Goal: Transaction & Acquisition: Purchase product/service

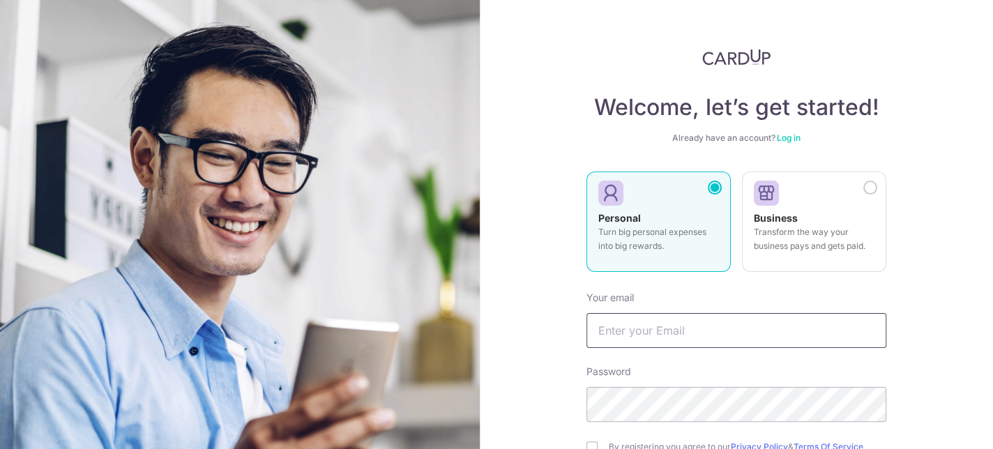
click at [647, 329] on input "text" at bounding box center [736, 330] width 300 height 35
type input "[EMAIL_ADDRESS][DOMAIN_NAME]"
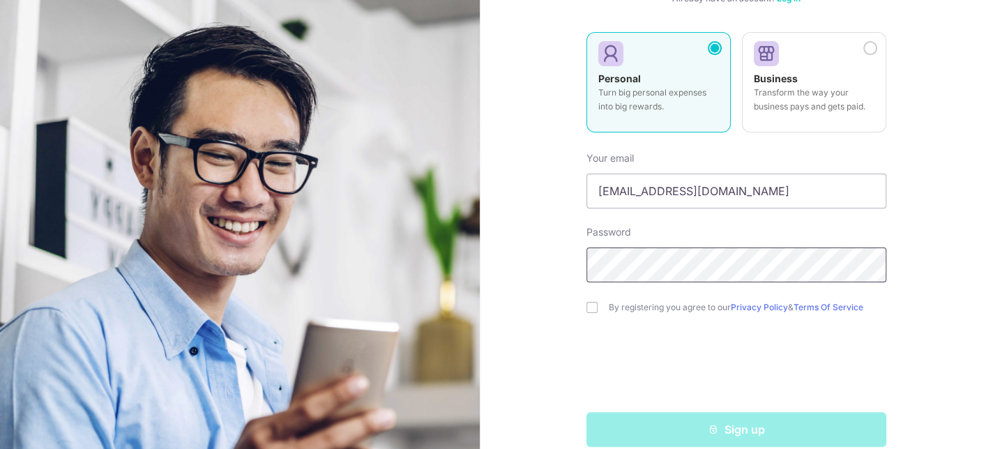
scroll to position [158, 0]
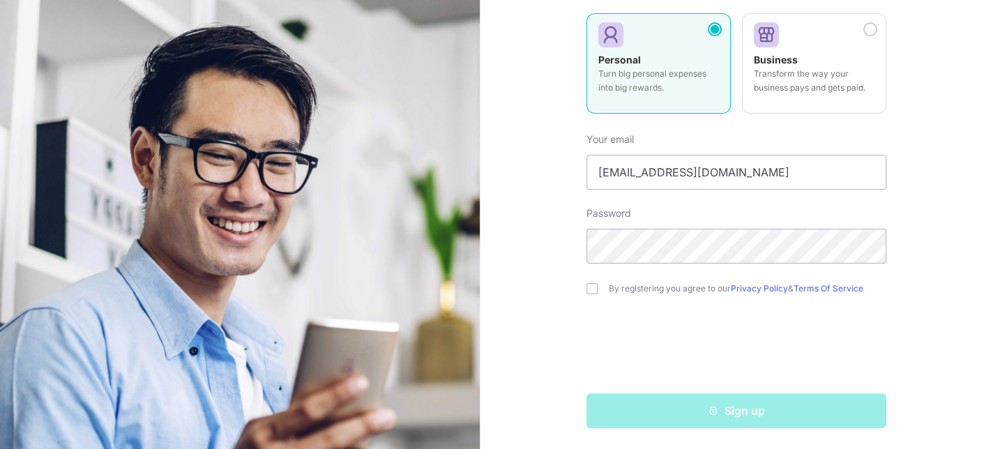
click at [595, 298] on form "Your email kalolawong@hotmail.com Password By registering you agree to our Priv…" at bounding box center [736, 275] width 300 height 306
click at [592, 283] on input "checkbox" at bounding box center [591, 288] width 11 height 11
checkbox input "true"
click at [707, 409] on div "Sign up" at bounding box center [736, 410] width 316 height 35
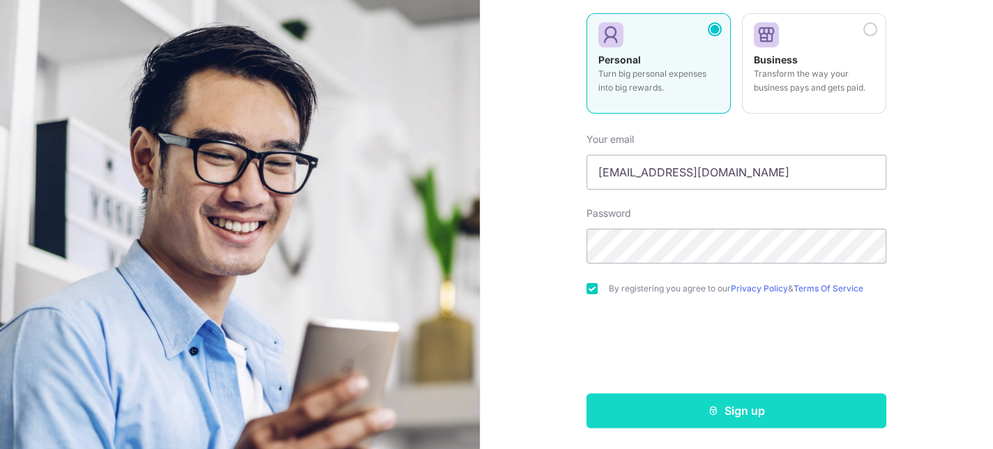
click at [708, 406] on icon "submit" at bounding box center [712, 410] width 11 height 11
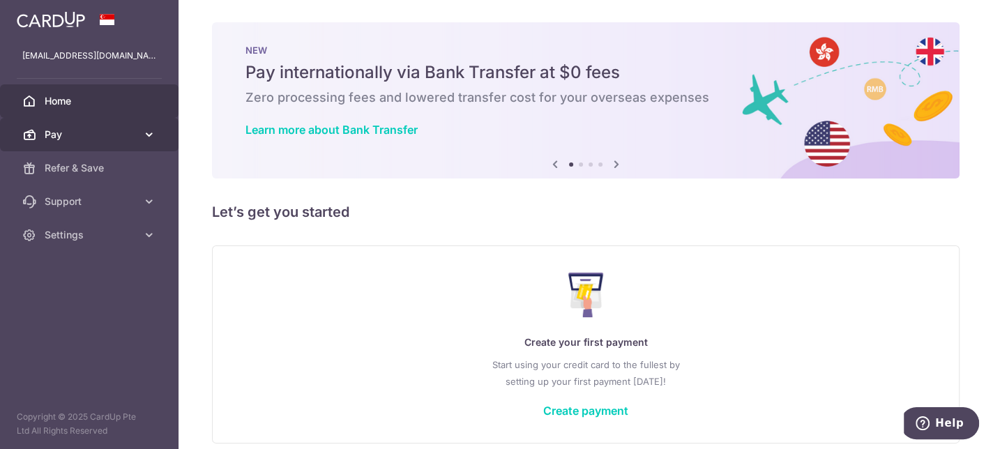
click at [109, 130] on span "Pay" at bounding box center [91, 135] width 92 height 14
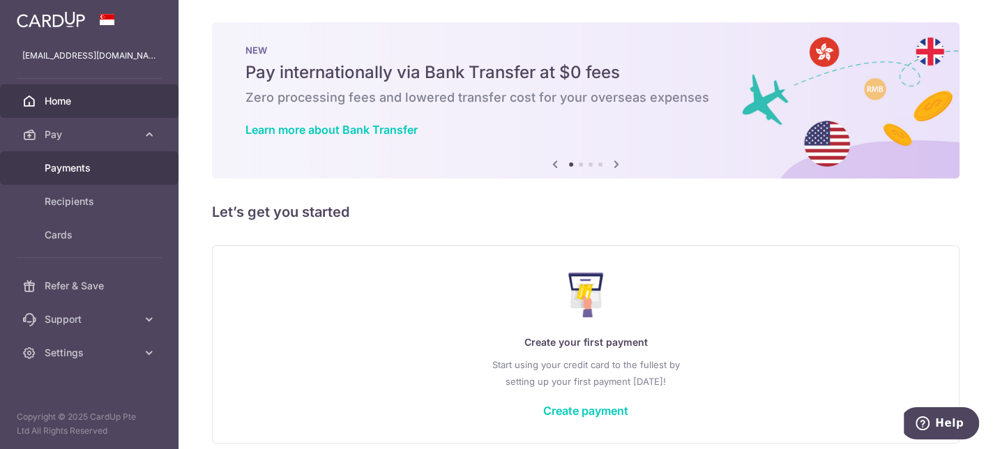
click at [69, 169] on span "Payments" at bounding box center [91, 168] width 92 height 14
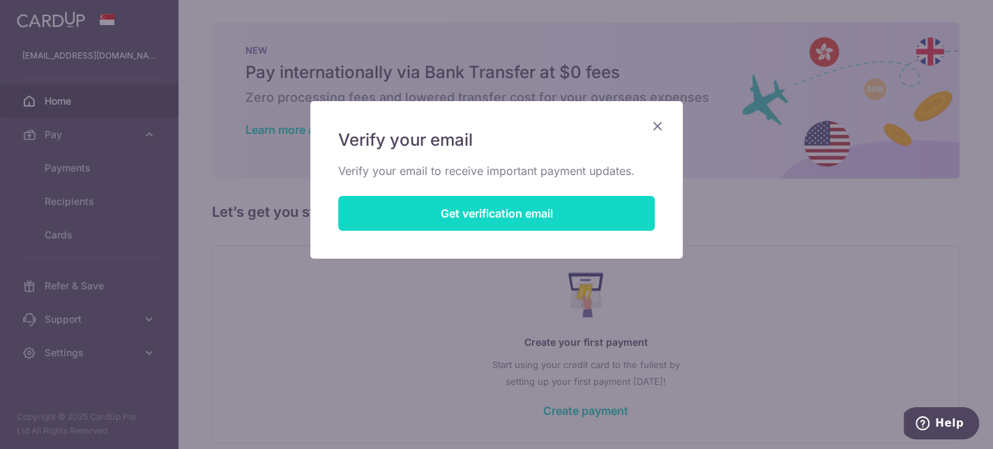
click at [526, 209] on button "Get verification email" at bounding box center [496, 213] width 316 height 35
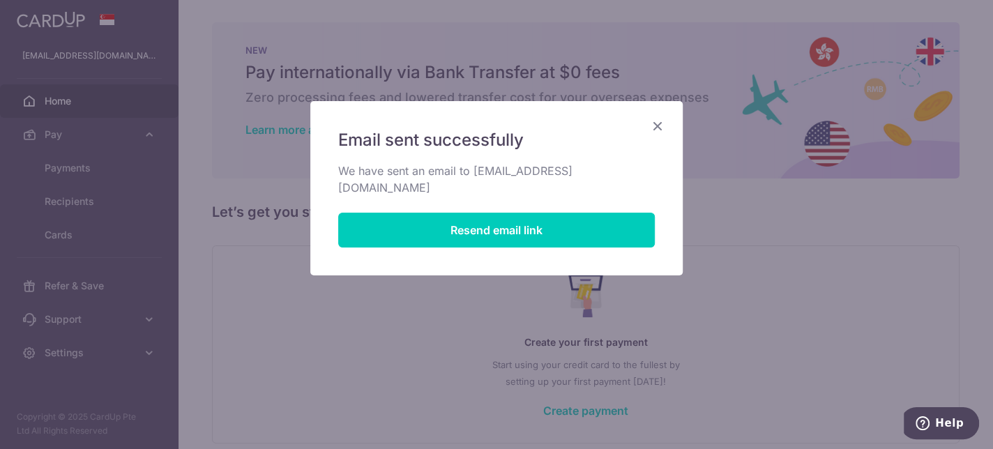
click at [662, 128] on icon "Close" at bounding box center [657, 125] width 17 height 17
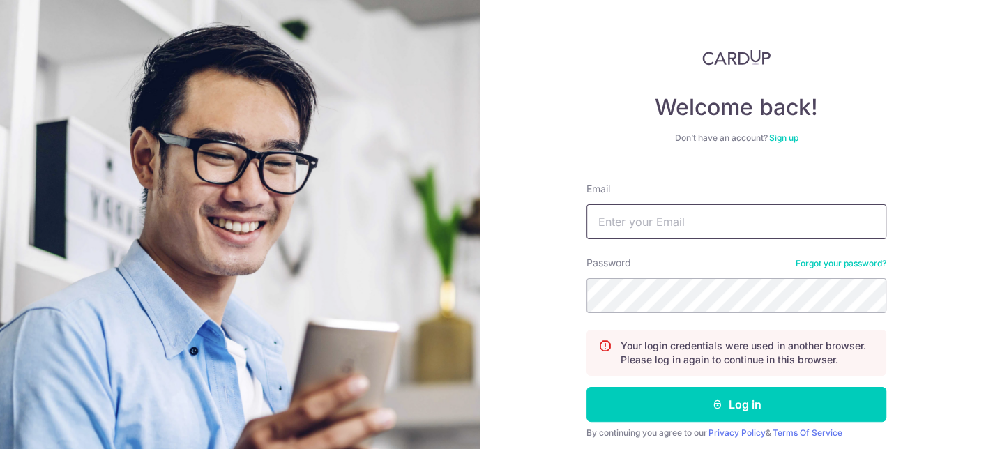
type input "[EMAIL_ADDRESS][DOMAIN_NAME]"
click at [680, 222] on input "[EMAIL_ADDRESS][DOMAIN_NAME]" at bounding box center [736, 221] width 300 height 35
click at [506, 283] on div "Welcome back! Don’t have an account? Sign up Email [EMAIL_ADDRESS][DOMAIN_NAME]…" at bounding box center [736, 224] width 513 height 449
click at [473, 298] on section "Welcome back! Don’t have an account? Sign up Email kalolawong@hotmail.com Passw…" at bounding box center [496, 224] width 993 height 449
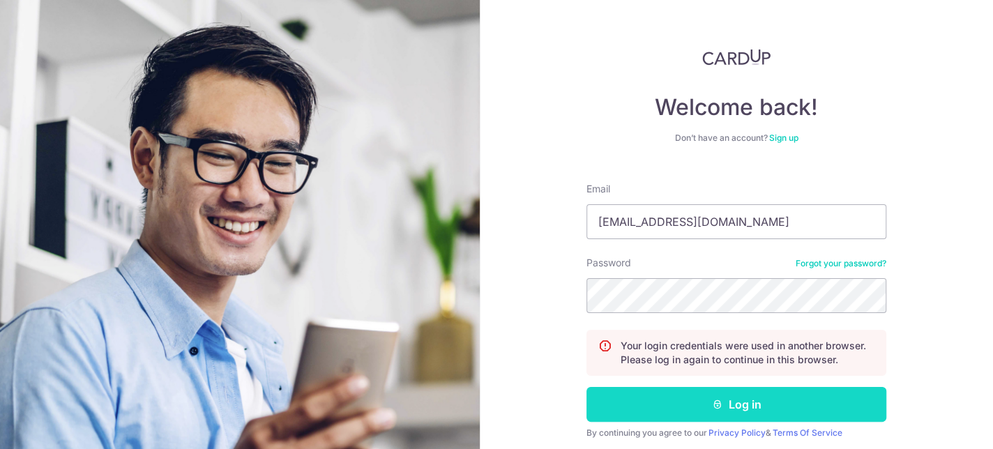
click at [639, 397] on button "Log in" at bounding box center [736, 404] width 300 height 35
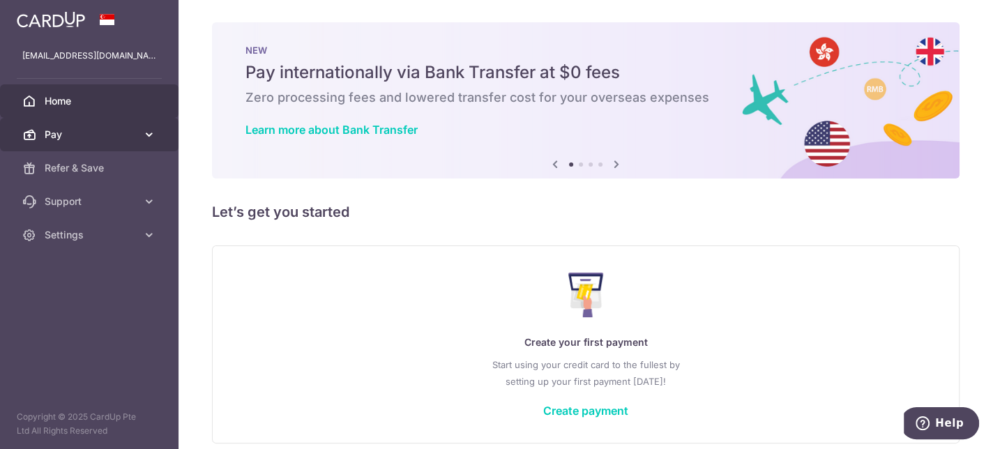
click at [95, 142] on link "Pay" at bounding box center [89, 134] width 178 height 33
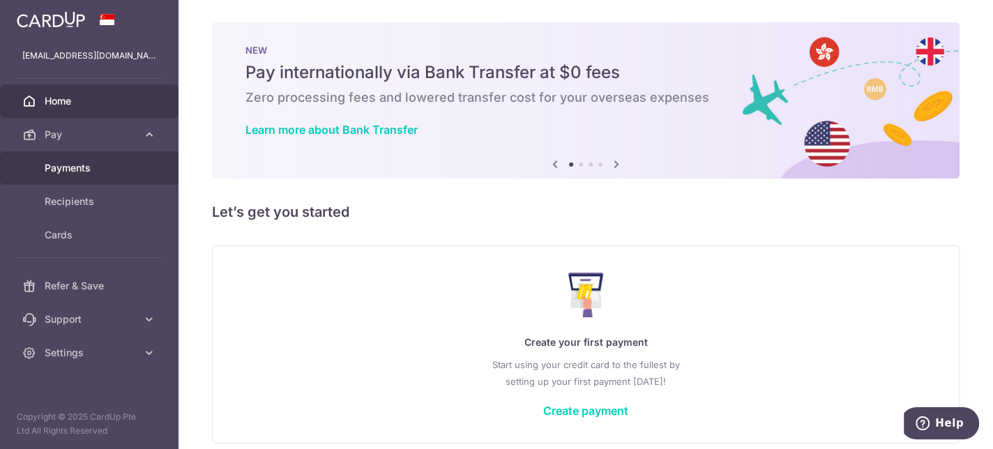
click at [97, 167] on span "Payments" at bounding box center [91, 168] width 92 height 14
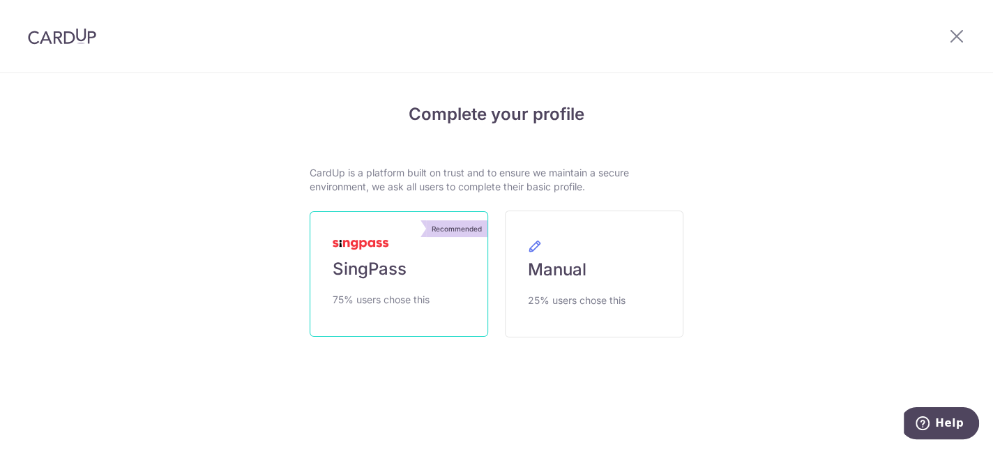
click at [367, 253] on link "Recommended SingPass 75% users chose this" at bounding box center [398, 273] width 178 height 125
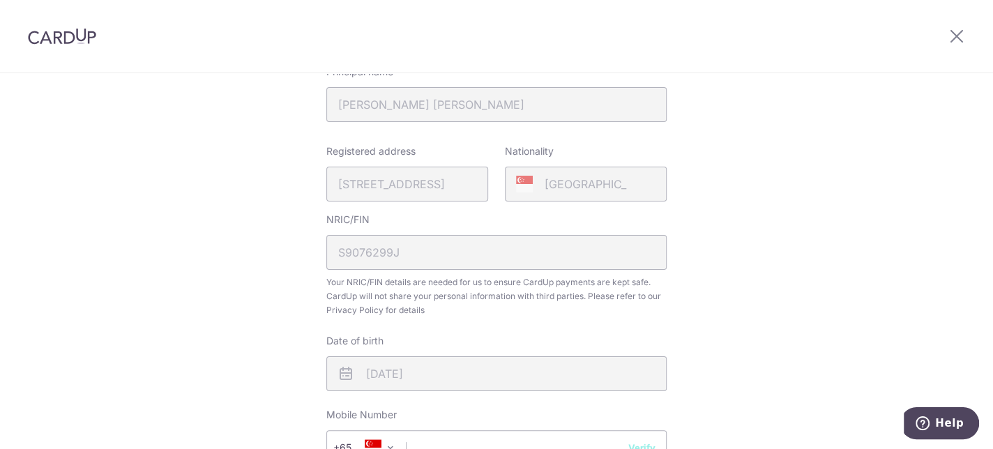
scroll to position [418, 0]
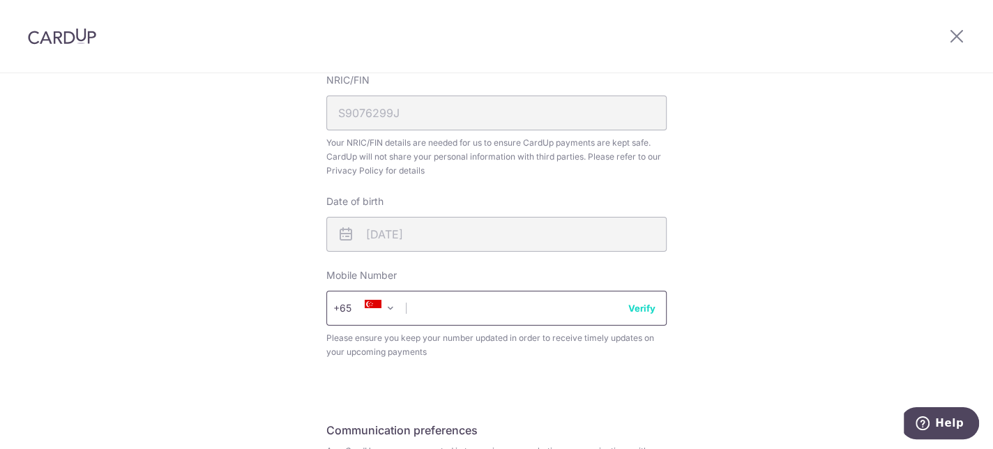
click at [468, 314] on input "text" at bounding box center [496, 308] width 340 height 35
type input "83992242"
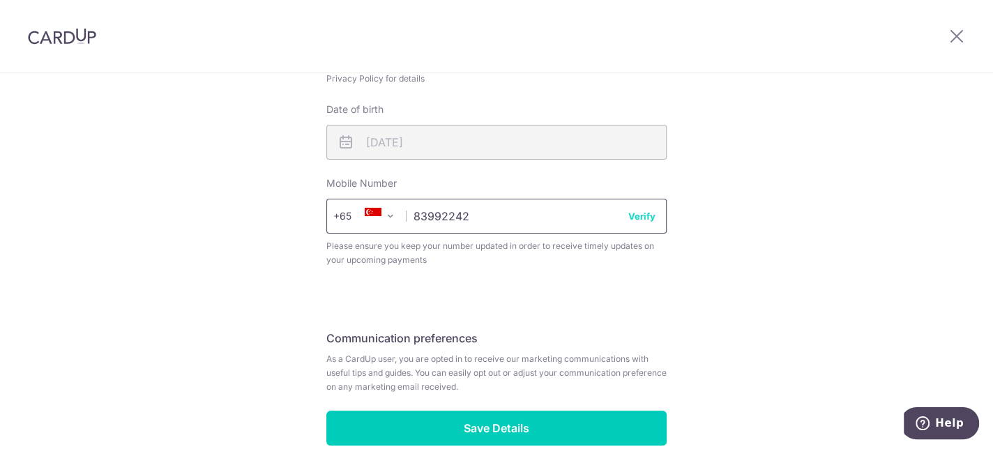
scroll to position [582, 0]
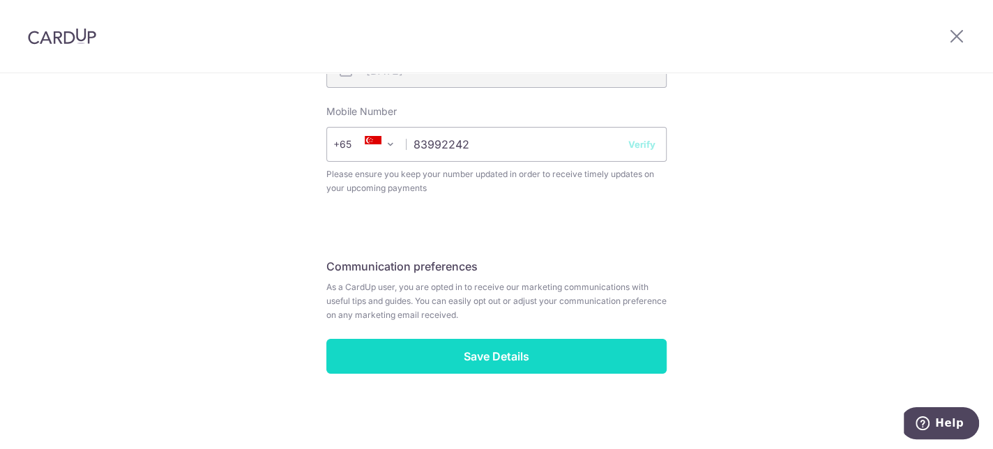
click at [547, 339] on input "Save Details" at bounding box center [496, 356] width 340 height 35
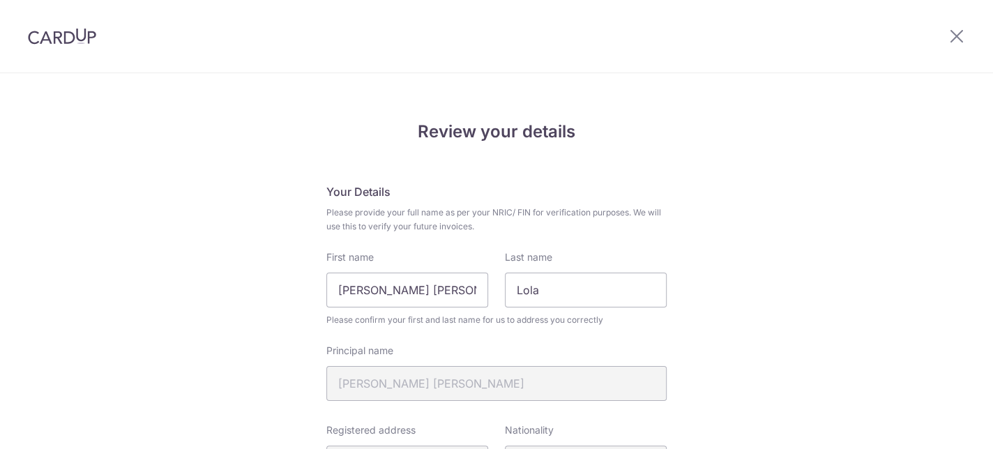
scroll to position [602, 0]
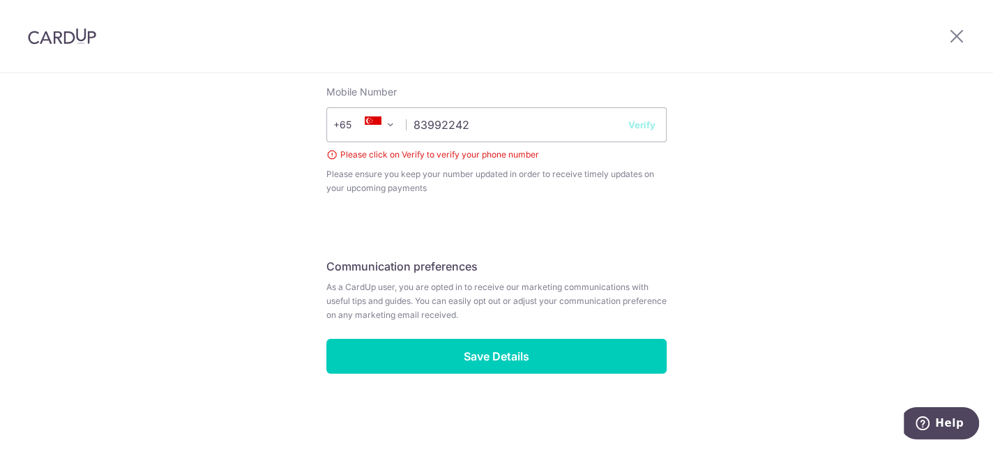
click at [637, 126] on button "Verify" at bounding box center [641, 125] width 27 height 14
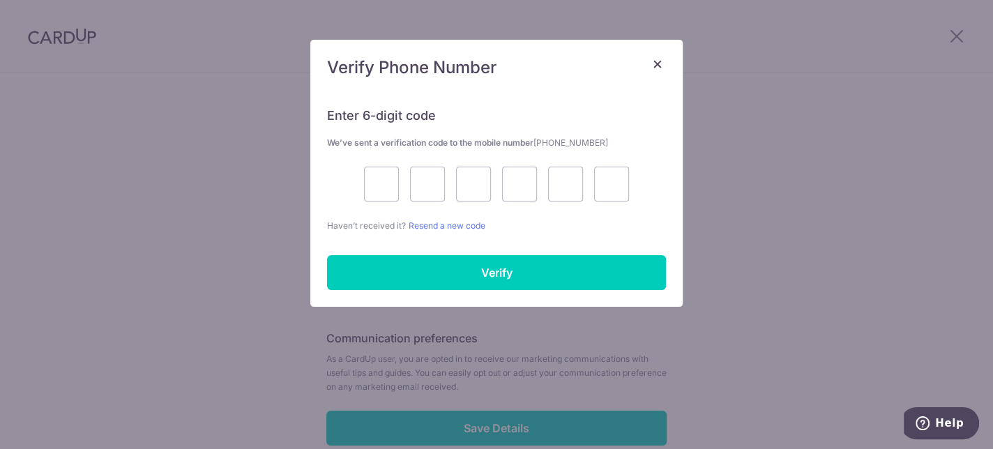
scroll to position [532, 0]
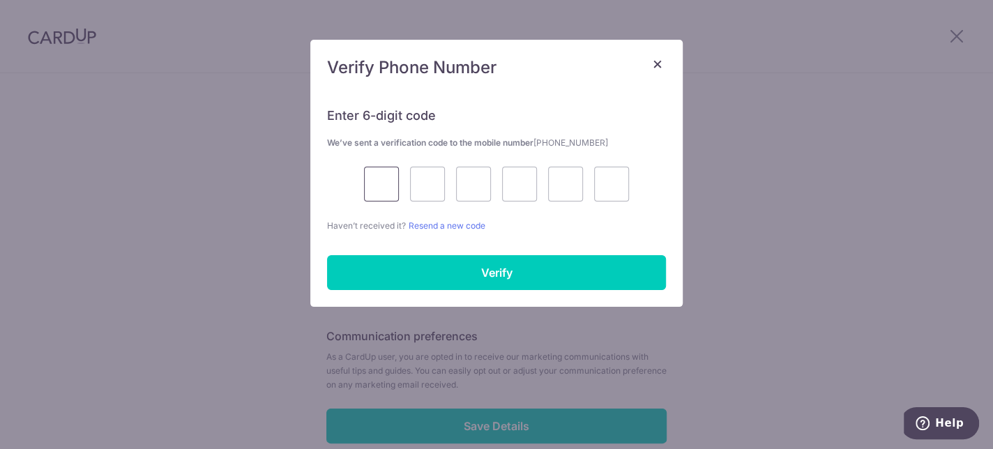
click at [370, 191] on input "text" at bounding box center [381, 184] width 35 height 35
type input "4"
type input "6"
type input "3"
type input "7"
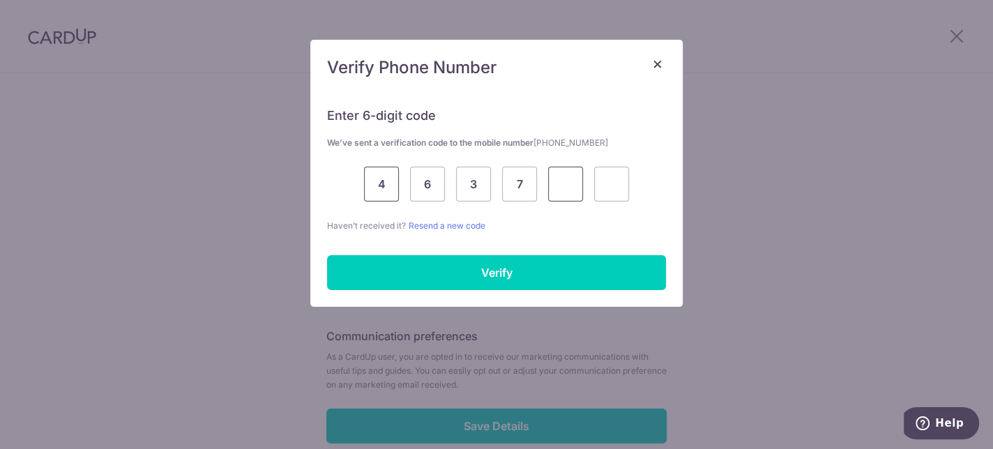
type input "8"
type input "3"
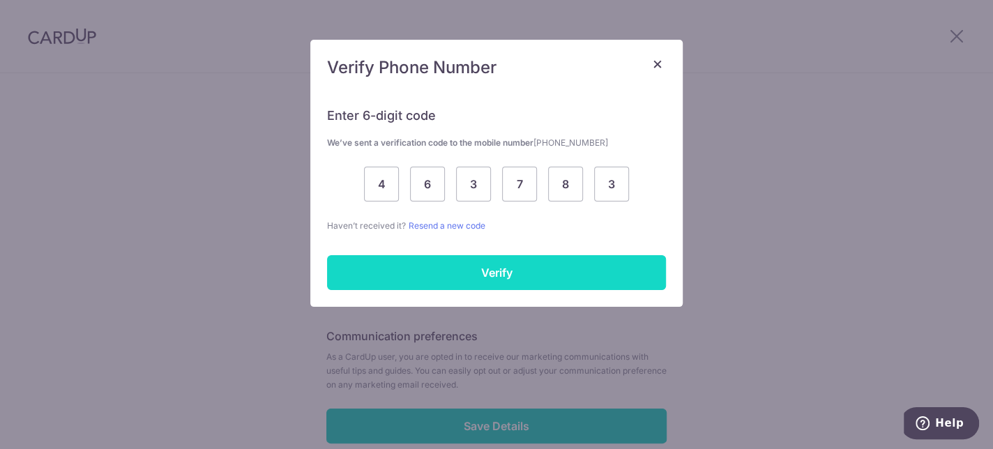
click at [515, 282] on input "Verify" at bounding box center [496, 272] width 339 height 35
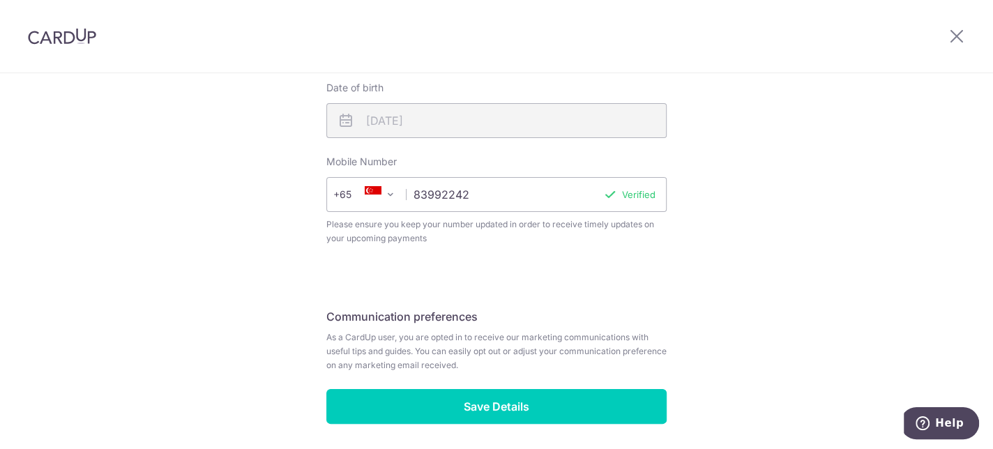
scroll to position [582, 0]
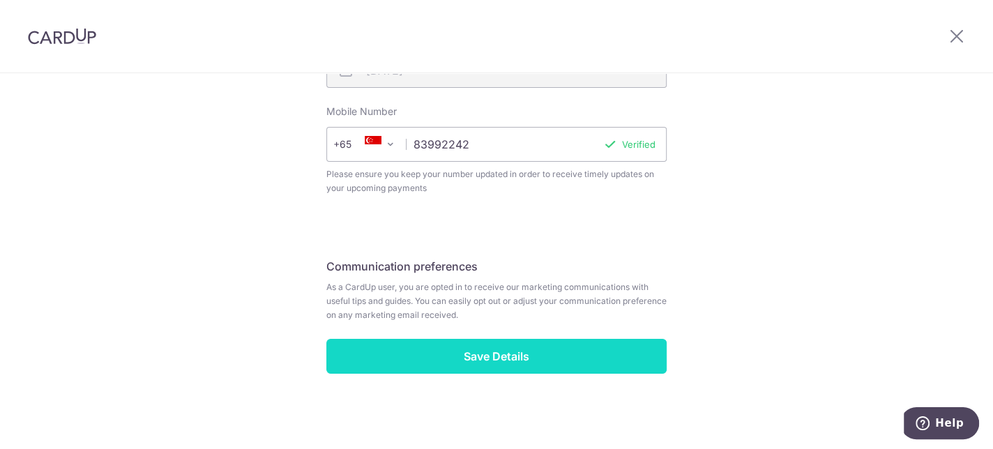
click at [503, 346] on input "Save Details" at bounding box center [496, 356] width 340 height 35
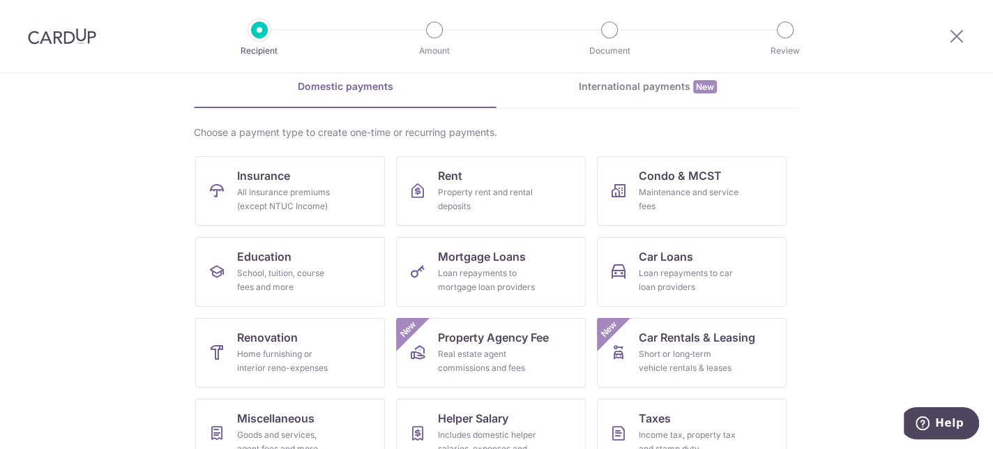
scroll to position [139, 0]
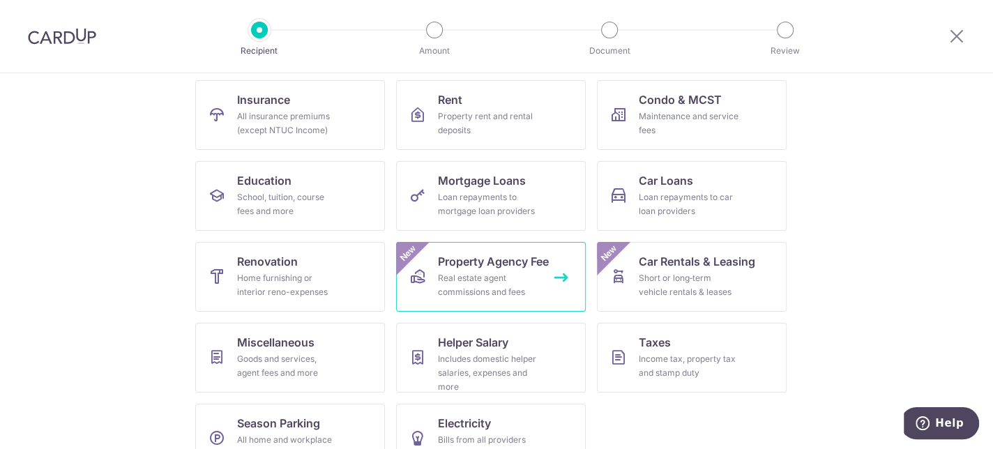
click at [425, 270] on link "Property Agency Fee Real estate agent commissions and fees New" at bounding box center [491, 277] width 190 height 70
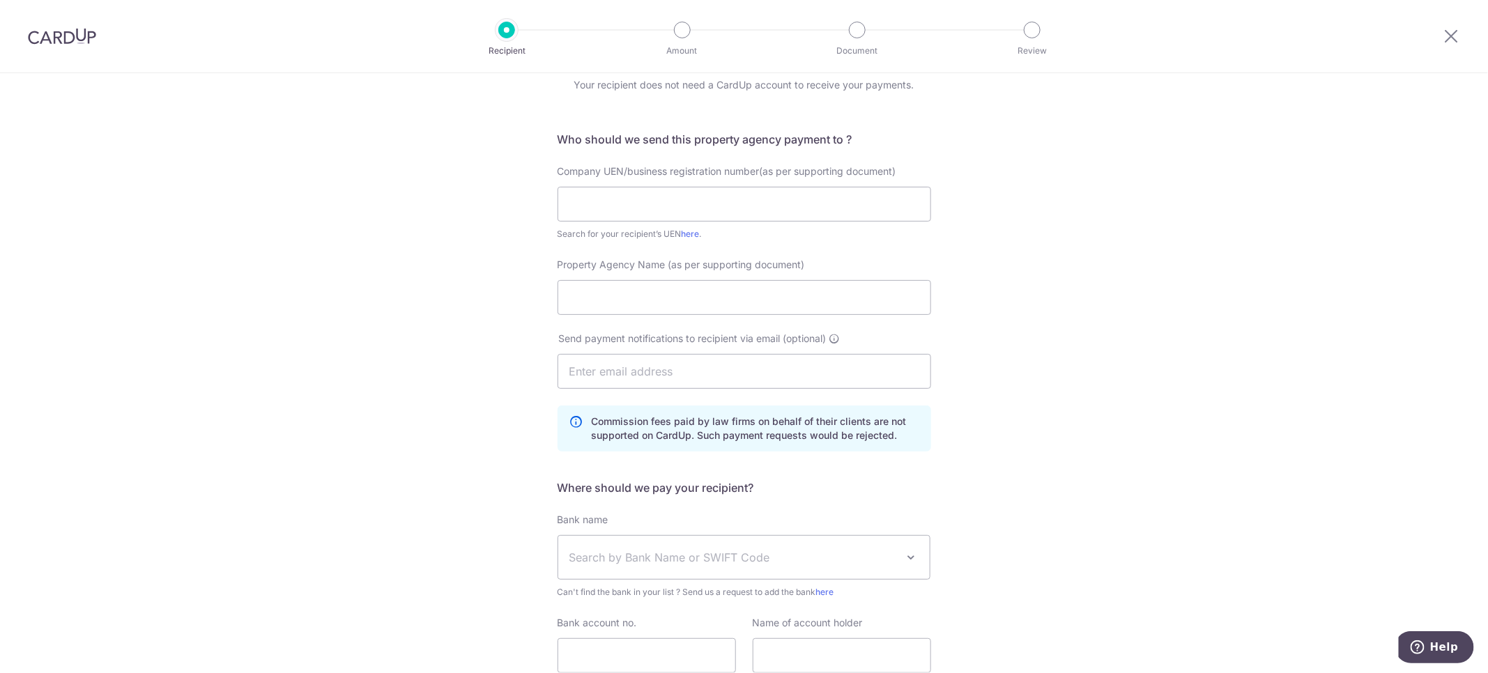
scroll to position [105, 0]
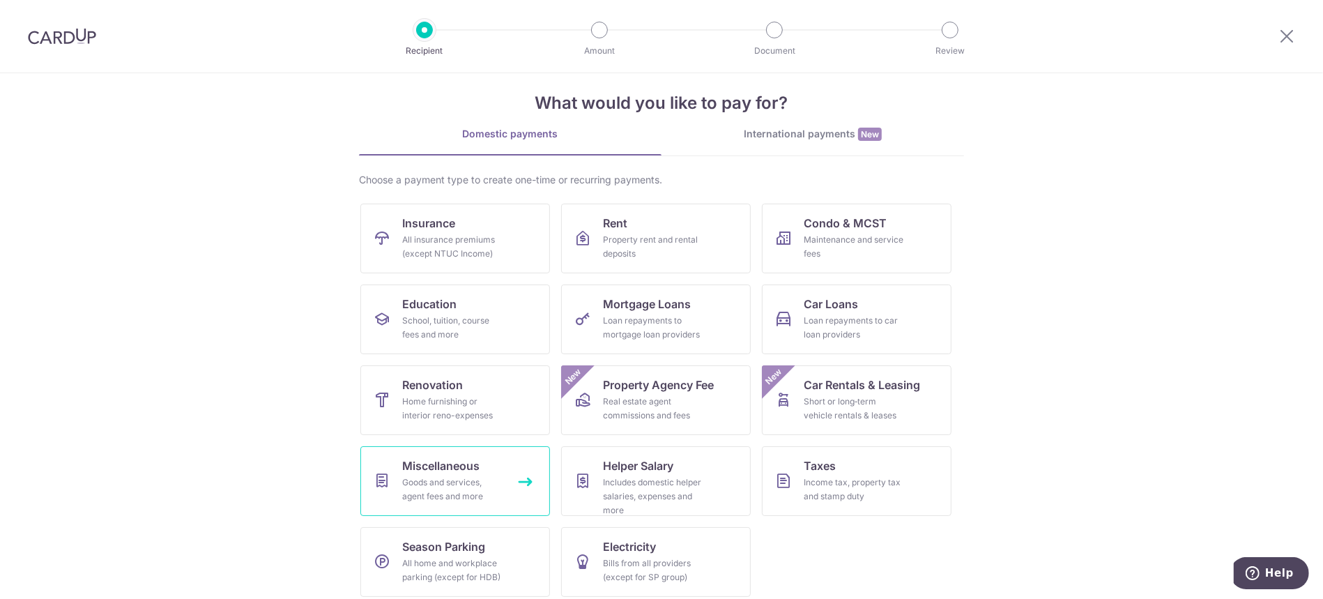
scroll to position [24, 0]
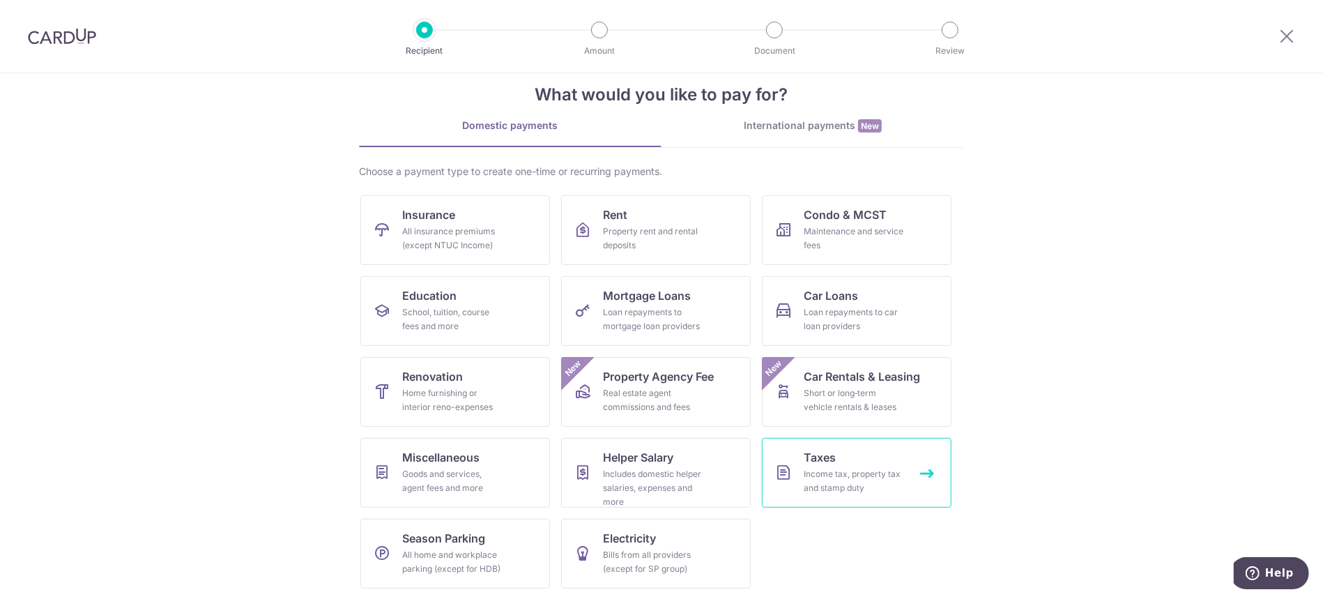
click at [891, 470] on div "Income tax, property tax and stamp duty" at bounding box center [854, 481] width 100 height 28
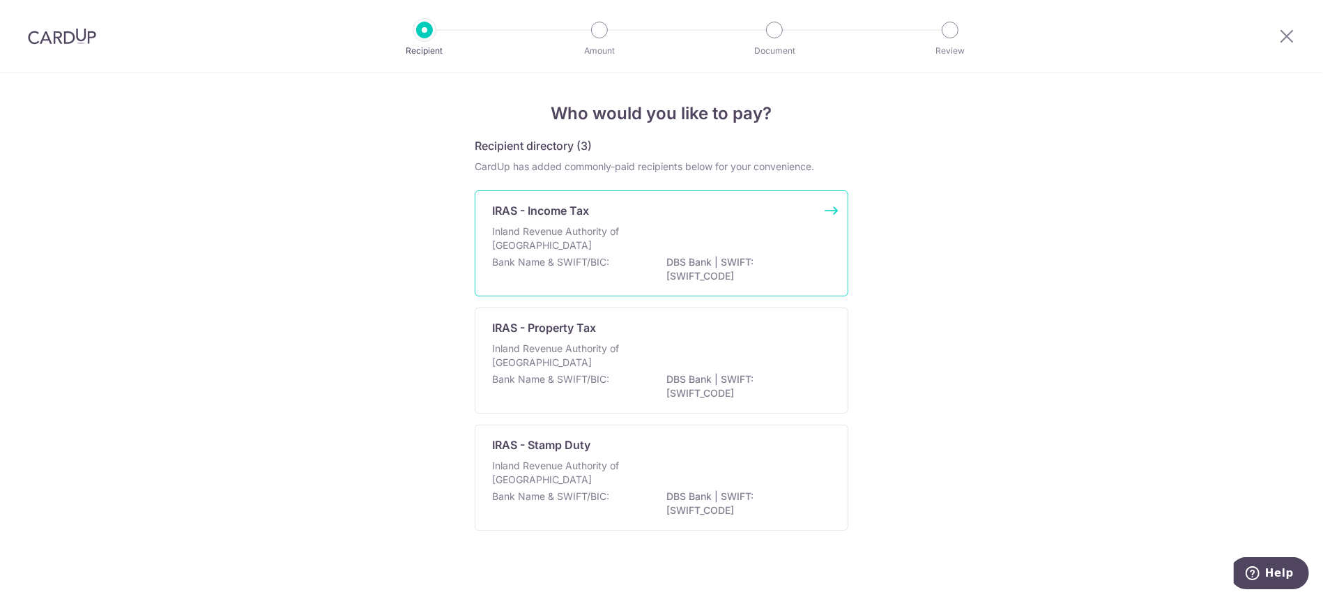
click at [534, 224] on p "Inland Revenue Authority of Singapore" at bounding box center [566, 238] width 148 height 28
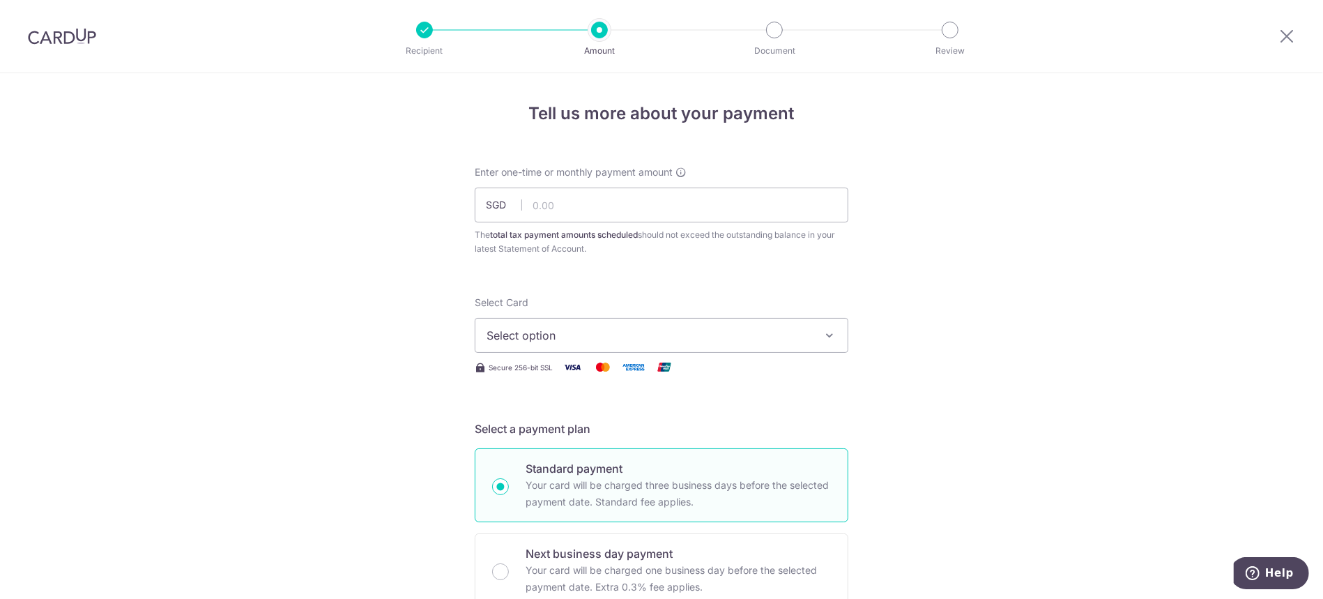
scroll to position [372, 0]
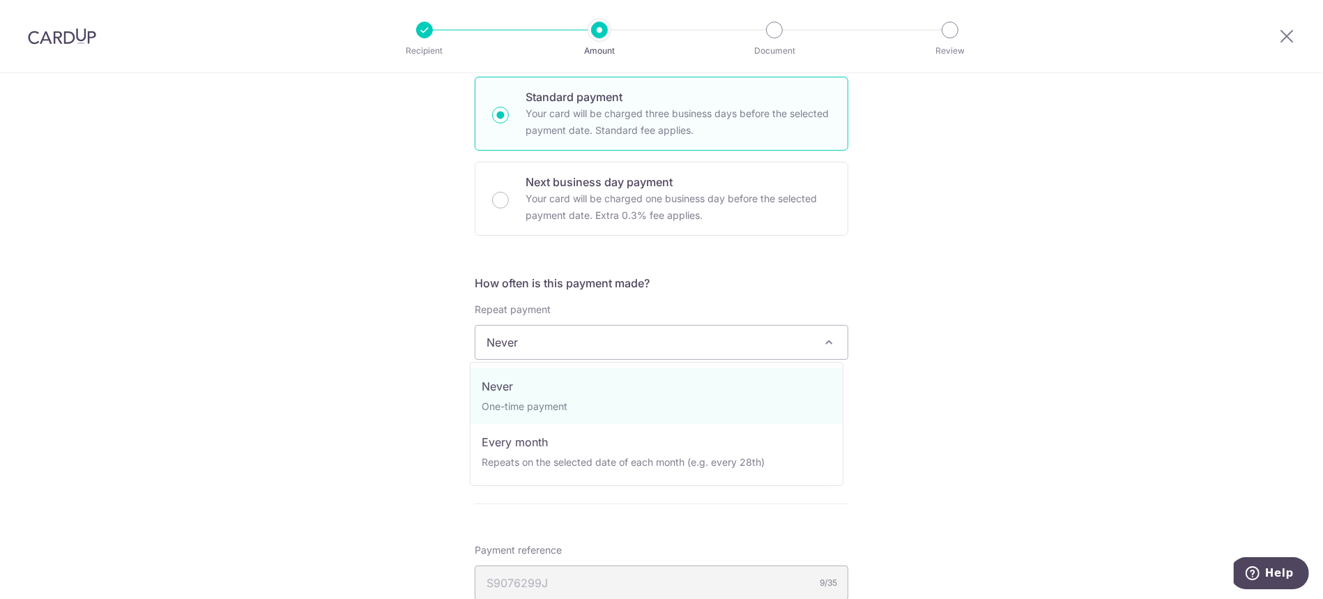
click at [548, 342] on span "Never" at bounding box center [661, 342] width 372 height 33
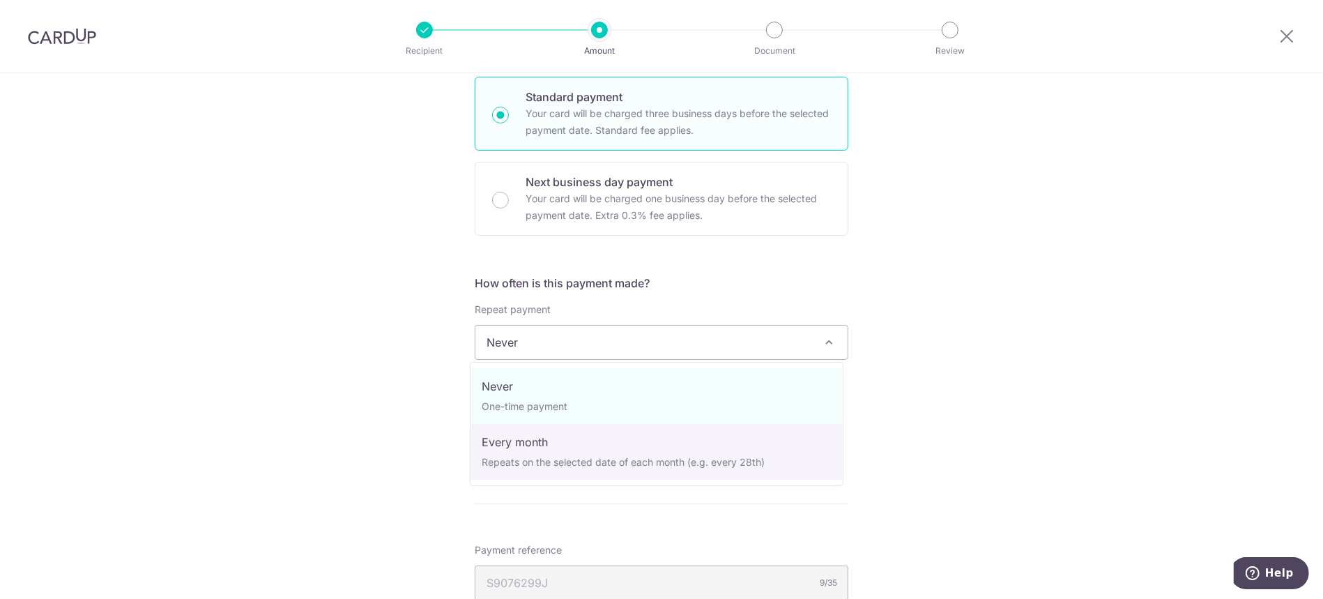
select select "3"
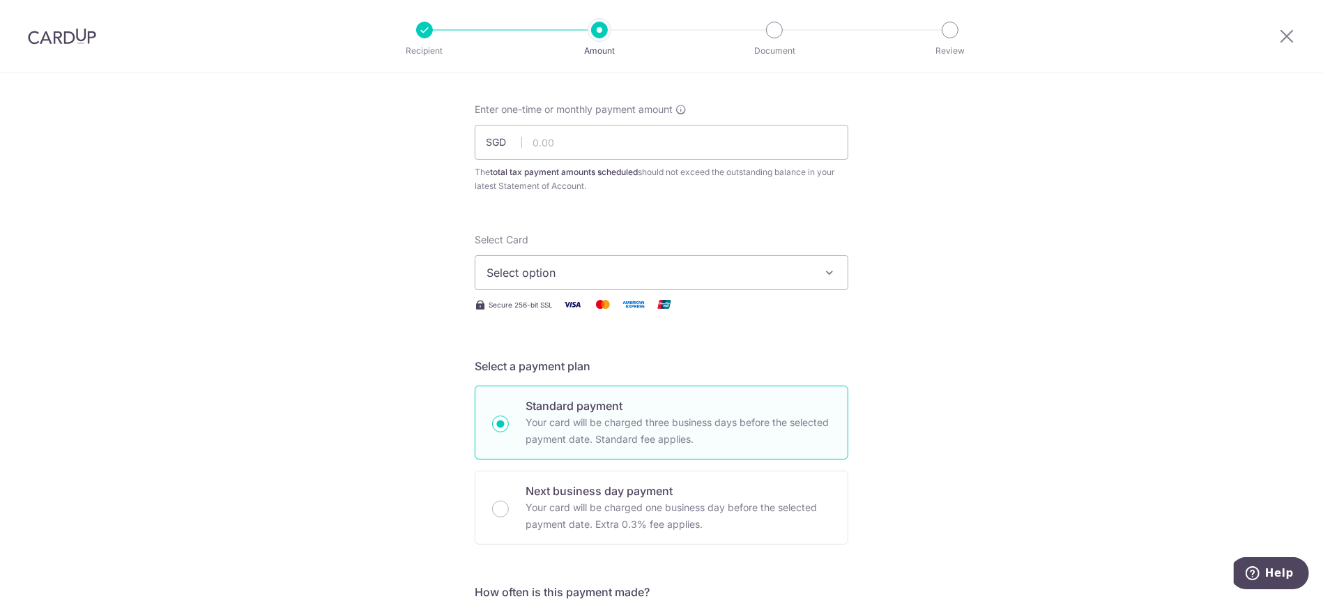
scroll to position [0, 0]
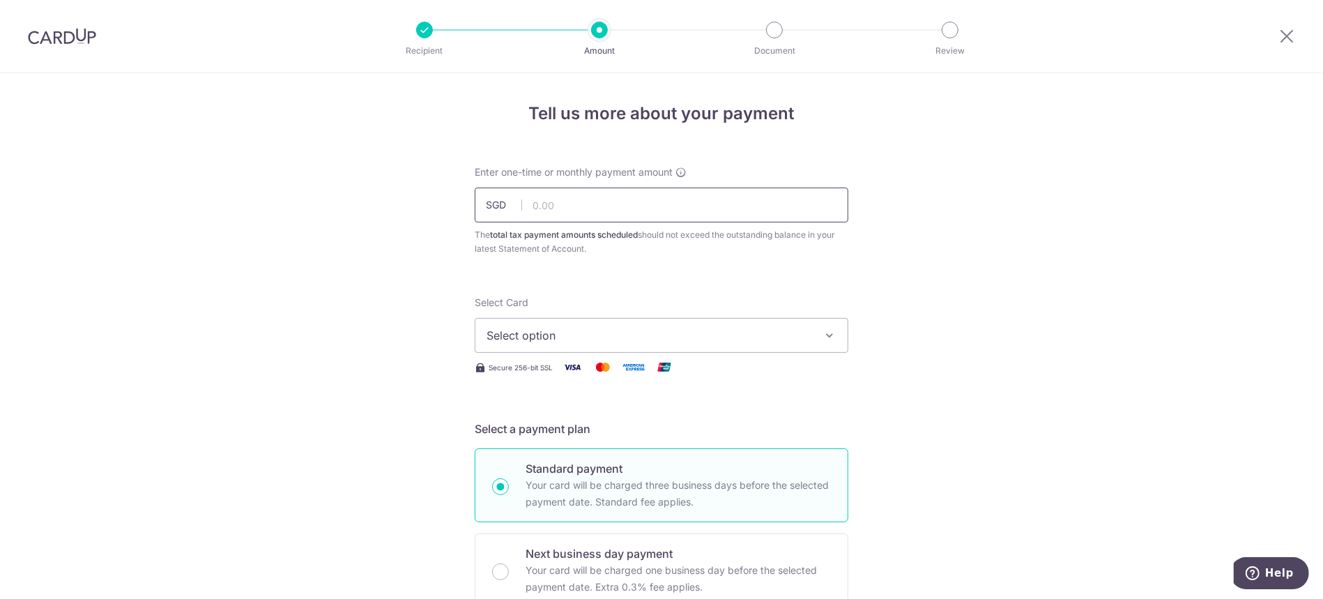
click at [580, 203] on input "text" at bounding box center [662, 205] width 374 height 35
type input "220.00"
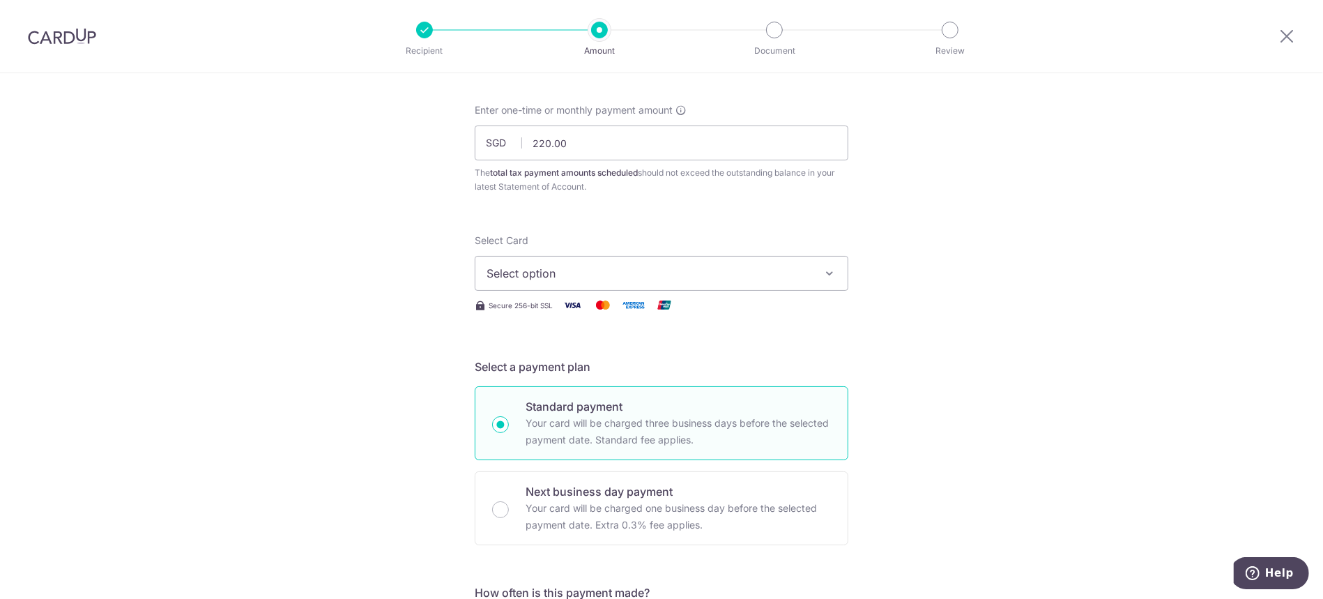
scroll to position [93, 0]
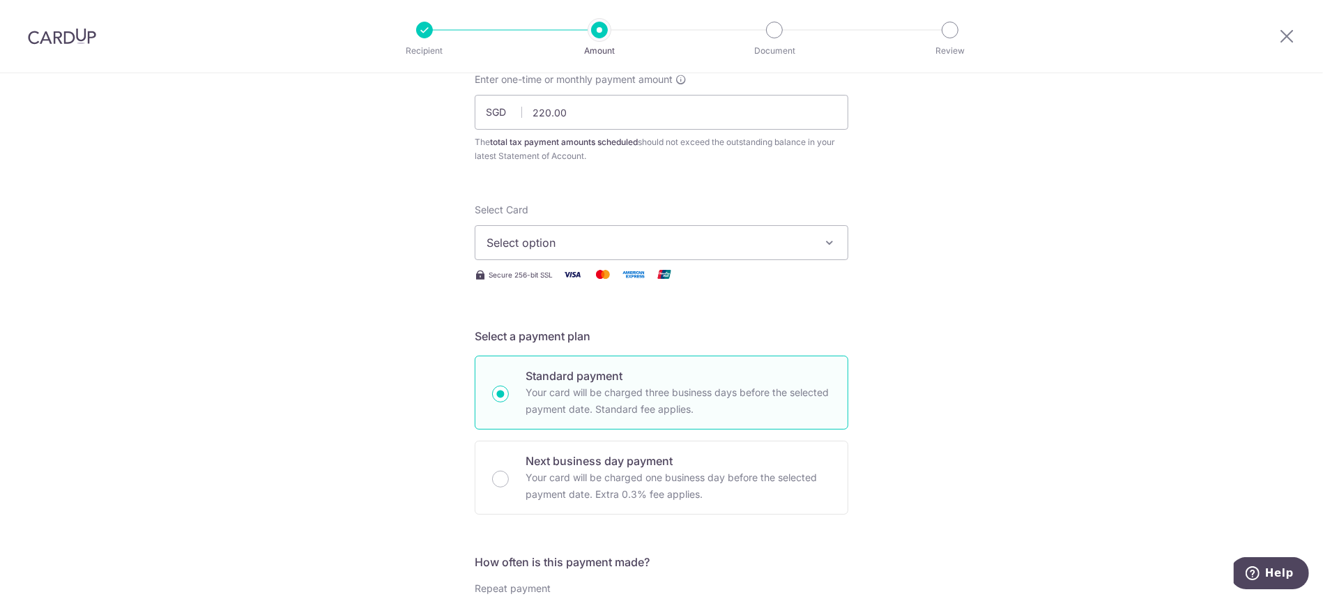
click at [680, 250] on span "Select option" at bounding box center [649, 242] width 325 height 17
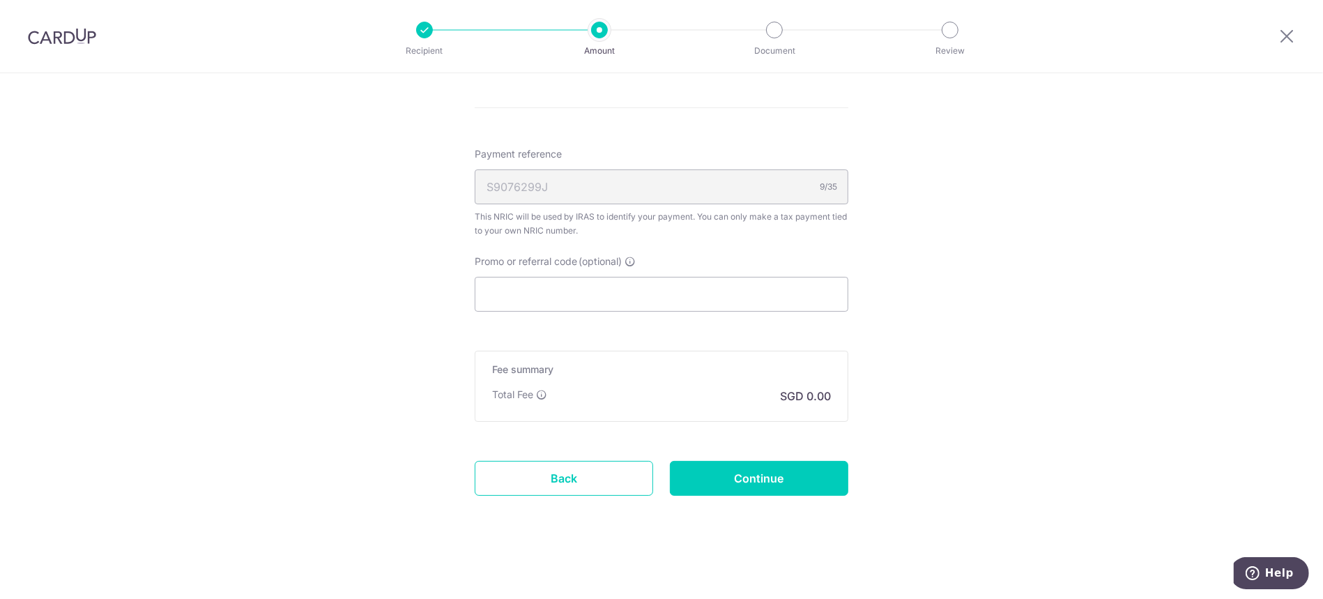
scroll to position [556, 0]
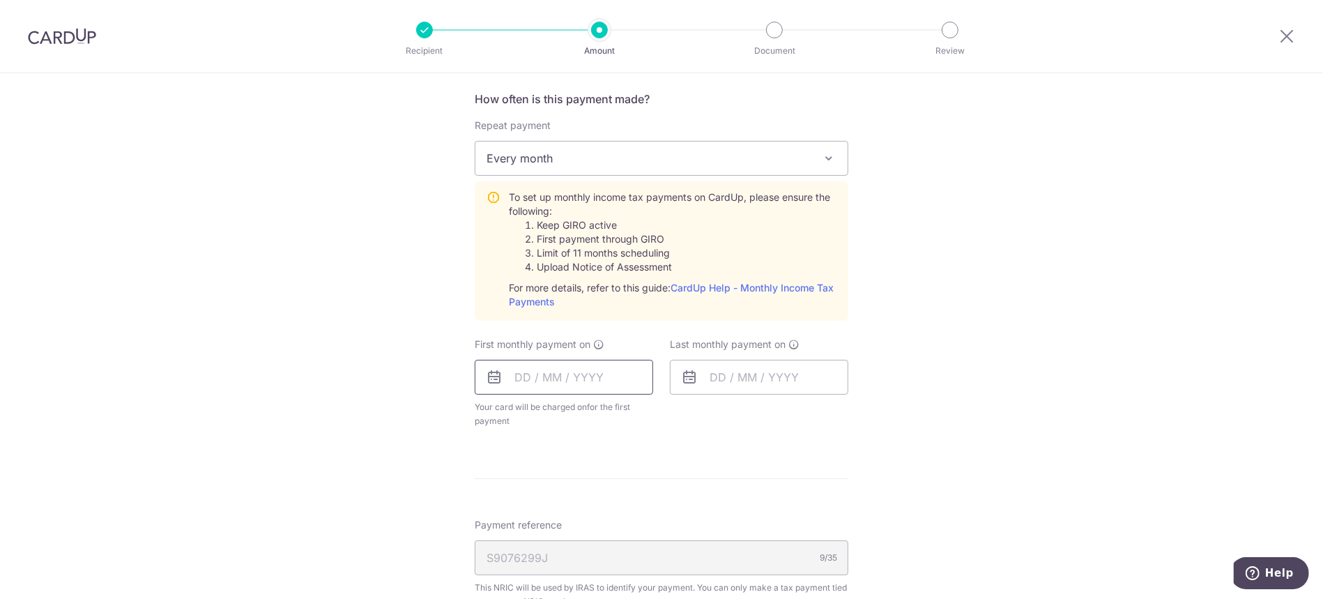
click at [545, 382] on input "text" at bounding box center [564, 377] width 178 height 35
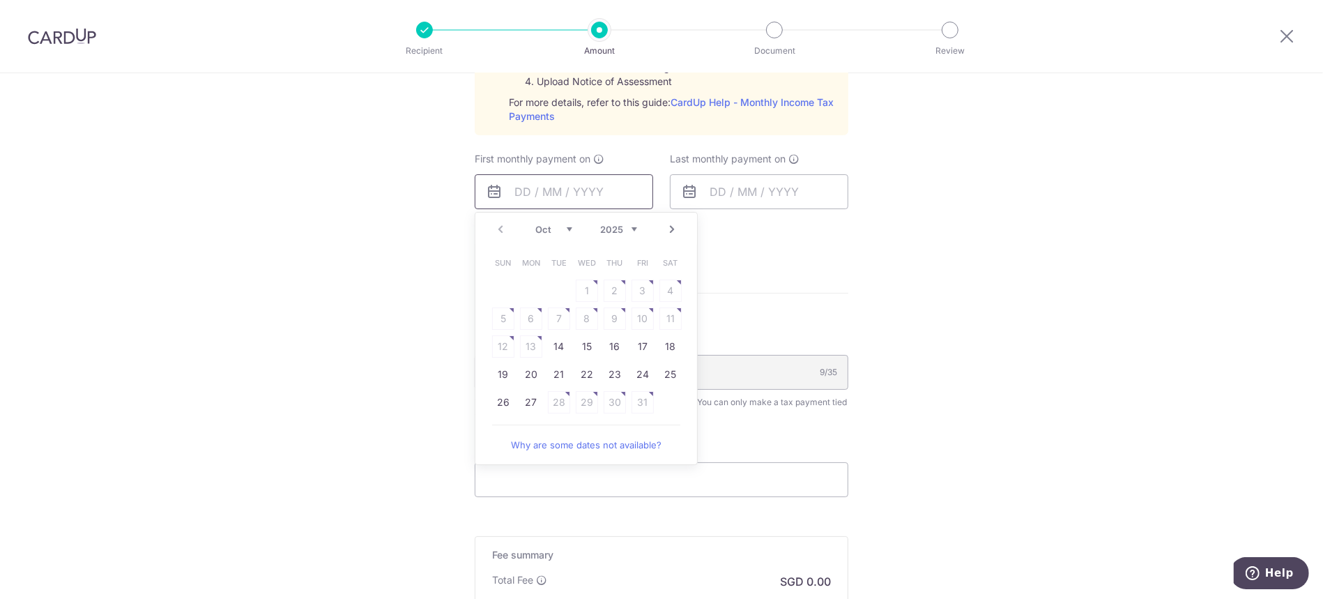
scroll to position [648, 0]
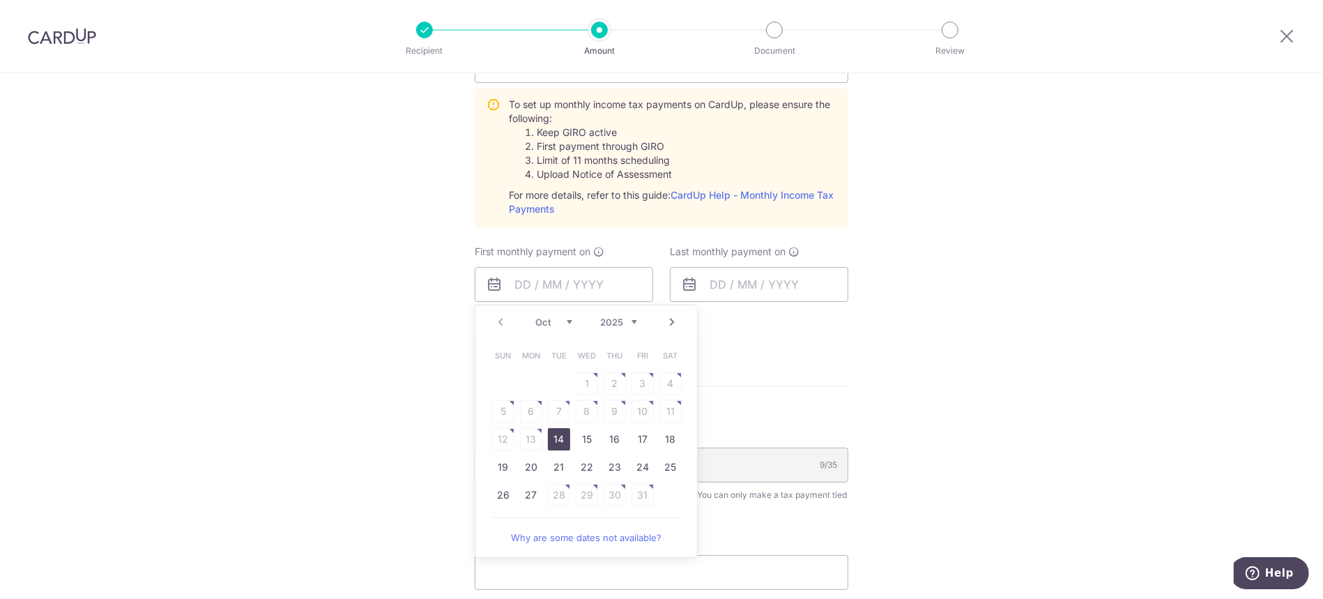
drag, startPoint x: 551, startPoint y: 429, endPoint x: 806, endPoint y: 344, distance: 269.4
click at [551, 429] on link "14" at bounding box center [559, 439] width 22 height 22
type input "14/10/2025"
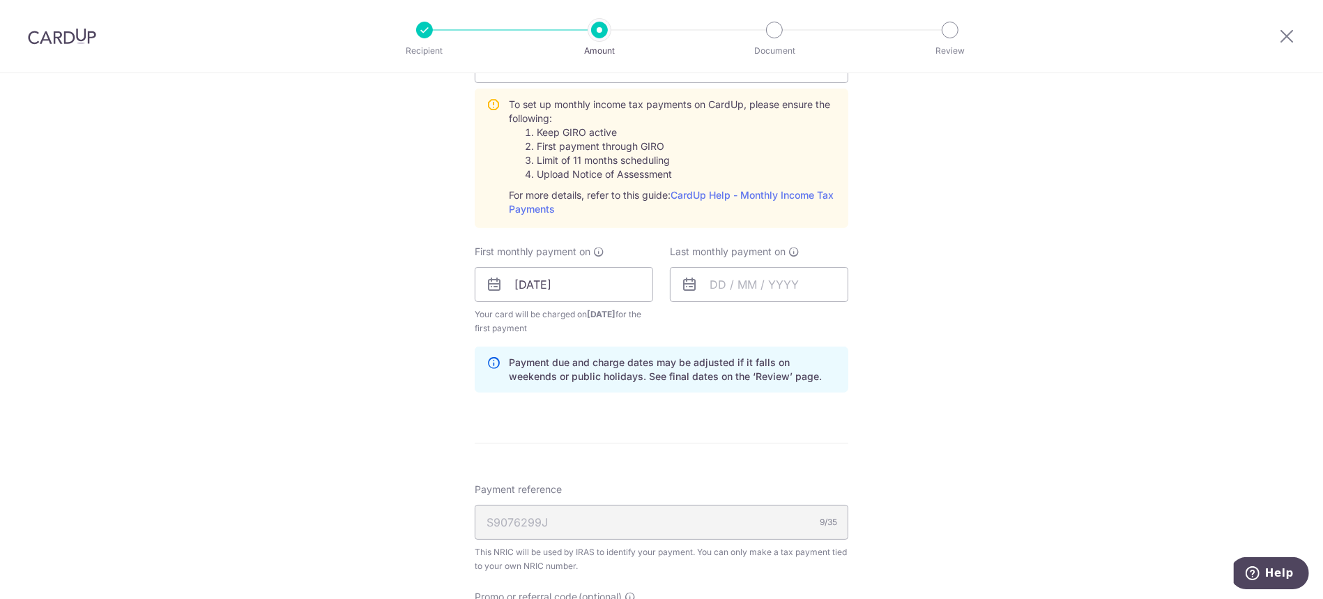
click at [1046, 319] on div "Tell us more about your payment Enter one-time or monthly payment amount SGD 22…" at bounding box center [661, 180] width 1323 height 1510
click at [816, 280] on input "text" at bounding box center [759, 284] width 178 height 35
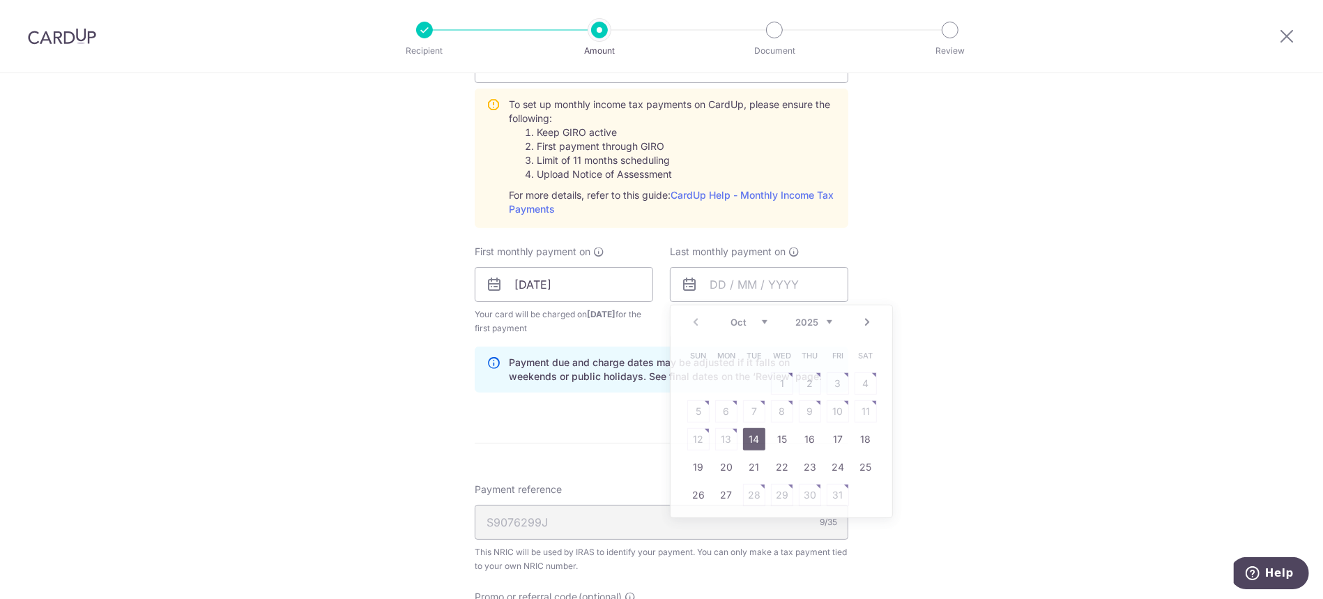
click at [903, 278] on div "Tell us more about your payment Enter one-time or monthly payment amount SGD 22…" at bounding box center [661, 180] width 1323 height 1510
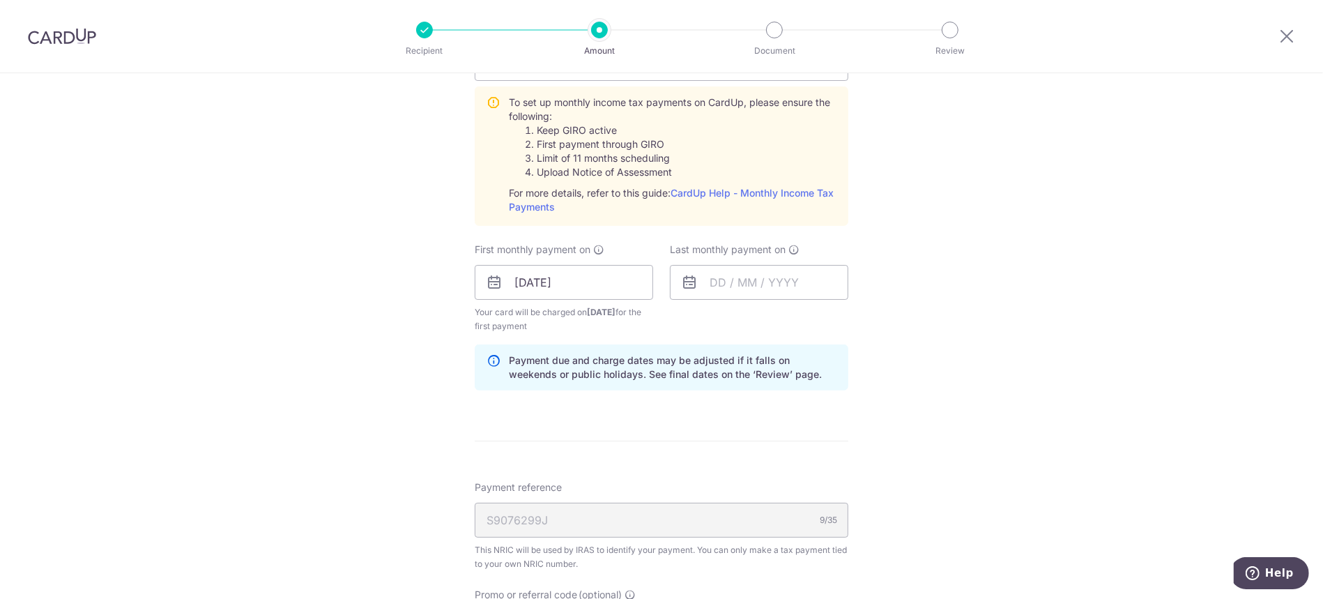
scroll to position [984, 0]
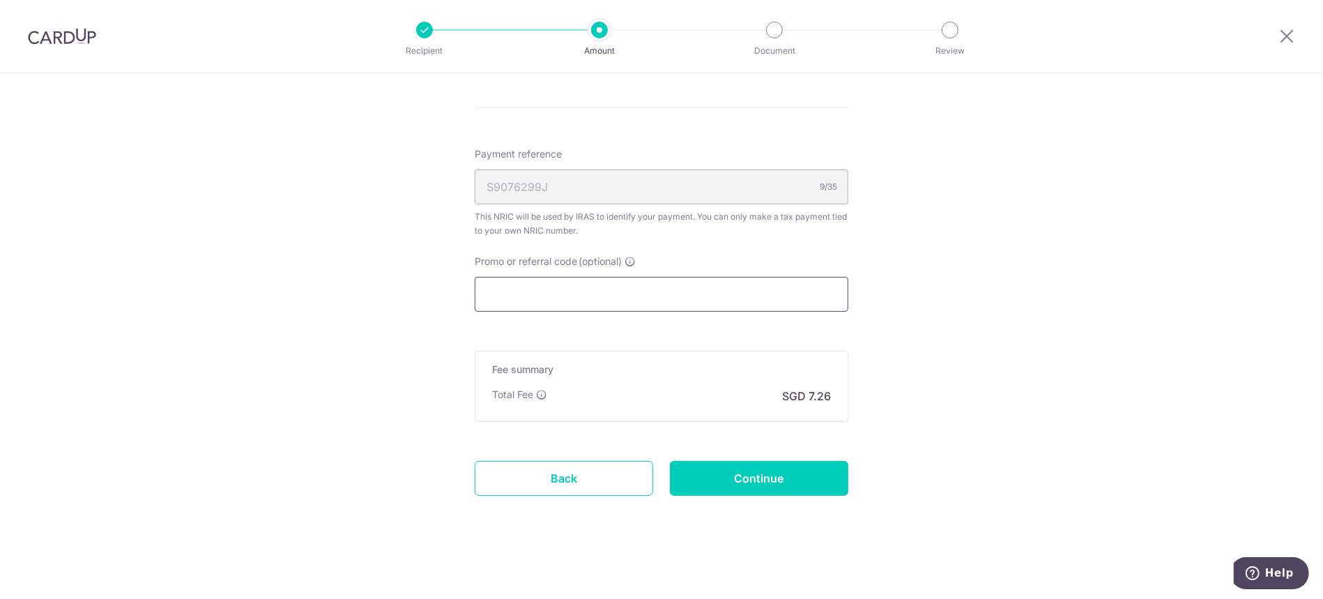
drag, startPoint x: 556, startPoint y: 314, endPoint x: 559, endPoint y: 298, distance: 16.4
click at [560, 298] on input "Promo or referral code (optional)" at bounding box center [662, 294] width 374 height 35
paste input "VTAX25R"
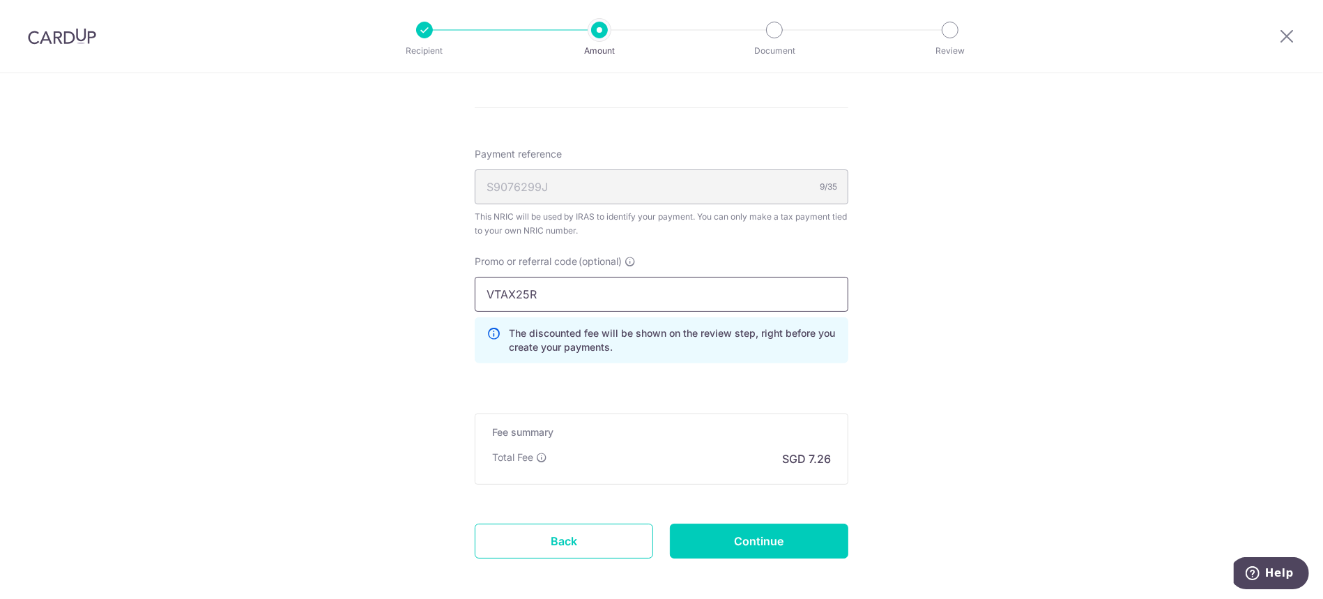
type input "VTAX25R"
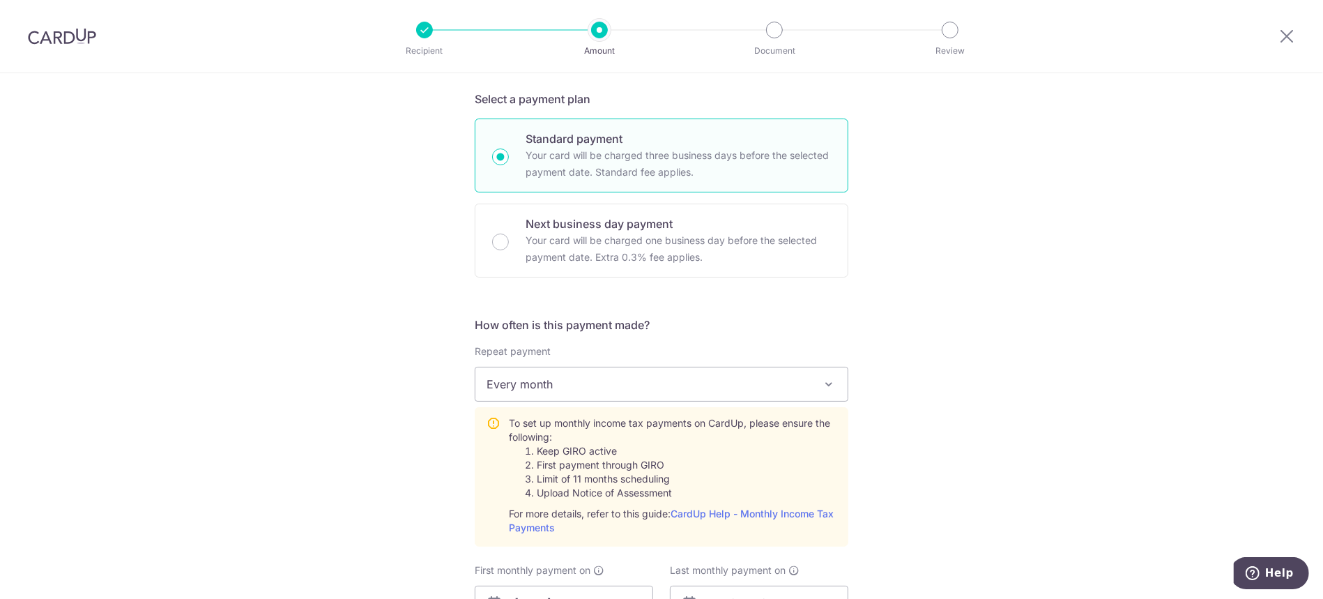
scroll to position [489, 0]
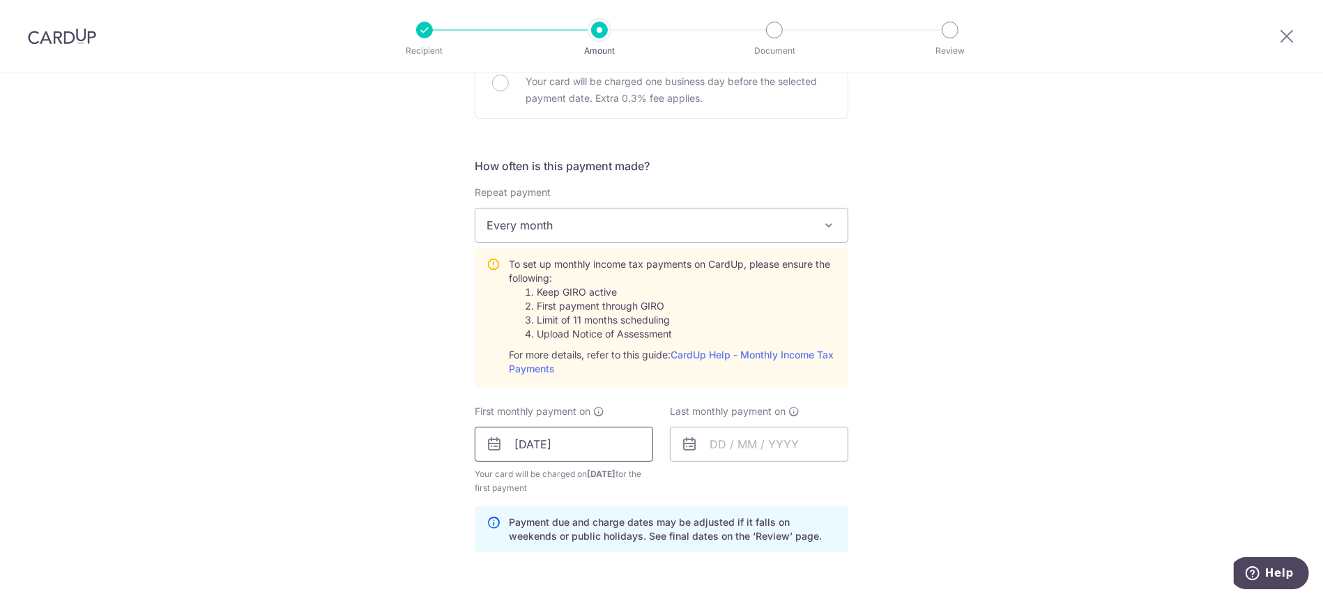
click at [594, 439] on input "14/10/2025" at bounding box center [564, 444] width 178 height 35
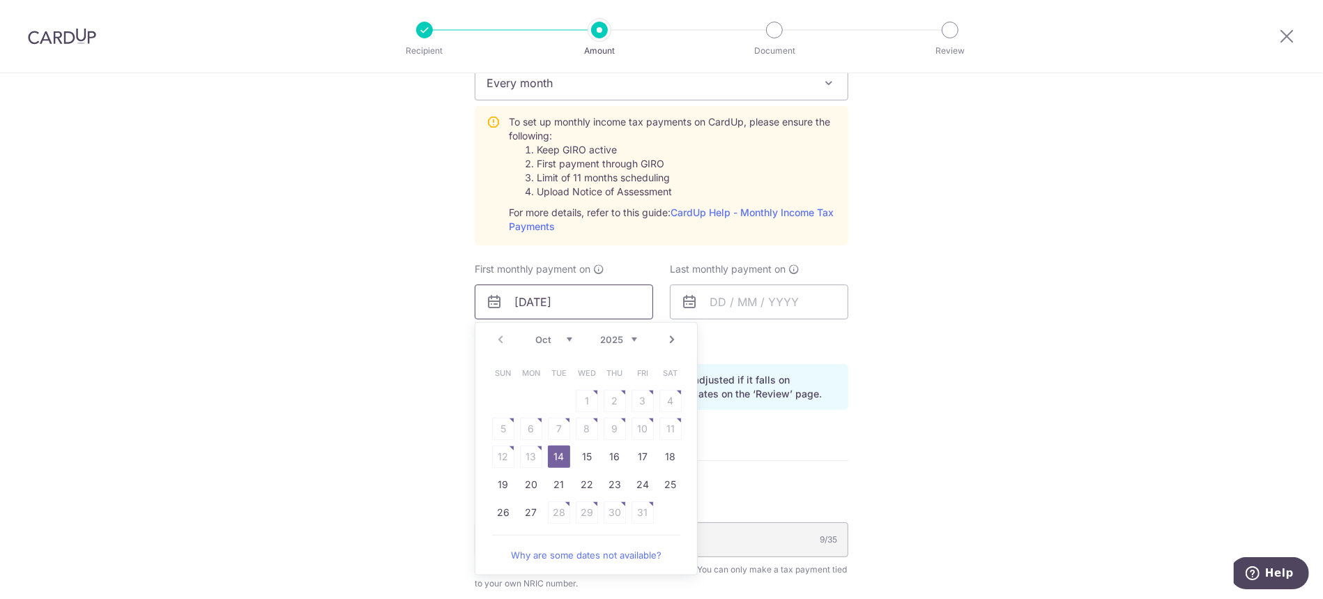
scroll to position [674, 0]
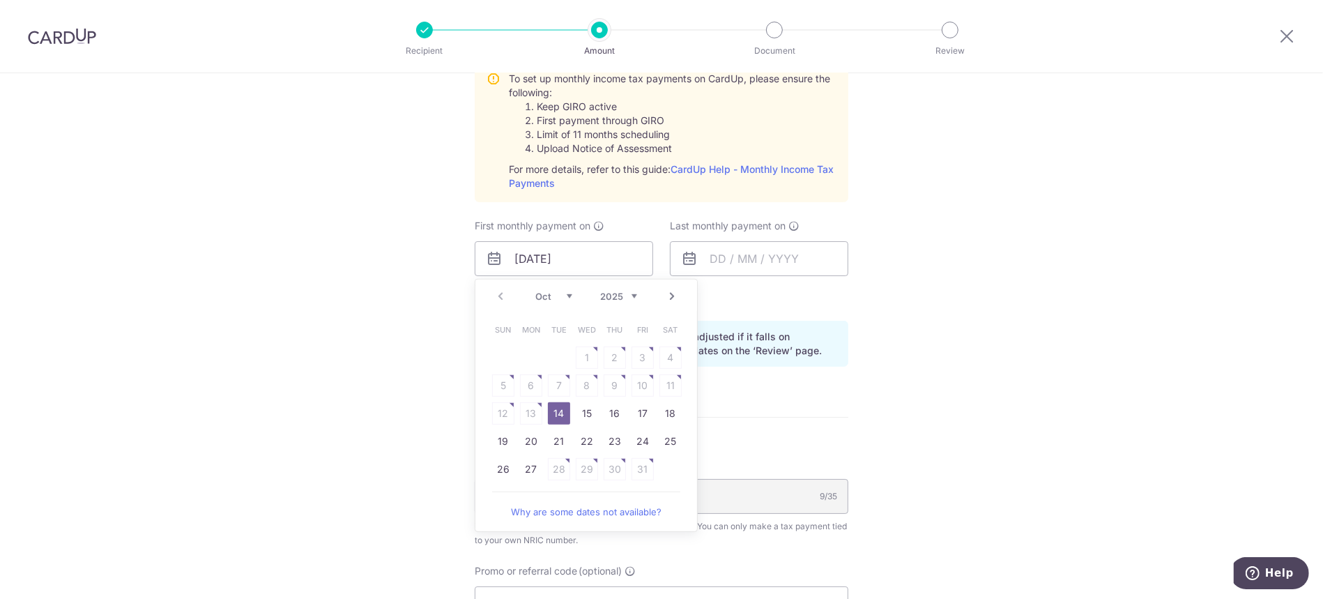
click at [670, 297] on link "Next" at bounding box center [672, 296] width 17 height 17
click at [632, 386] on link "7" at bounding box center [643, 385] width 22 height 22
type input "[DATE]"
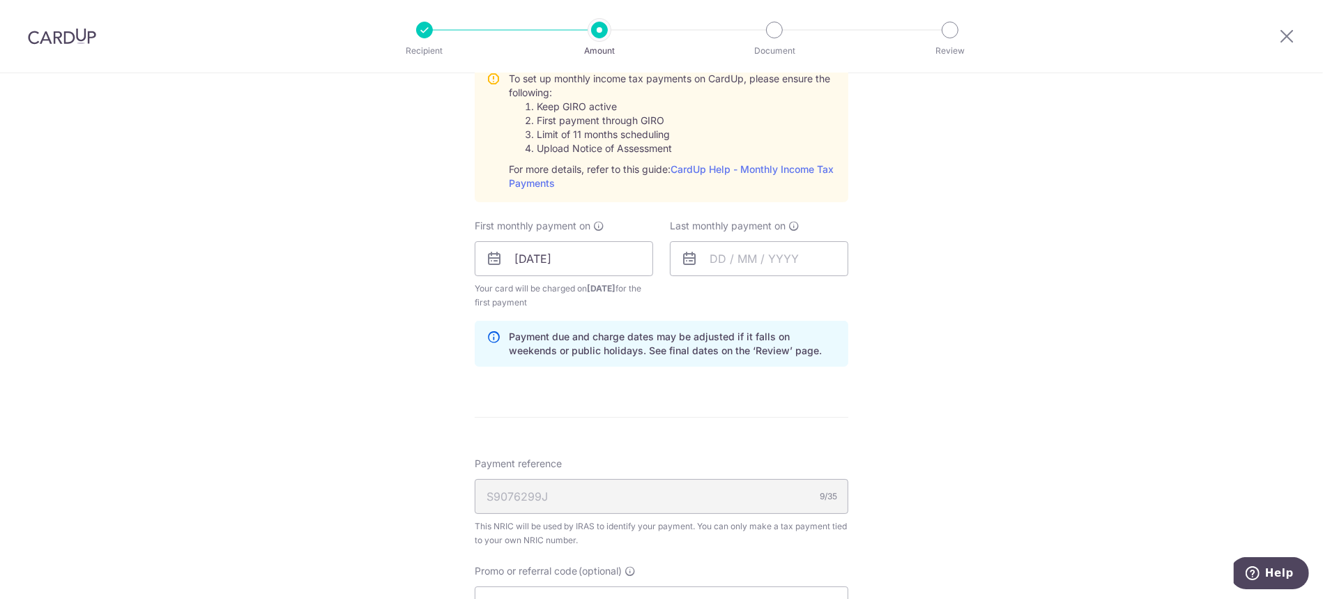
click at [310, 357] on div "Tell us more about your payment Enter one-time or monthly payment amount SGD 22…" at bounding box center [661, 185] width 1323 height 1573
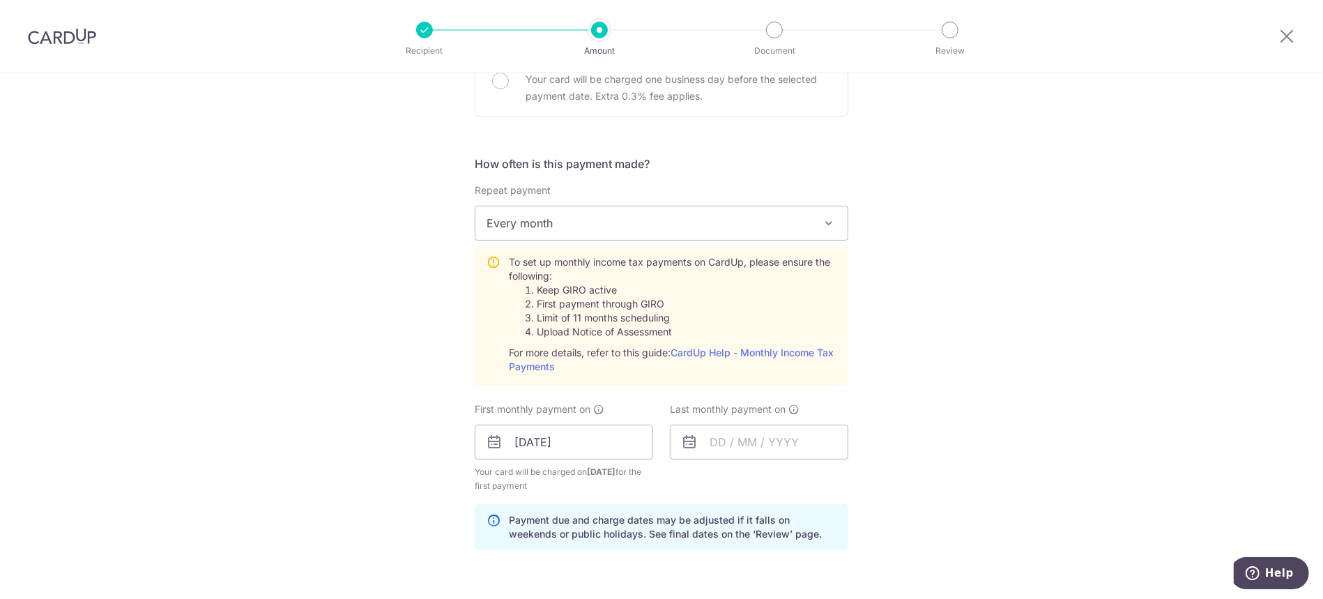
scroll to position [489, 0]
click at [771, 446] on input "text" at bounding box center [759, 444] width 178 height 35
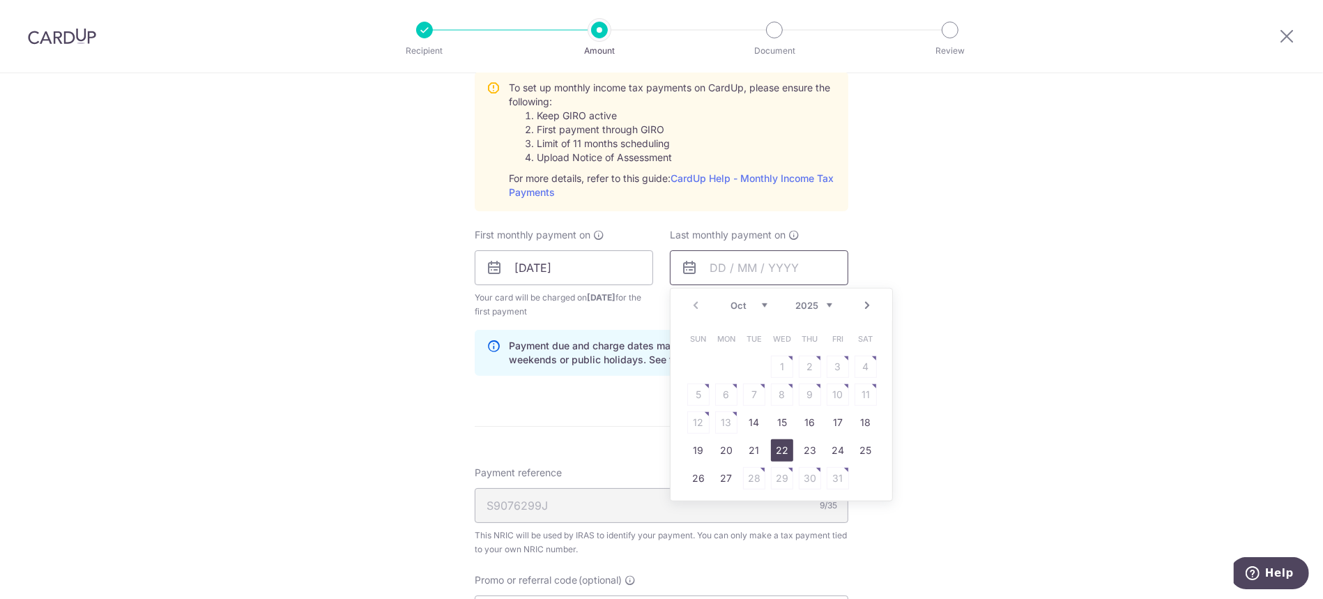
scroll to position [674, 0]
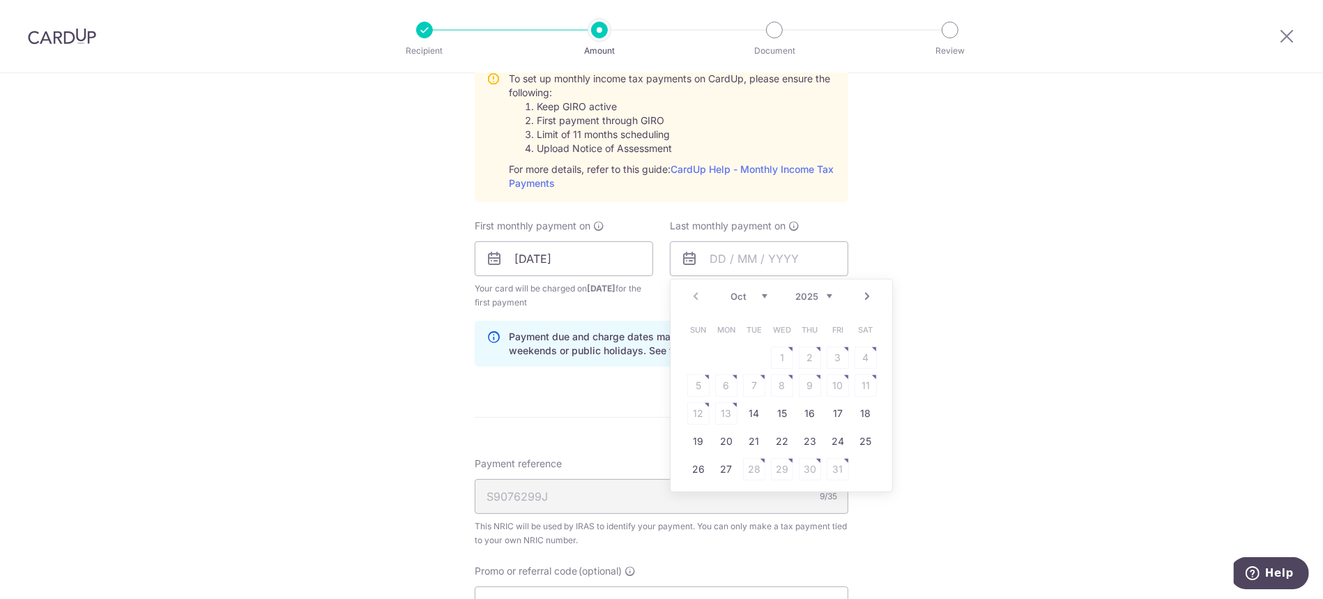
click at [806, 295] on select "2025 2026" at bounding box center [813, 296] width 37 height 11
click at [749, 291] on select "Jan Feb Mar Apr May Jun Jul Aug Sep Oct Nov" at bounding box center [748, 296] width 37 height 11
click at [838, 385] on link "7" at bounding box center [838, 385] width 22 height 22
type input "07/08/2026"
click at [917, 352] on div "Tell us more about your payment Enter one-time or monthly payment amount SGD 22…" at bounding box center [661, 185] width 1323 height 1573
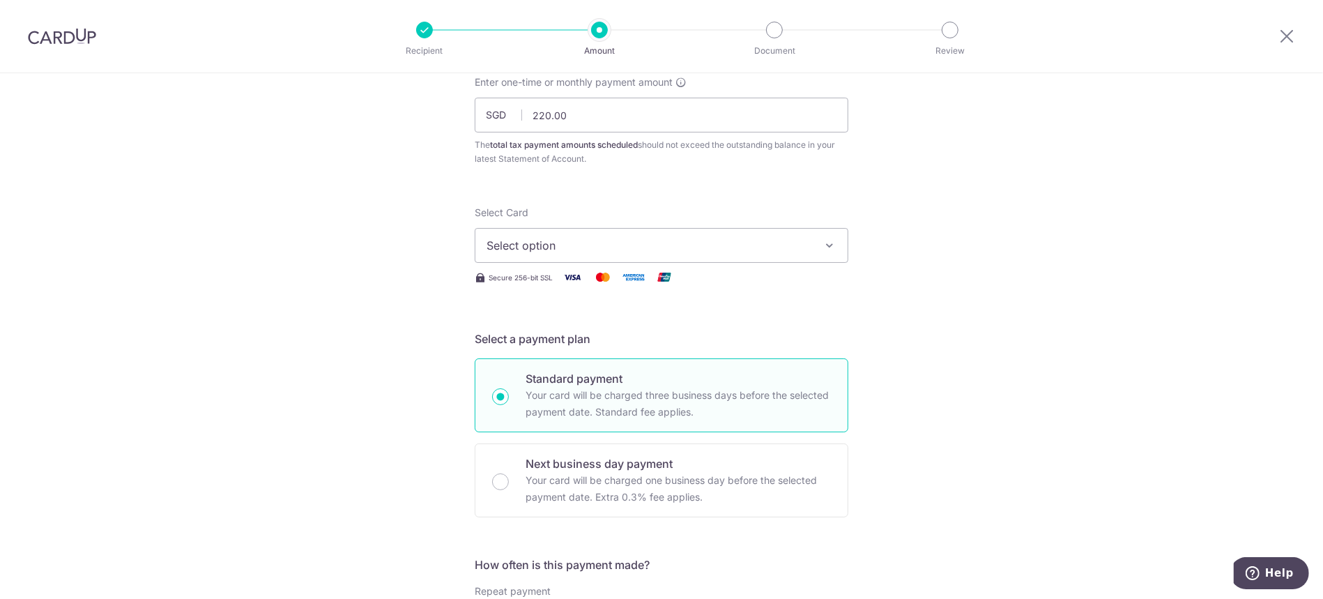
scroll to position [24, 0]
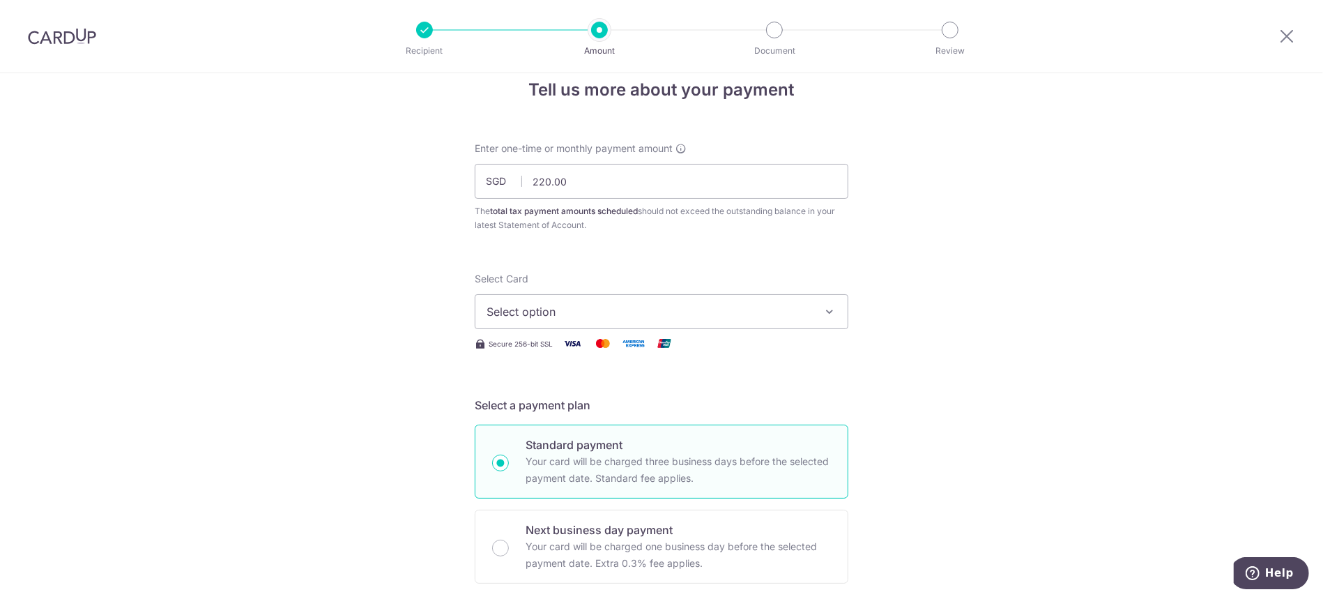
click at [613, 300] on button "Select option" at bounding box center [662, 311] width 374 height 35
click at [606, 348] on span "Add credit card" at bounding box center [674, 351] width 325 height 14
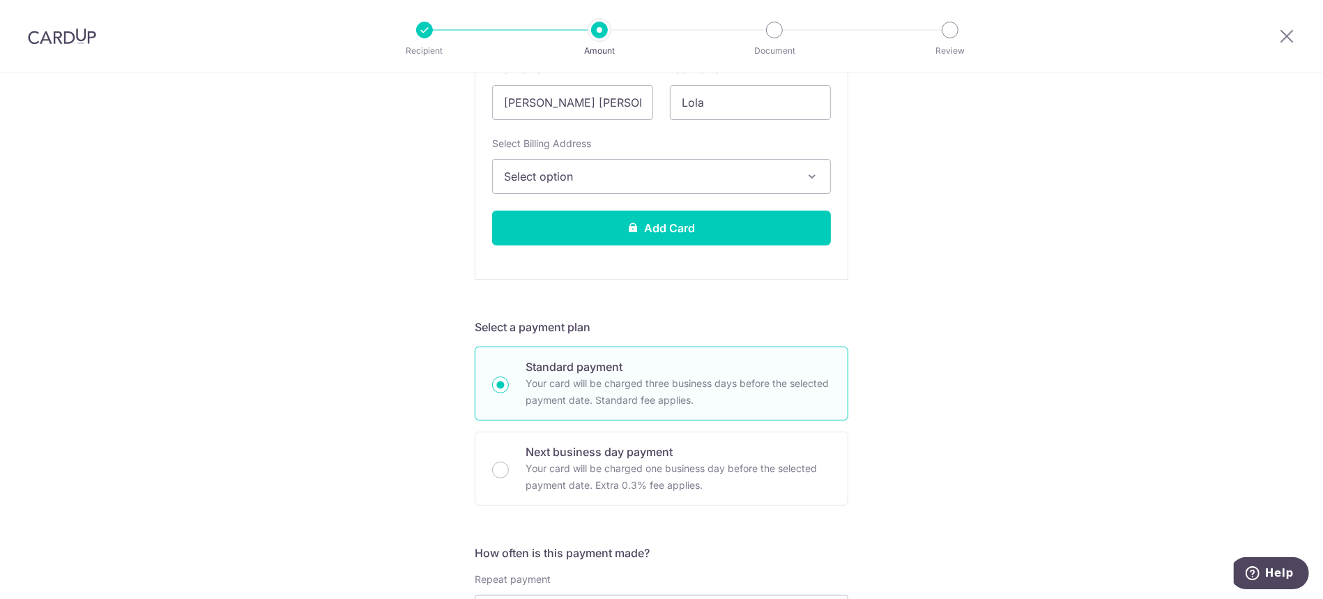
scroll to position [395, 0]
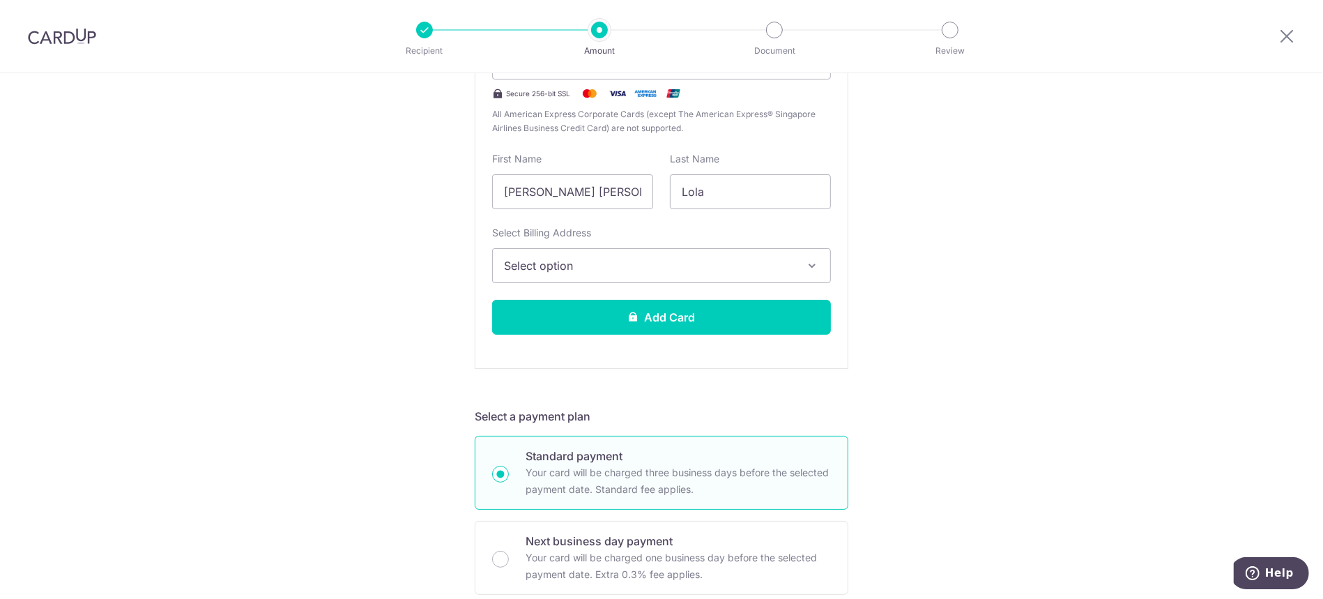
click at [606, 264] on span "Select option" at bounding box center [649, 265] width 290 height 17
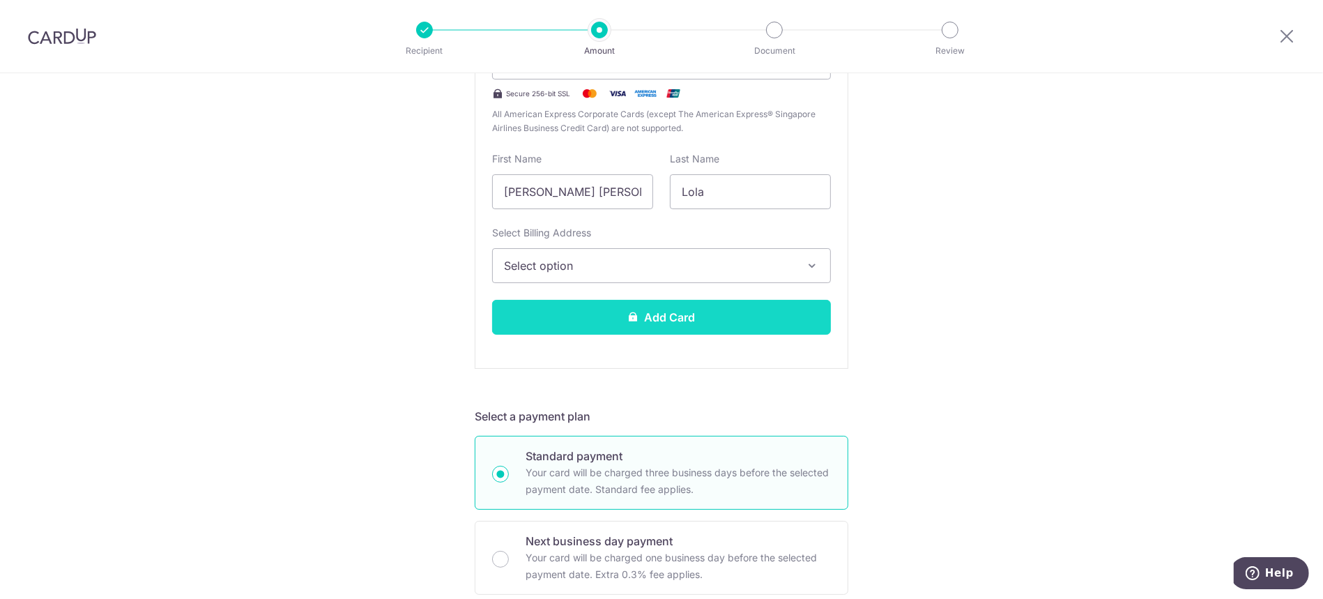
click at [556, 311] on button "Add Card" at bounding box center [661, 317] width 339 height 35
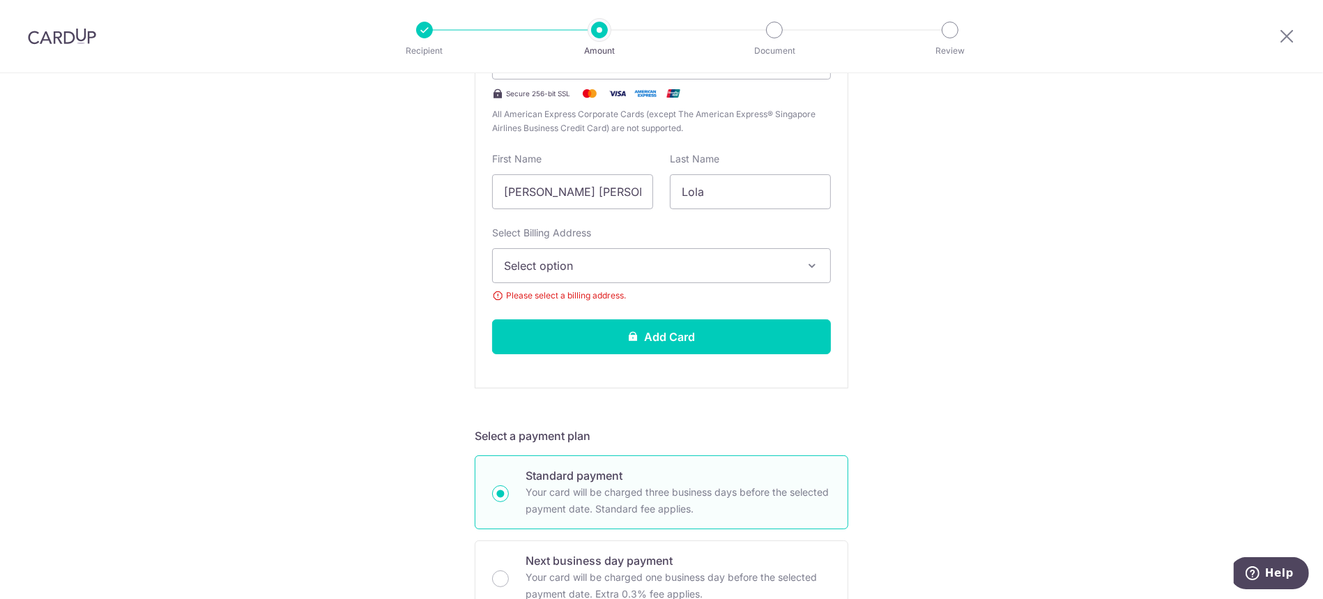
click at [600, 250] on button "Select option" at bounding box center [661, 265] width 339 height 35
click at [592, 298] on span "Add Billing Address" at bounding box center [674, 305] width 290 height 14
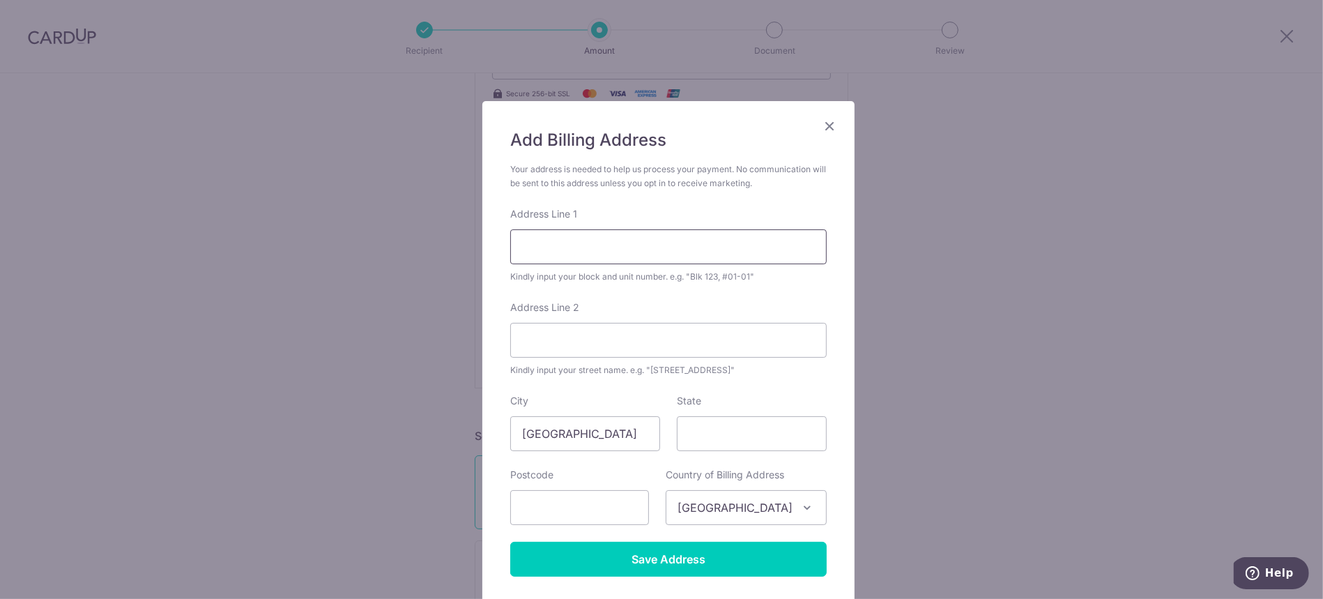
click at [581, 255] on input "Address Line 1" at bounding box center [668, 246] width 316 height 35
type input "Hougang Avenue 6"
type input "530523"
click at [514, 250] on input "Hougang Avenue 6" at bounding box center [668, 246] width 316 height 35
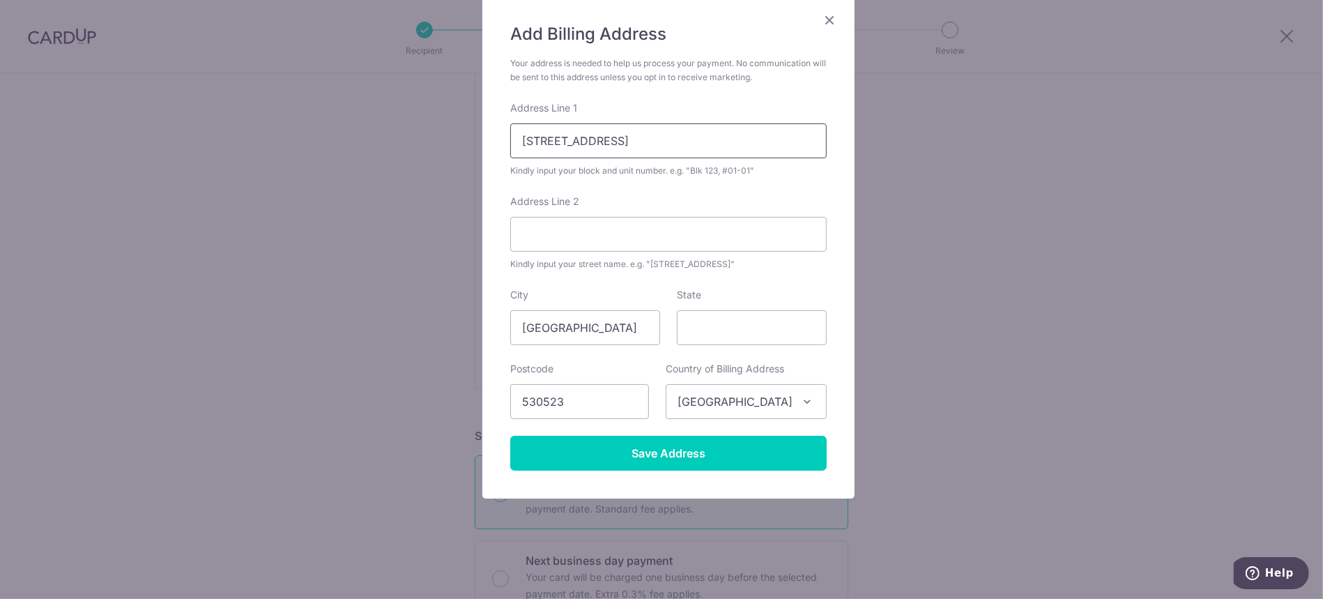
scroll to position [107, 0]
click at [620, 243] on input "Address Line 2" at bounding box center [668, 233] width 316 height 35
click at [735, 148] on input "523 Hougang Avenue 6" at bounding box center [668, 140] width 316 height 35
type input "523 Hougang Avenue 6 08-105"
click at [698, 457] on input "Save Address" at bounding box center [668, 452] width 316 height 35
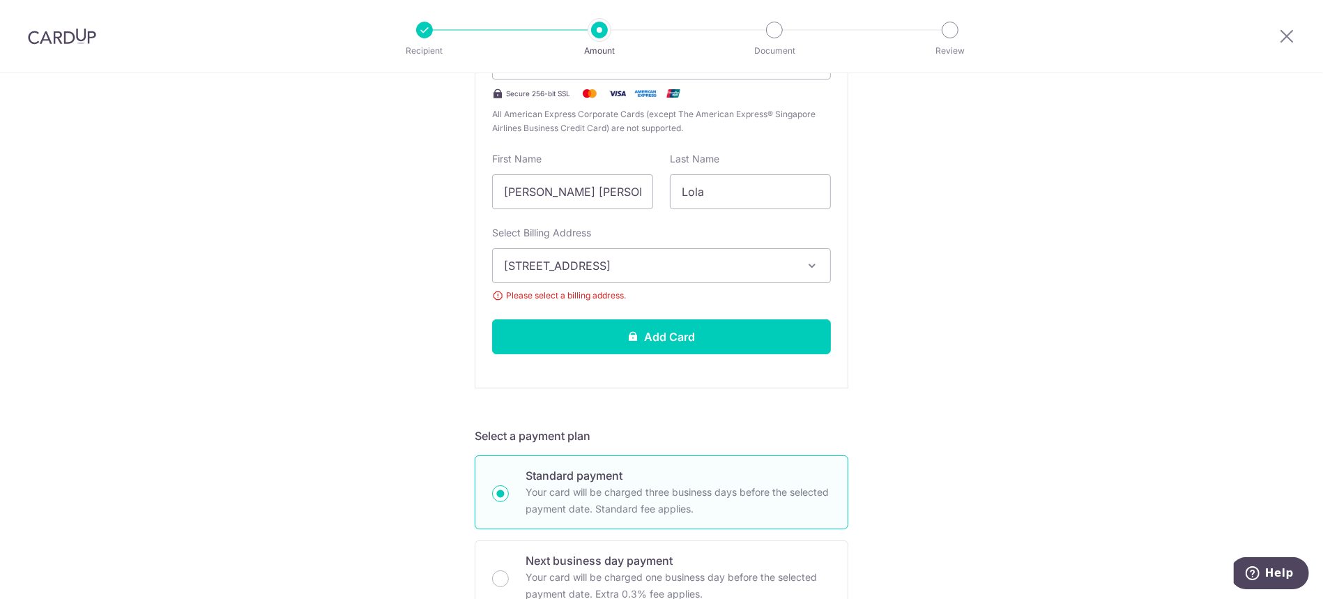
click at [595, 259] on span "[STREET_ADDRESS]" at bounding box center [649, 265] width 290 height 17
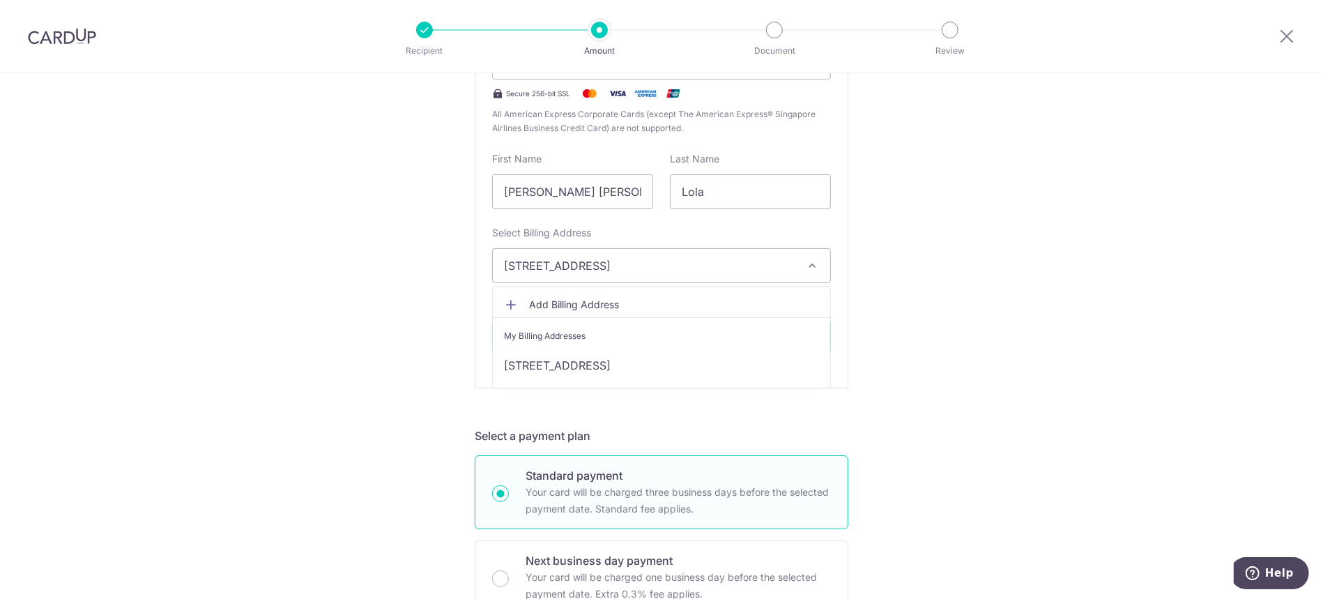
click at [595, 259] on span "[STREET_ADDRESS]" at bounding box center [649, 265] width 290 height 17
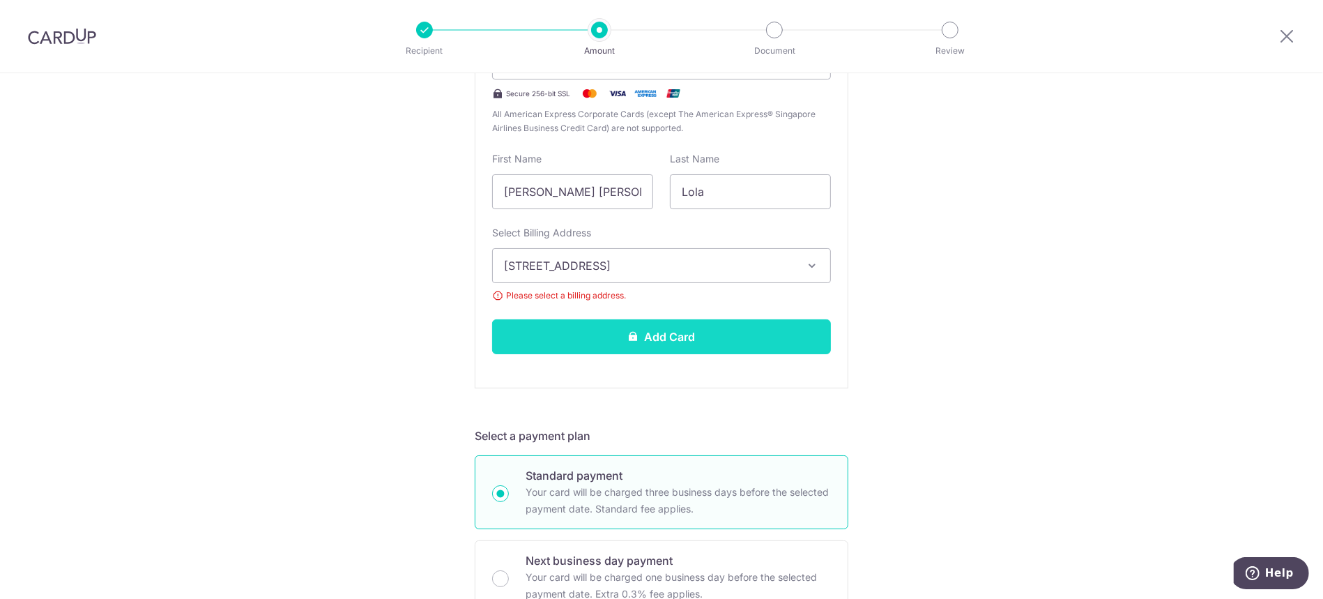
click at [664, 327] on button "Add Card" at bounding box center [661, 336] width 339 height 35
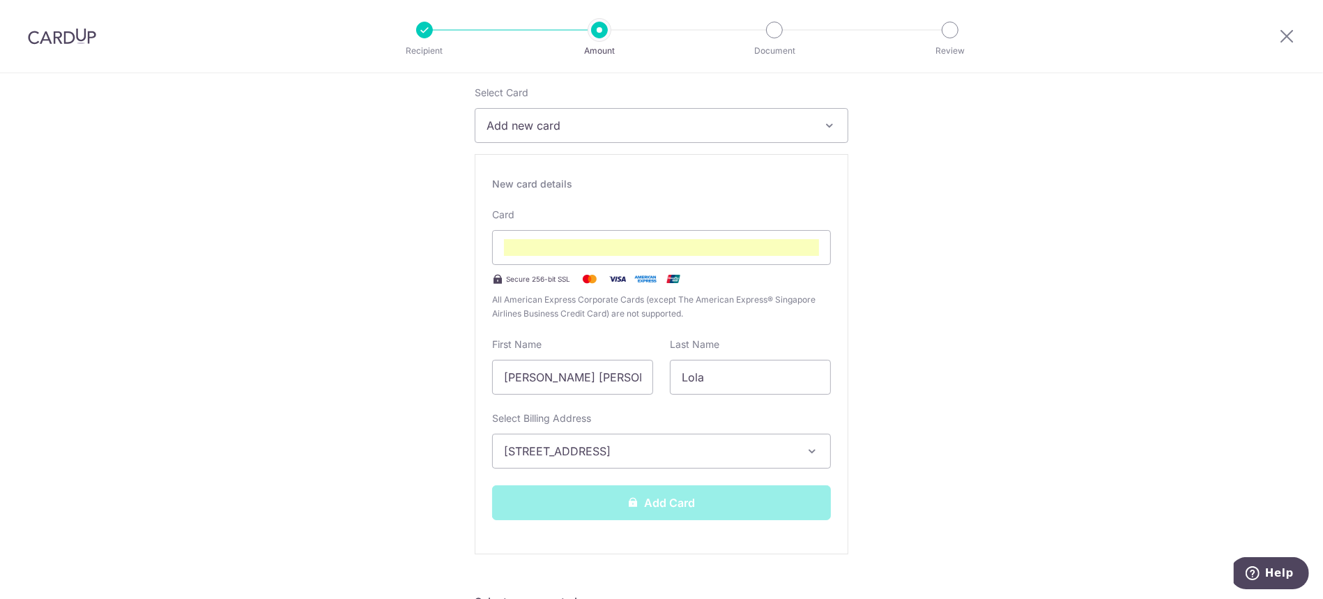
scroll to position [116, 0]
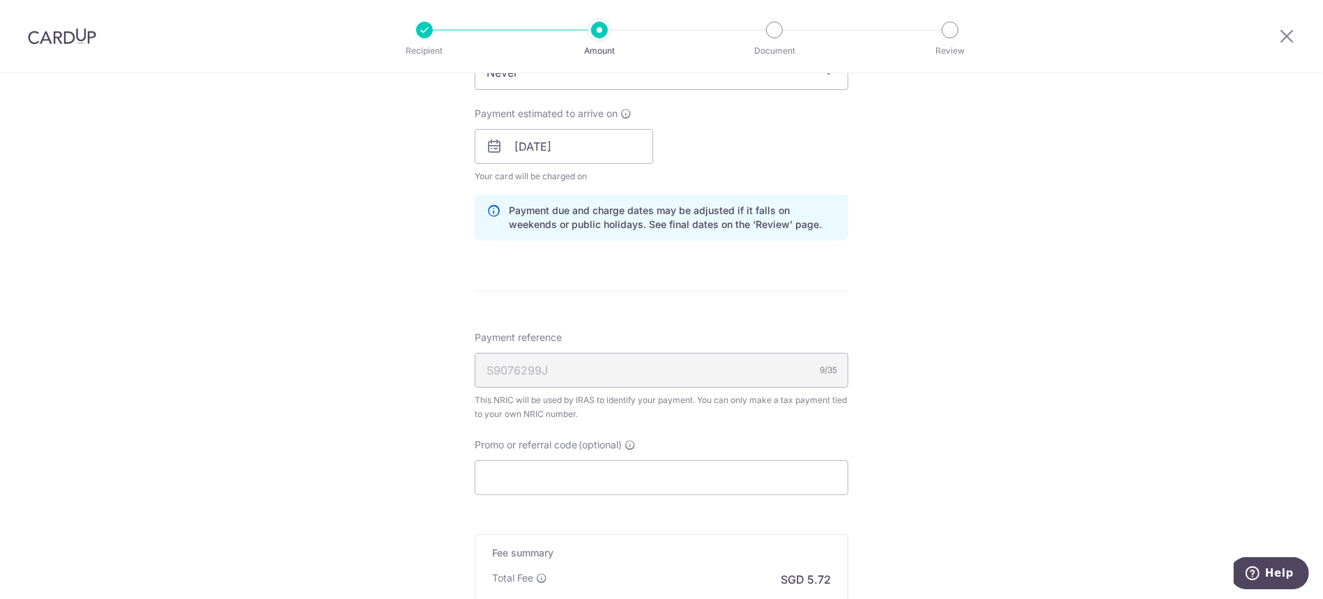
scroll to position [825, 0]
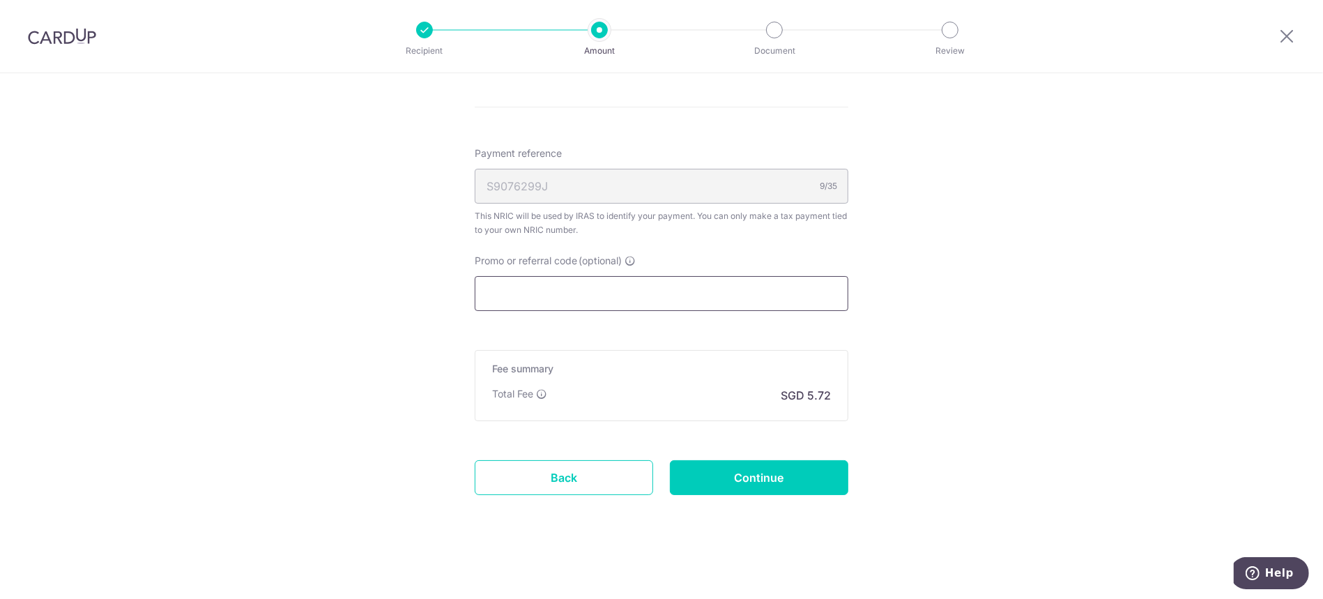
click at [582, 289] on input "Promo or referral code (optional)" at bounding box center [662, 293] width 374 height 35
paste input "VTAX25R"
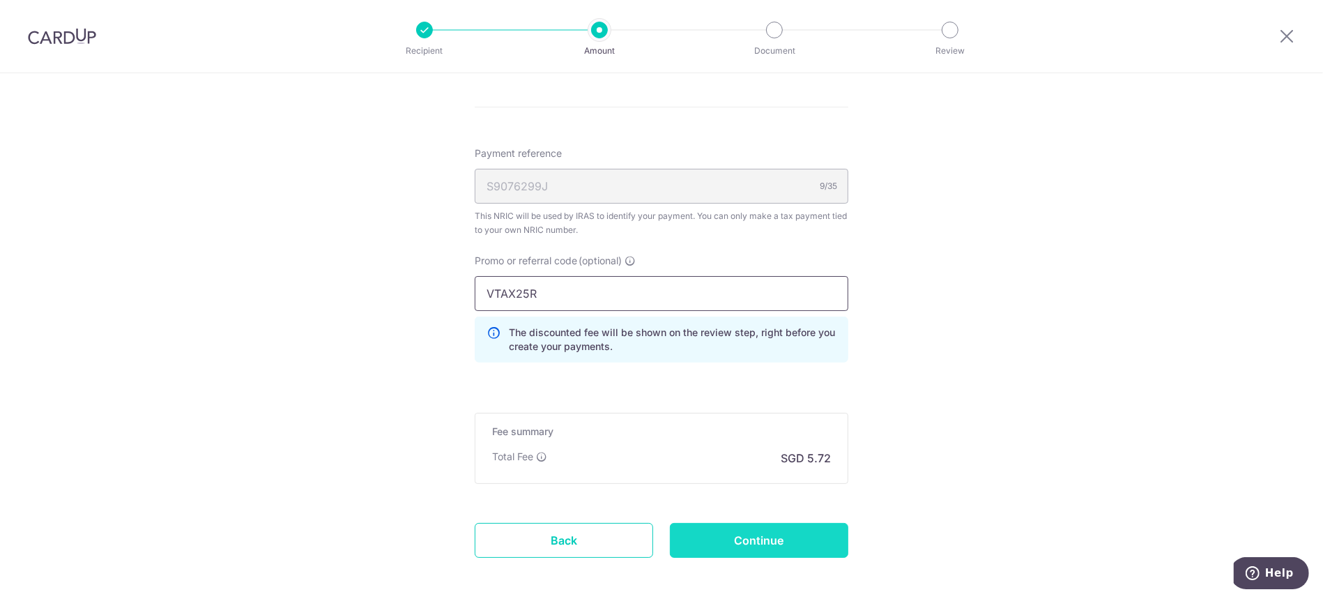
type input "VTAX25R"
click at [726, 537] on input "Continue" at bounding box center [759, 540] width 178 height 35
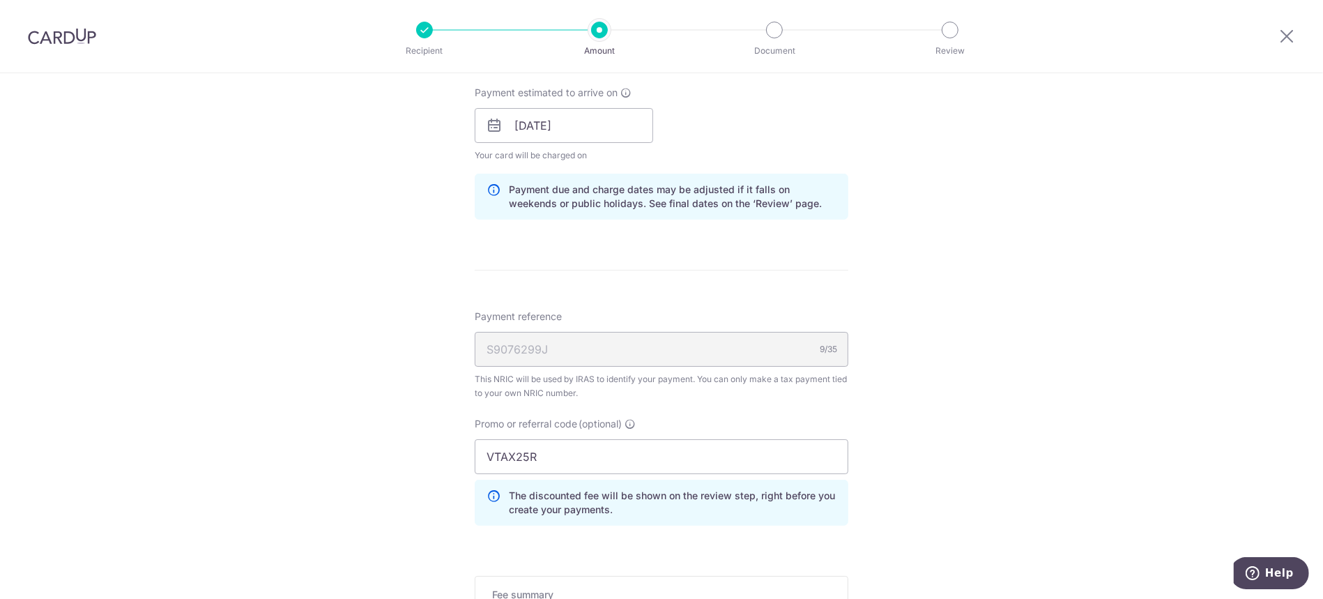
scroll to position [453, 0]
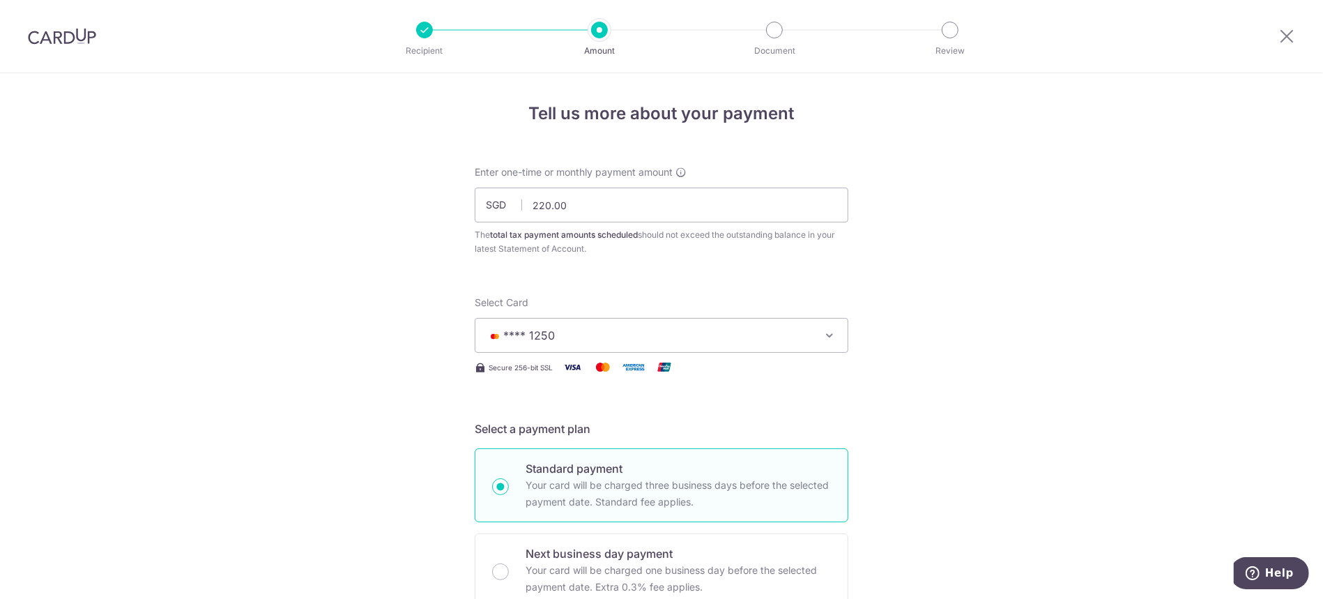
click at [809, 337] on button "**** 1250" at bounding box center [662, 335] width 374 height 35
click at [678, 374] on span "Add credit card" at bounding box center [674, 374] width 325 height 14
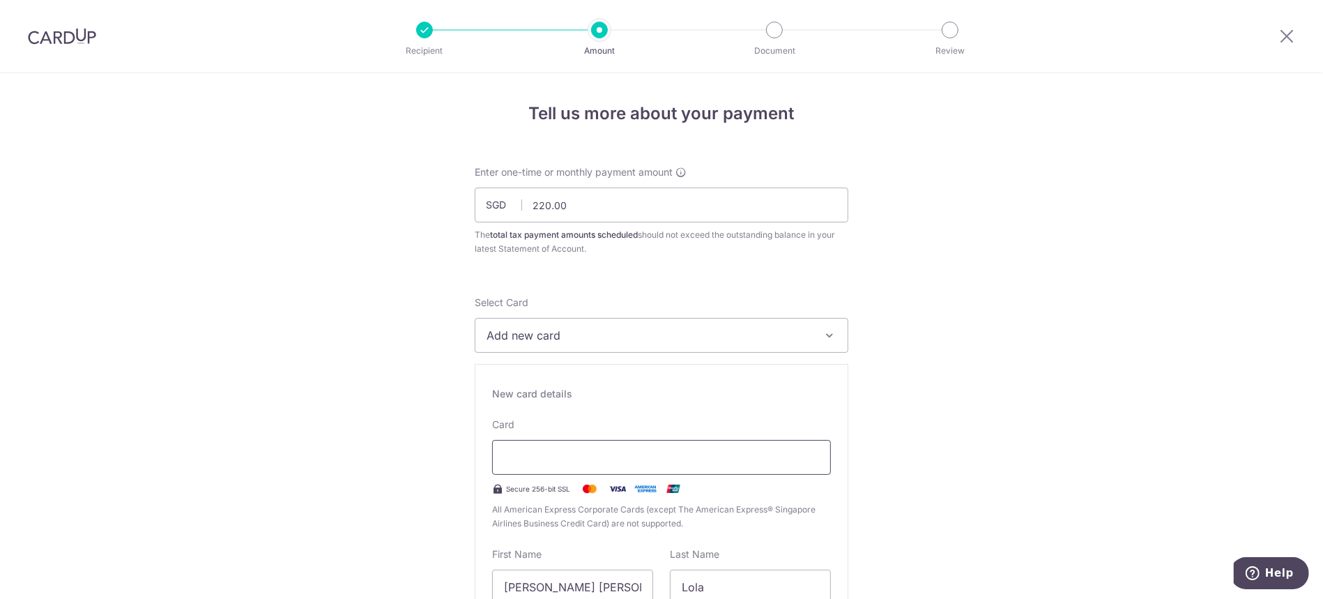
click at [572, 447] on div at bounding box center [661, 457] width 339 height 35
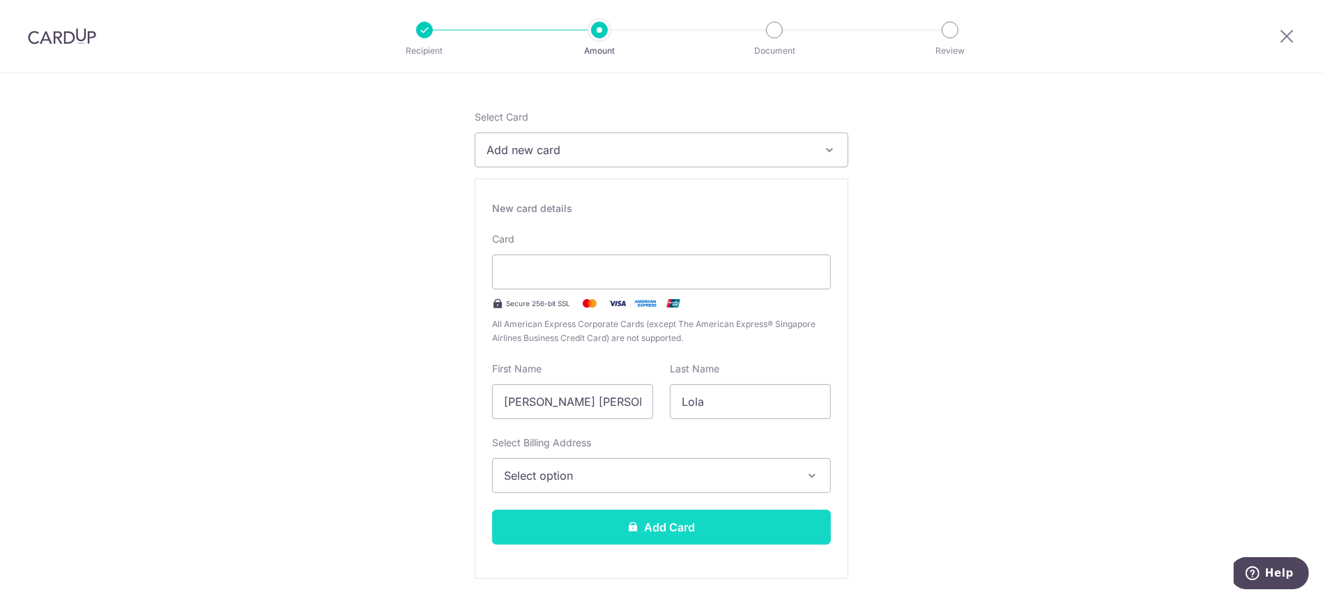
click at [639, 534] on button "Add Card" at bounding box center [661, 527] width 339 height 35
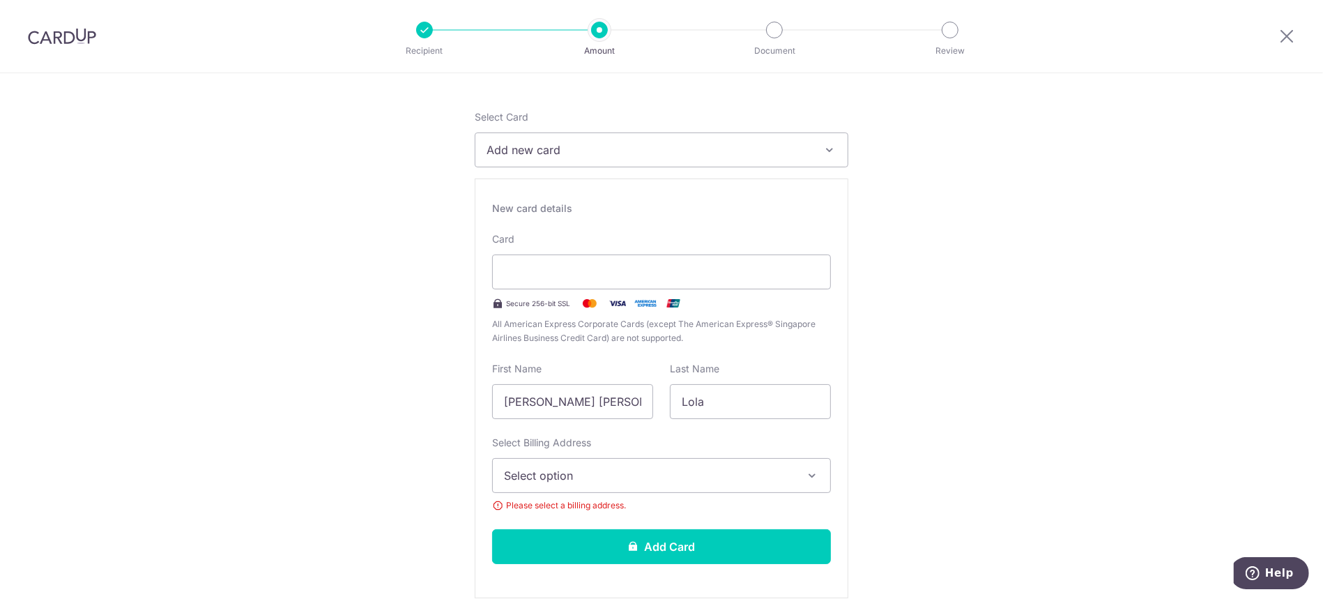
click at [608, 480] on span "Select option" at bounding box center [649, 475] width 290 height 17
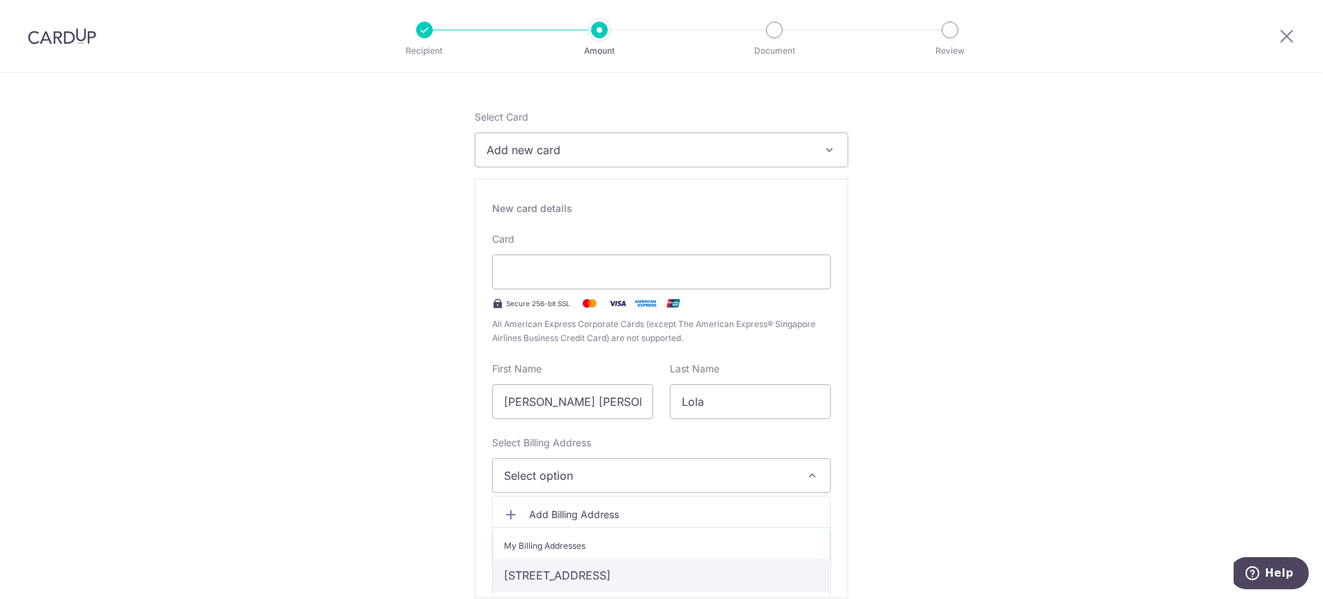
click at [599, 571] on link "[STREET_ADDRESS]" at bounding box center [661, 574] width 337 height 33
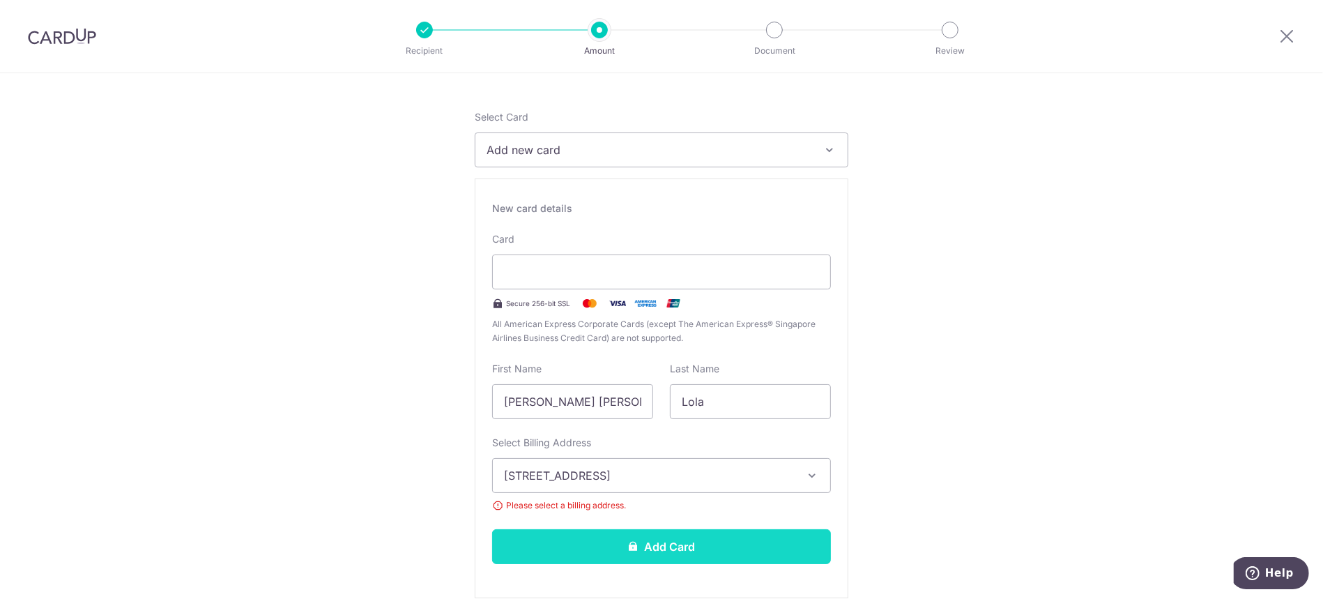
click at [629, 537] on button "Add Card" at bounding box center [661, 546] width 339 height 35
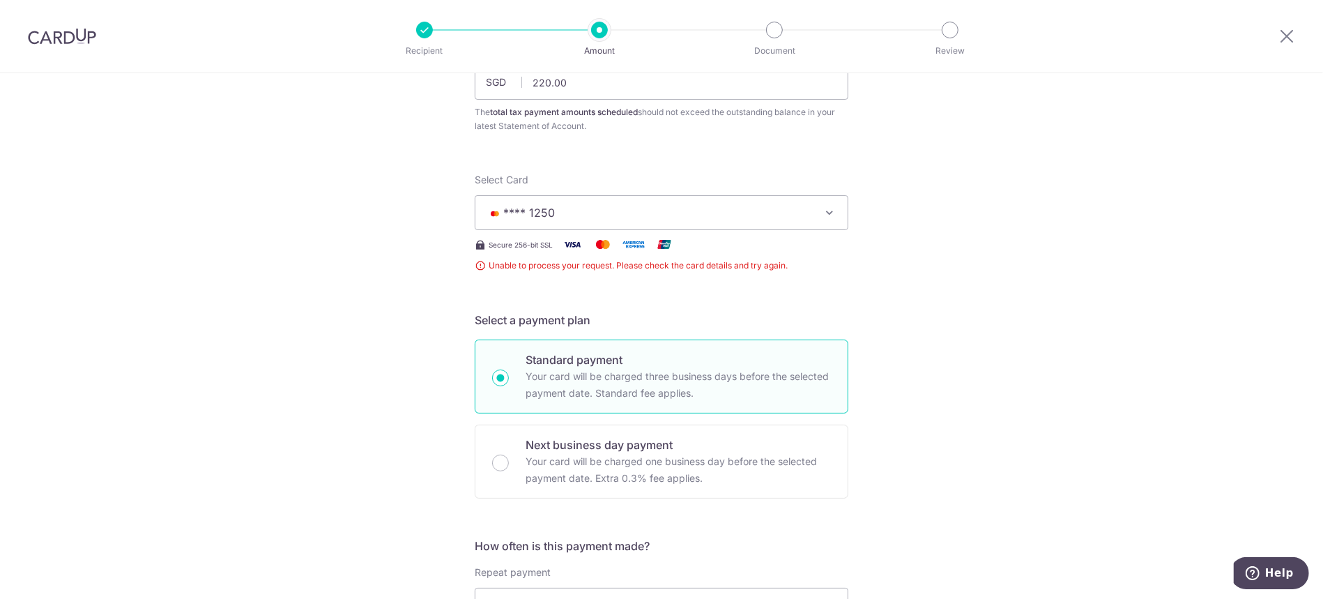
scroll to position [121, 0]
click at [570, 211] on span "**** 1250" at bounding box center [649, 214] width 325 height 17
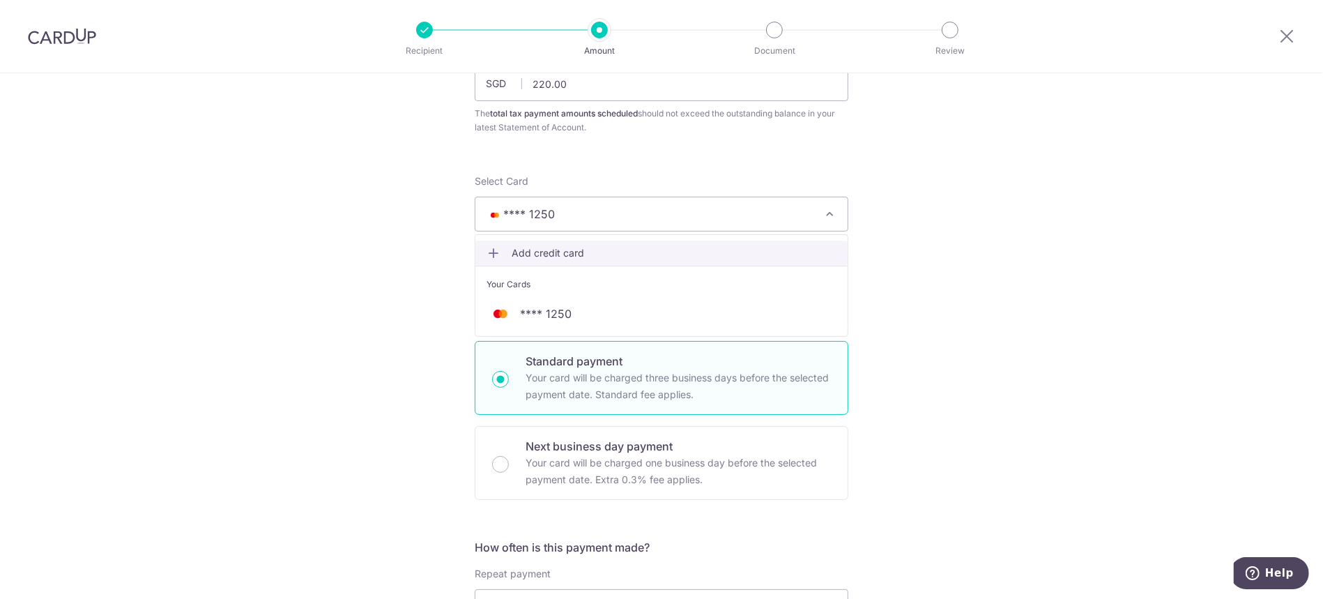
click at [557, 253] on span "Add credit card" at bounding box center [674, 253] width 325 height 14
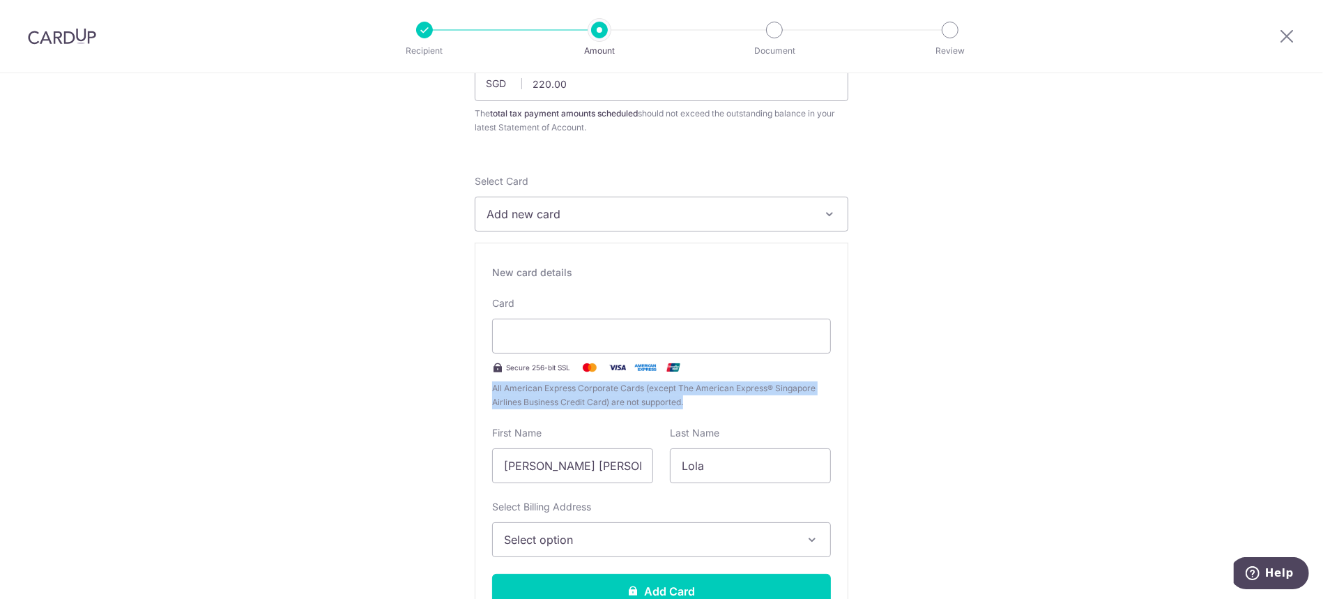
drag, startPoint x: 383, startPoint y: 378, endPoint x: 367, endPoint y: 383, distance: 15.9
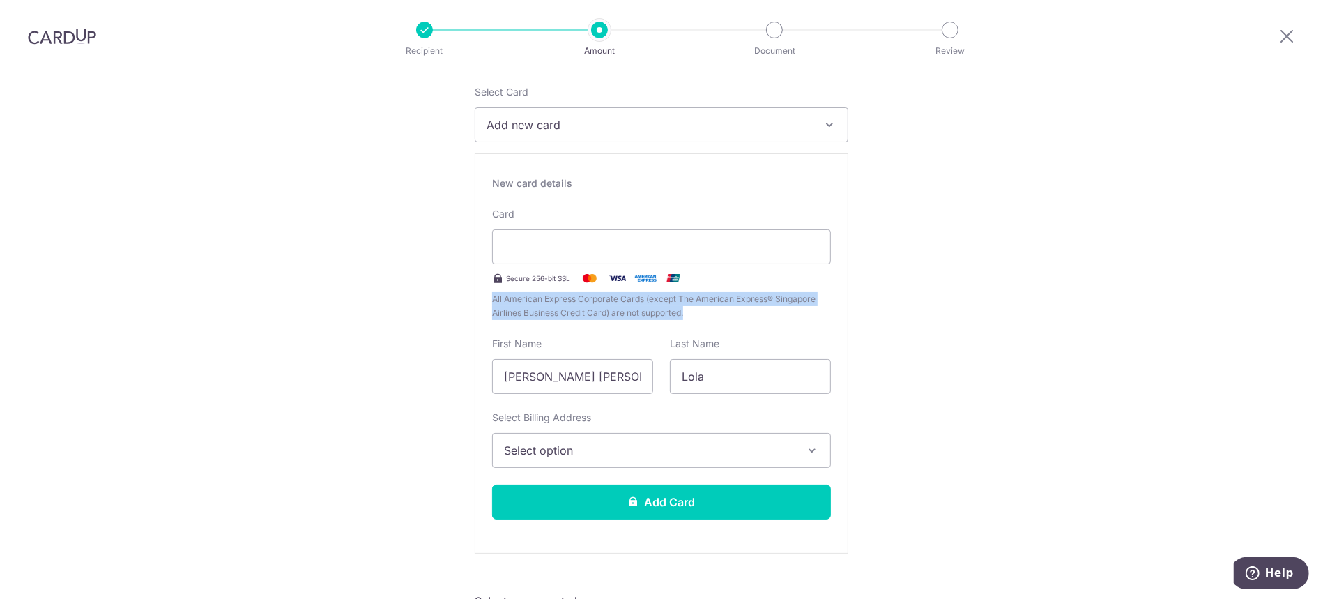
scroll to position [307, 0]
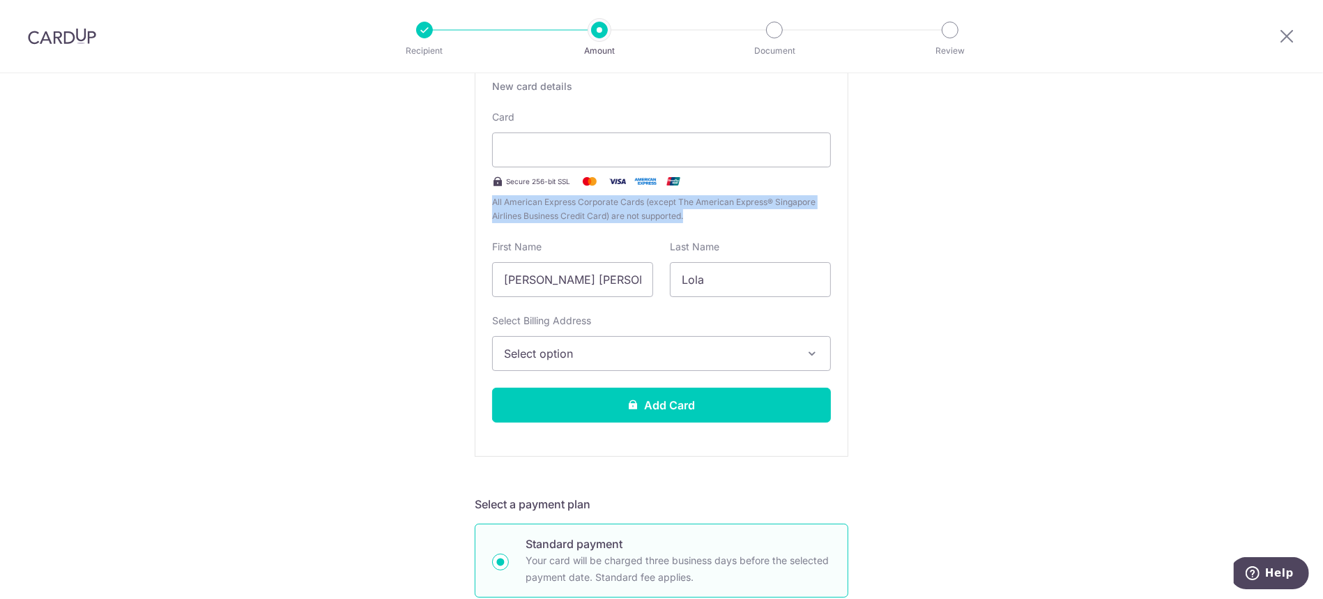
click at [604, 346] on span "Select option" at bounding box center [649, 353] width 290 height 17
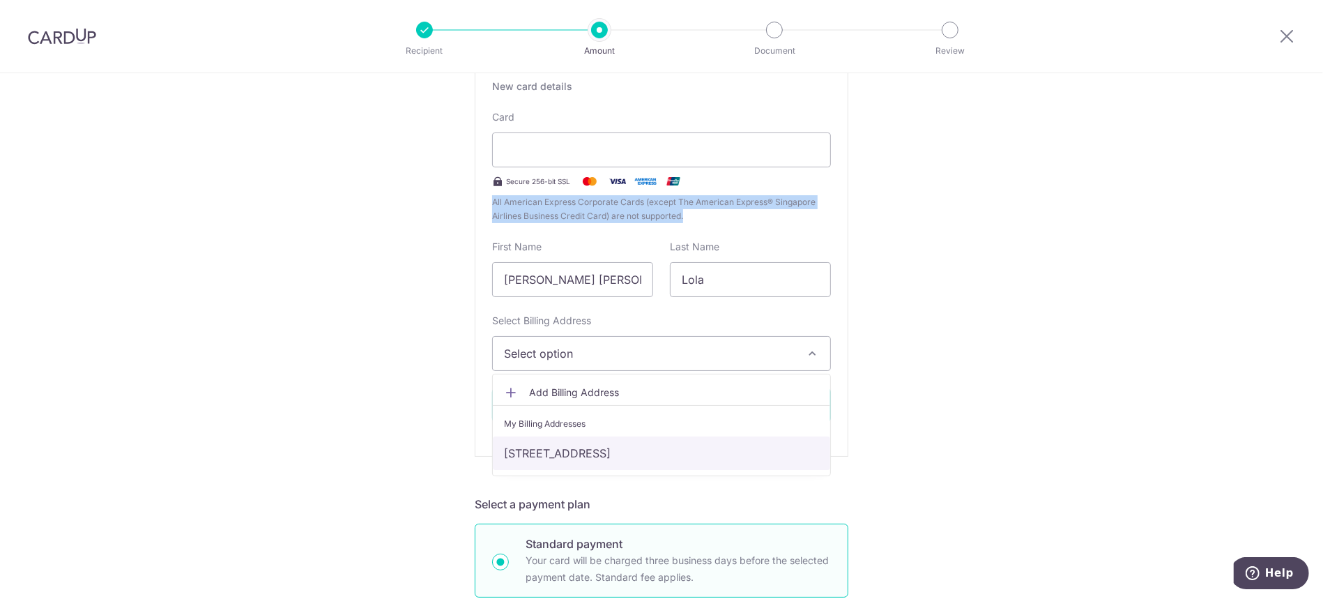
click at [618, 450] on link "[STREET_ADDRESS]" at bounding box center [661, 452] width 337 height 33
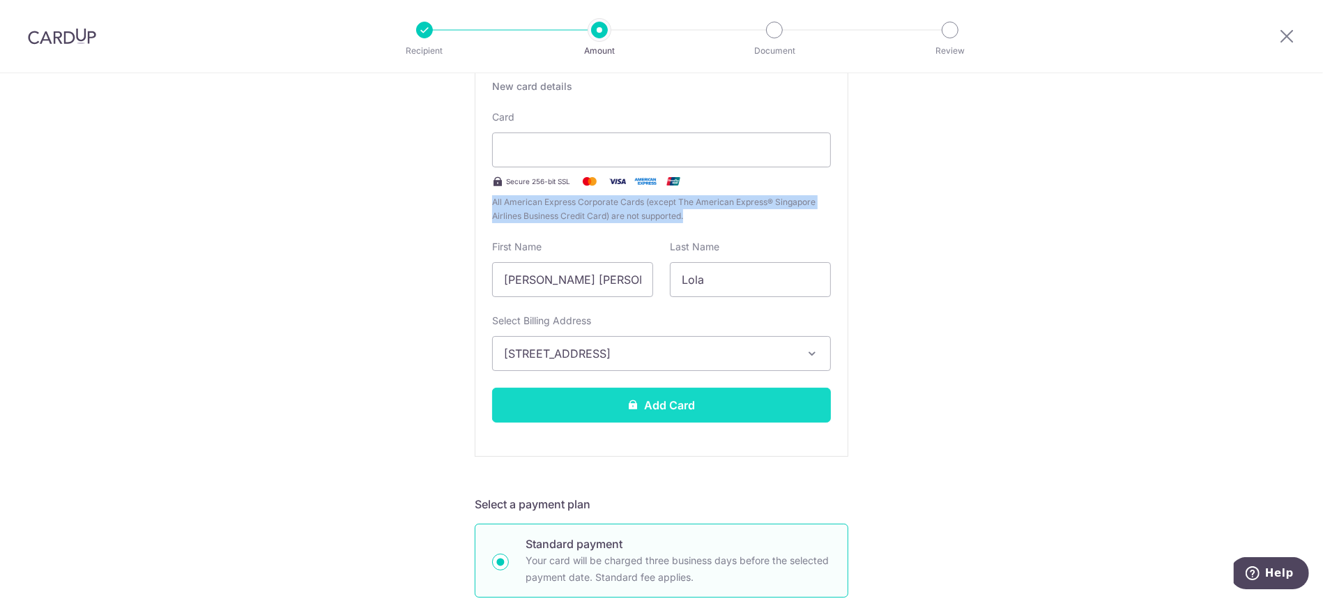
click at [618, 395] on button "Add Card" at bounding box center [661, 405] width 339 height 35
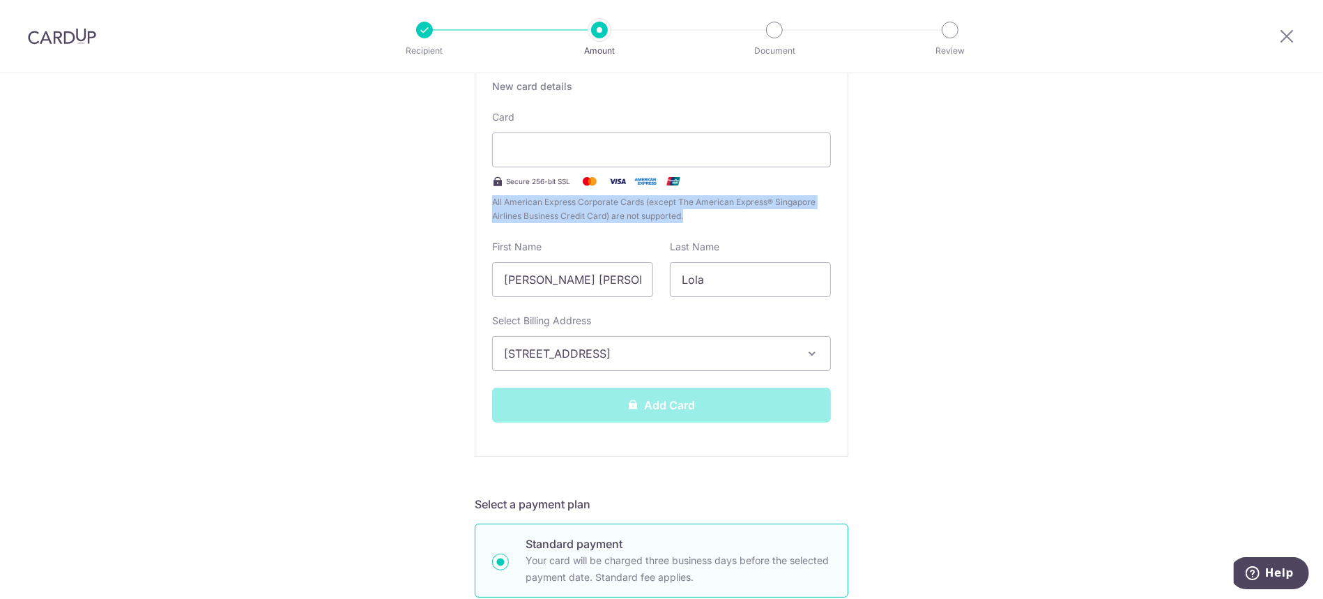
scroll to position [215, 0]
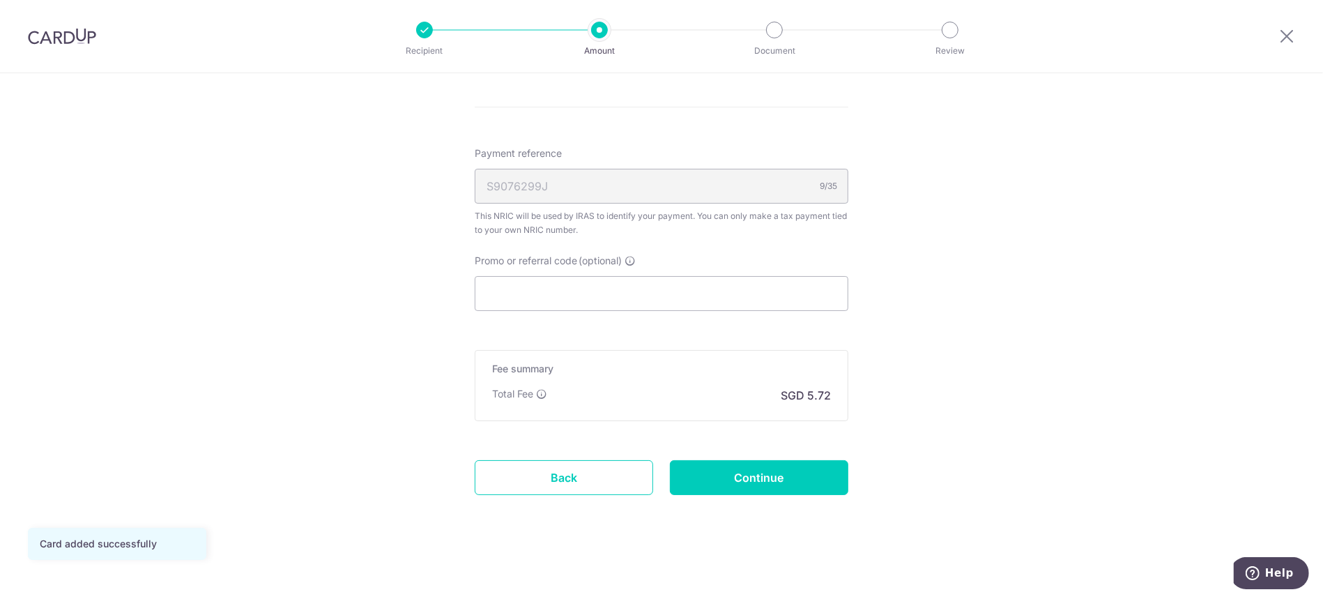
scroll to position [732, 0]
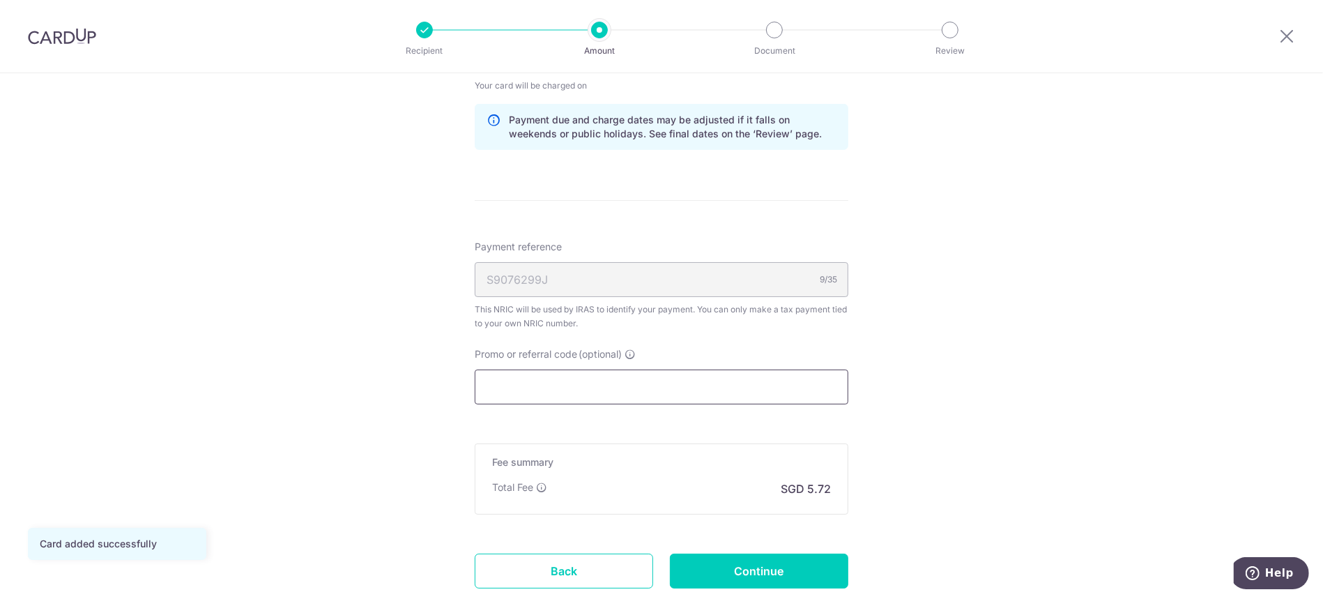
click at [612, 378] on input "Promo or referral code (optional)" at bounding box center [662, 386] width 374 height 35
paste input "VTAX25R"
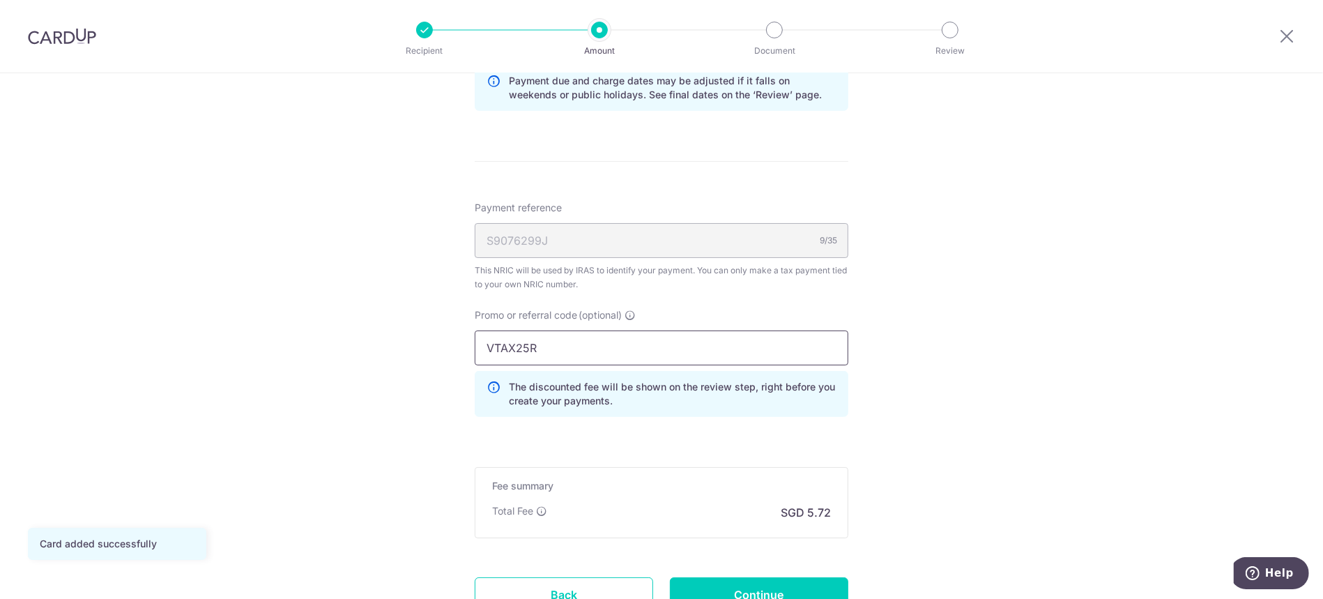
scroll to position [825, 0]
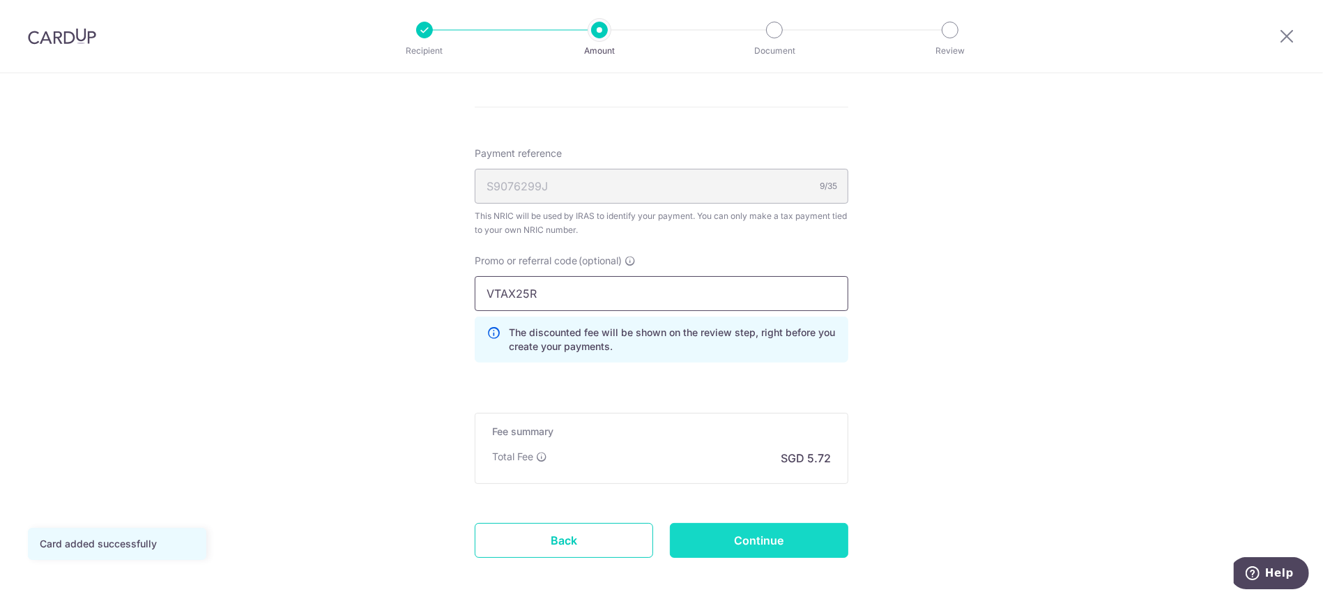
type input "VTAX25R"
click at [728, 541] on input "Continue" at bounding box center [759, 540] width 178 height 35
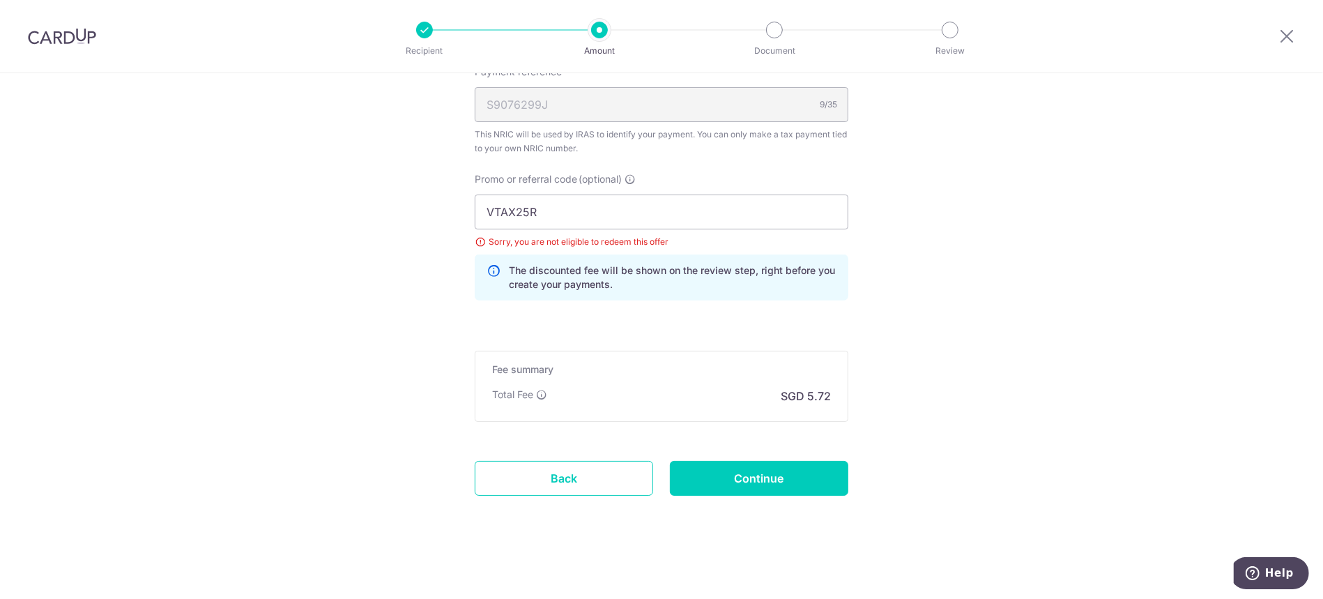
scroll to position [443, 0]
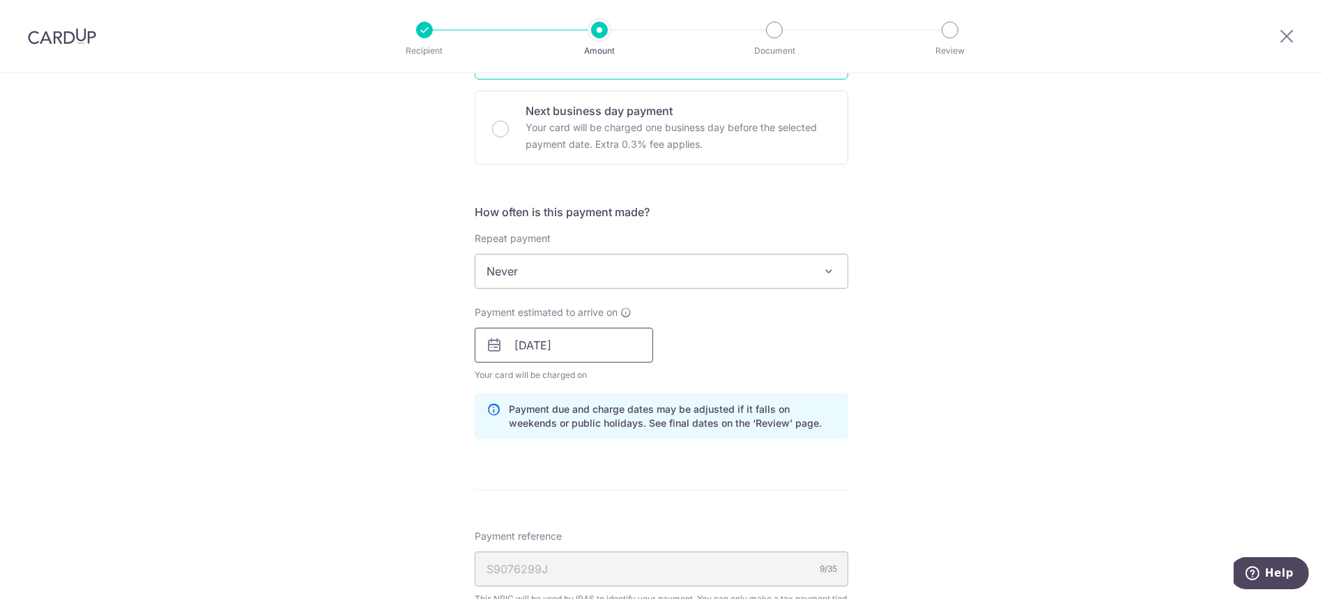
click at [613, 345] on input "07/11/2025" at bounding box center [564, 345] width 178 height 35
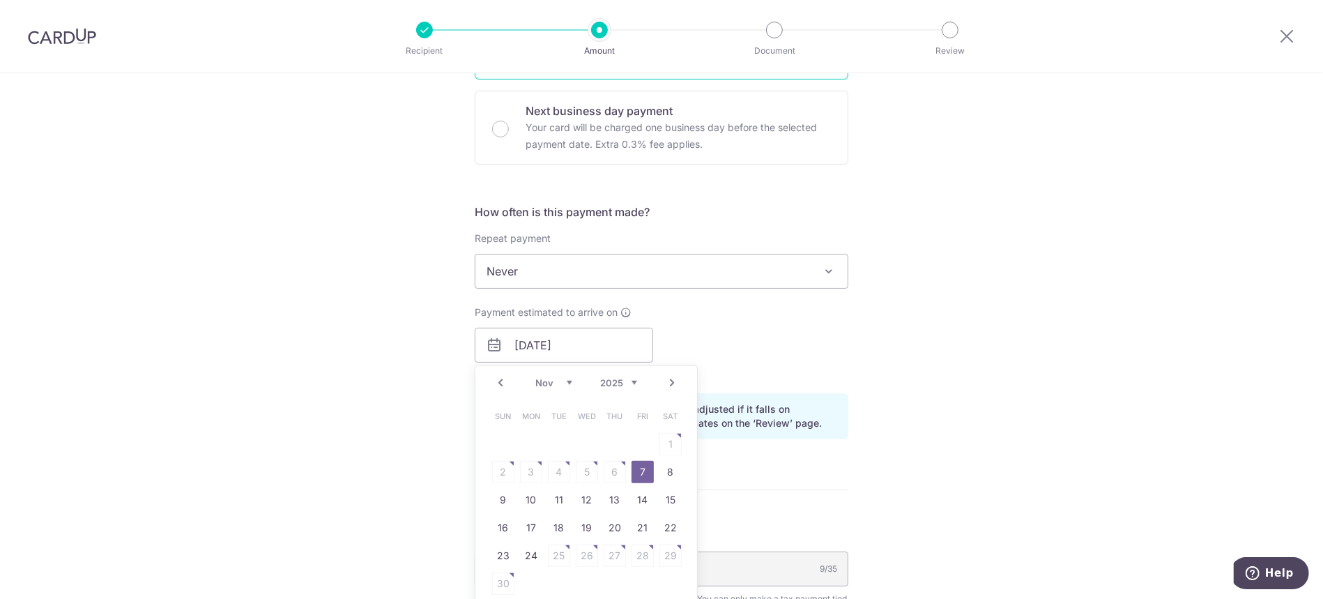
click at [847, 354] on div "Payment estimated to arrive on 07/11/2025 Prev Next Oct Nov Dec 2025 2026 Sun M…" at bounding box center [661, 343] width 390 height 77
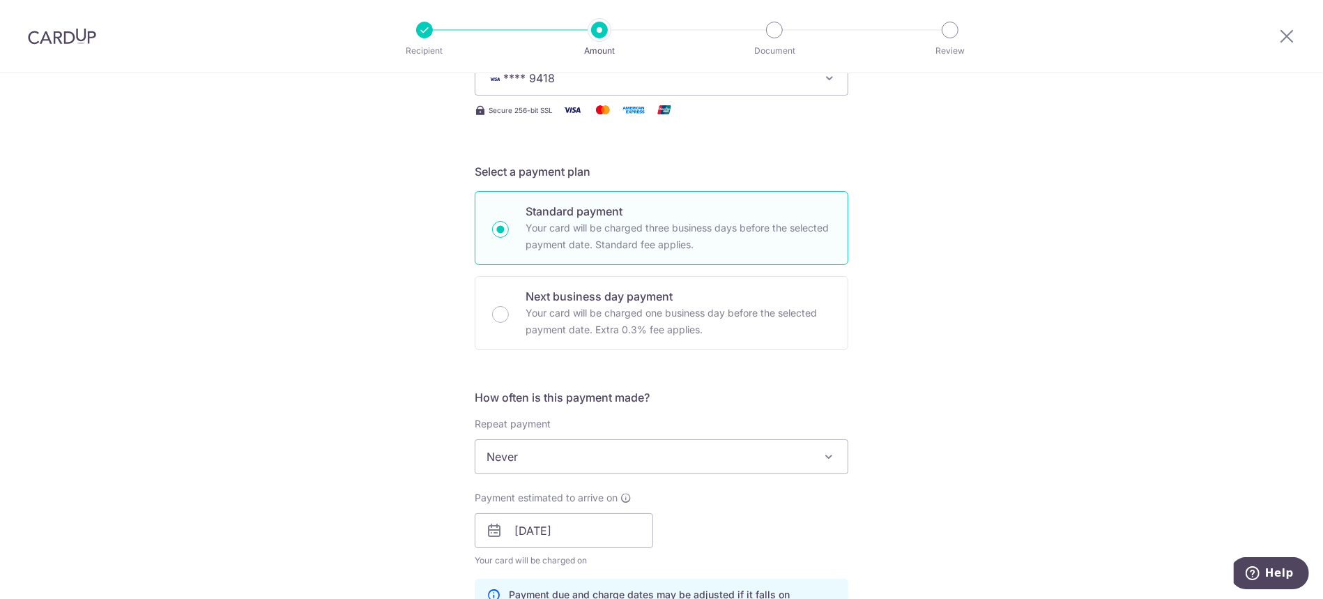
scroll to position [257, 0]
click at [669, 450] on span "Never" at bounding box center [661, 457] width 372 height 33
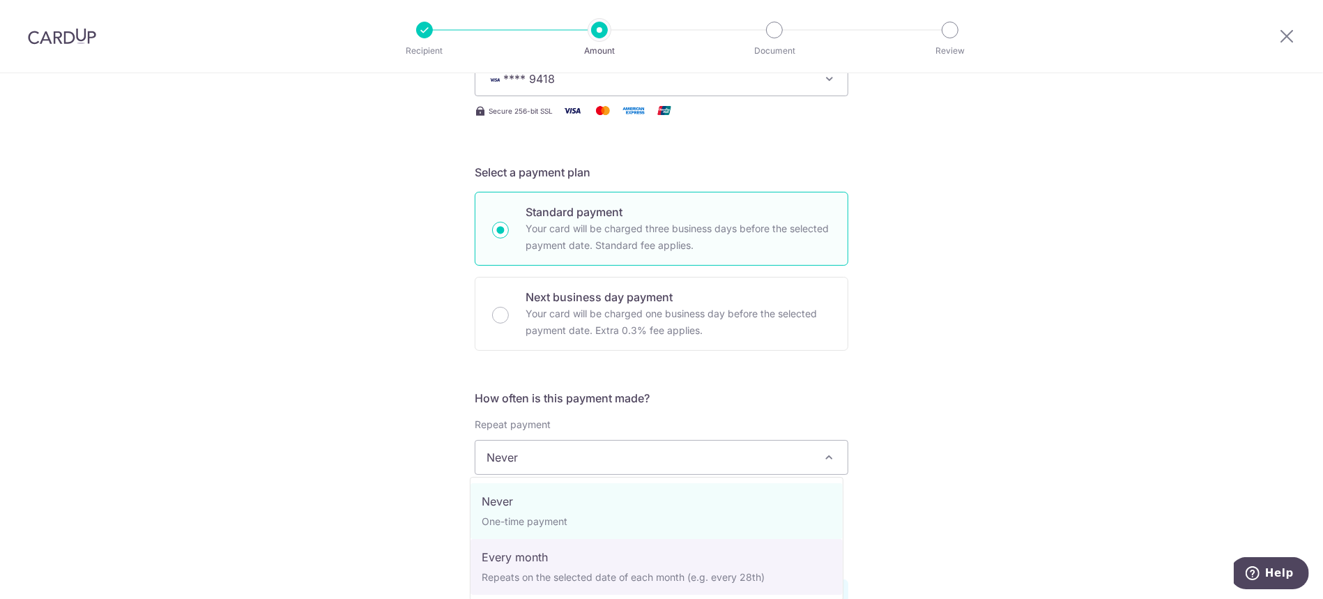
select select "3"
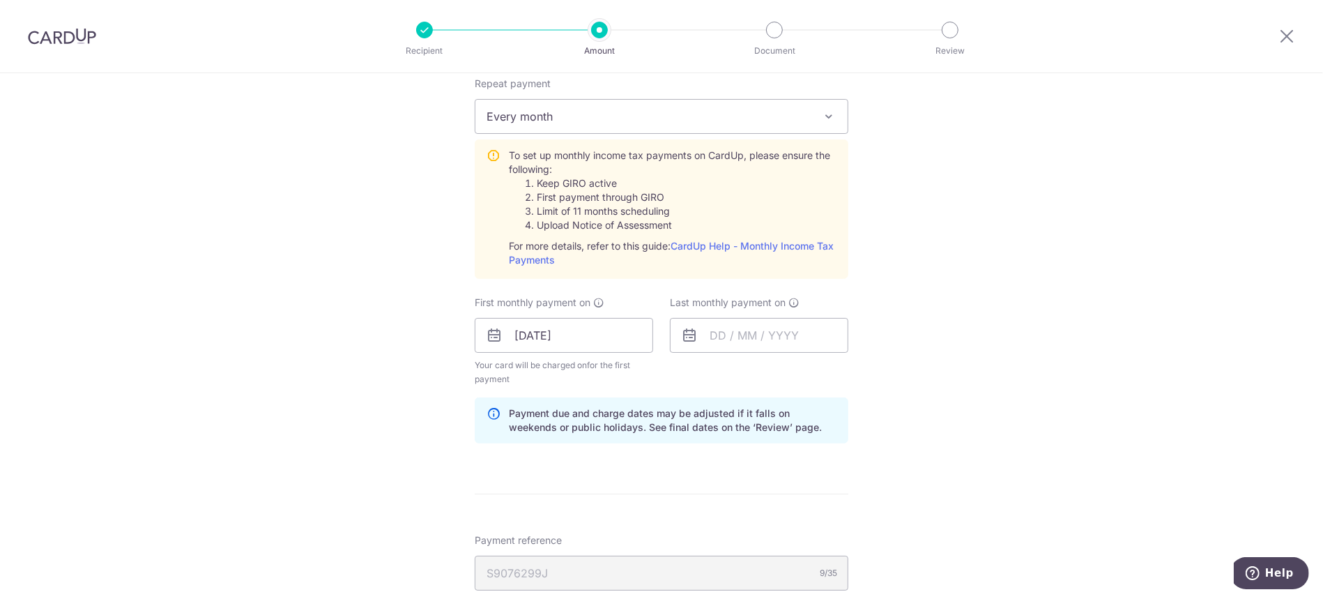
scroll to position [628, 0]
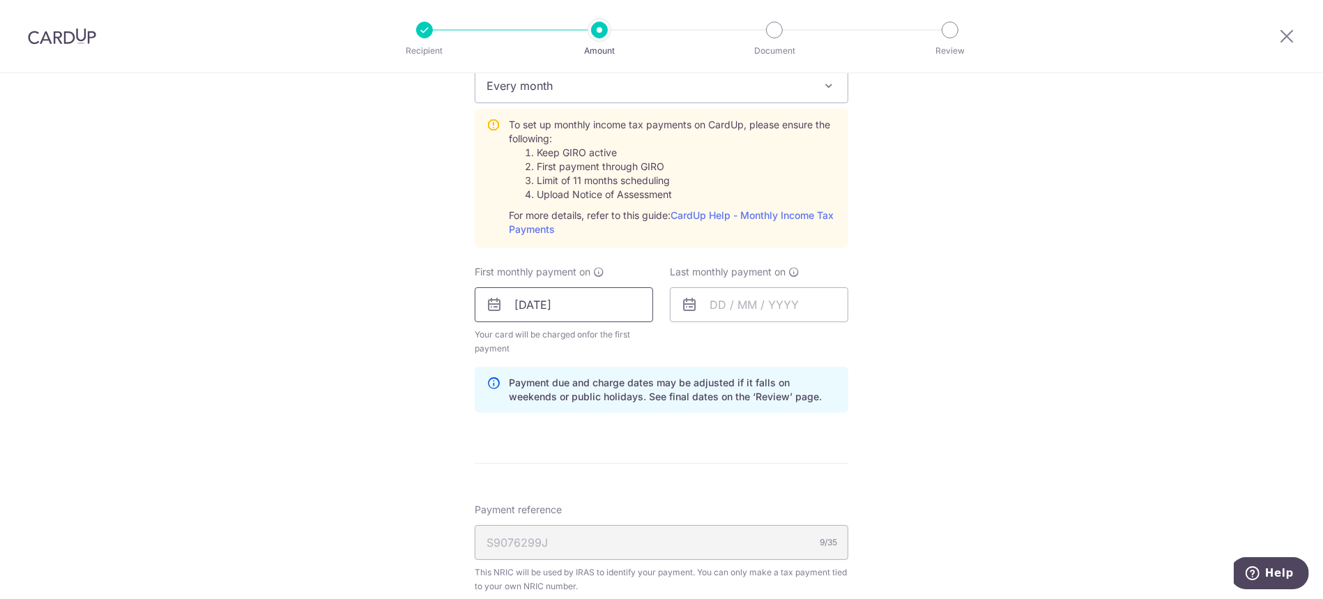
click at [629, 309] on input "07/11/2025" at bounding box center [564, 304] width 178 height 35
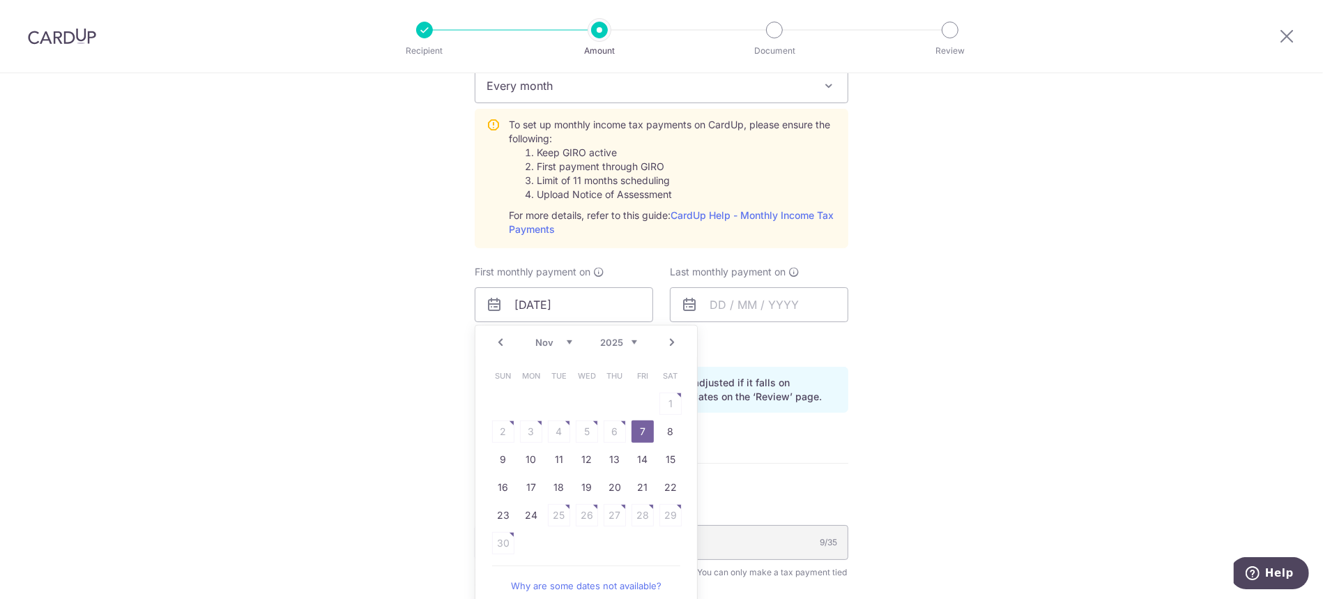
click at [638, 423] on link "7" at bounding box center [643, 431] width 22 height 22
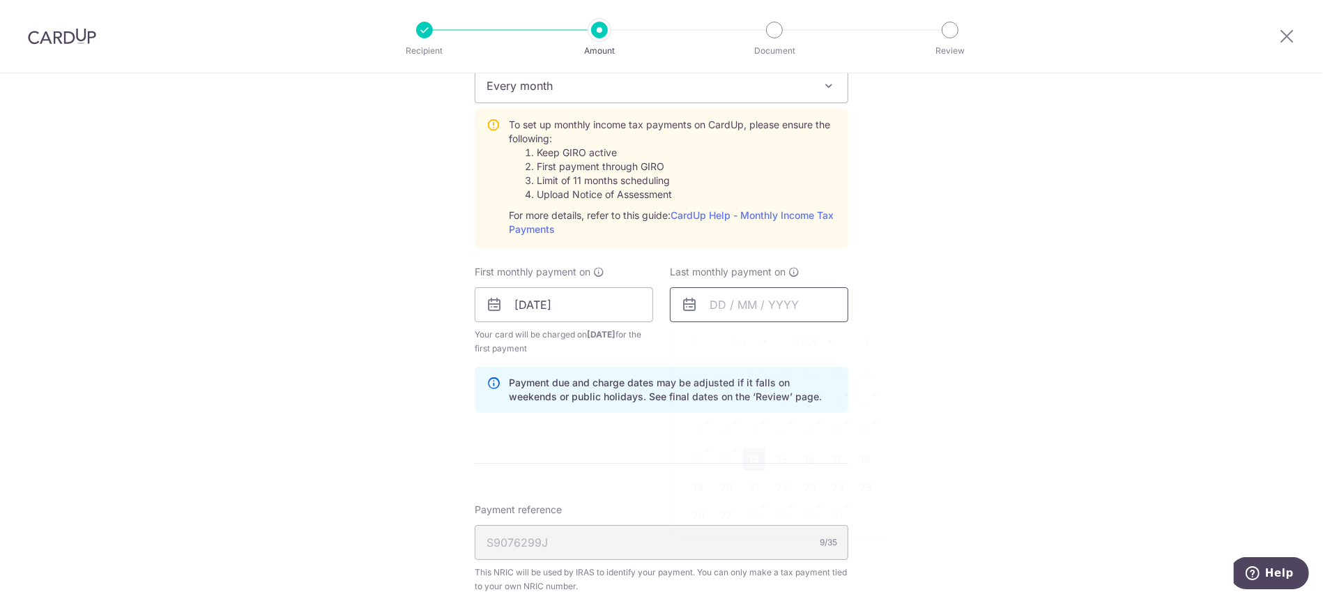
click at [768, 314] on input "text" at bounding box center [759, 304] width 178 height 35
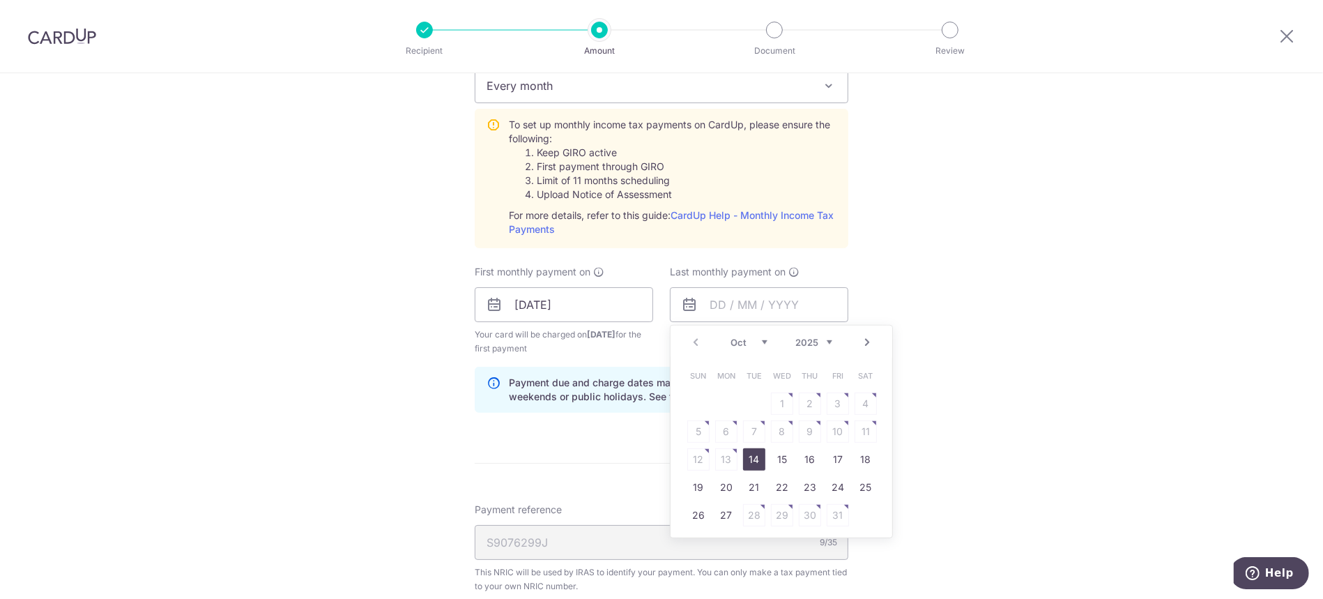
click at [859, 334] on link "Next" at bounding box center [867, 342] width 17 height 17
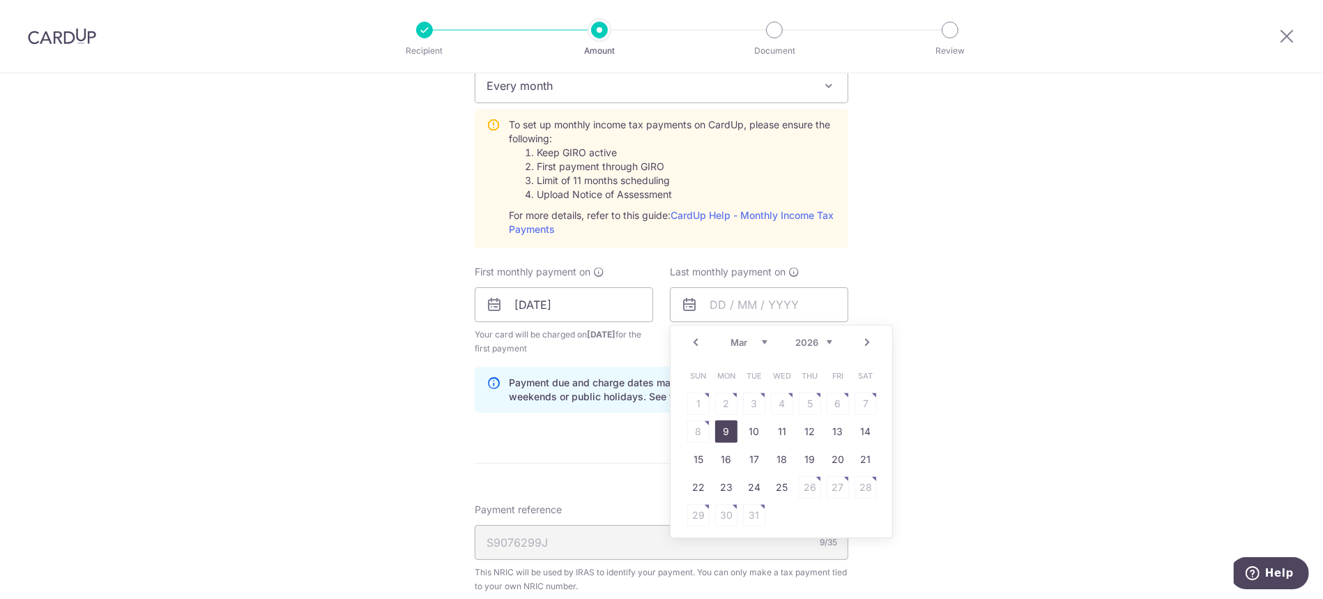
click at [729, 437] on link "9" at bounding box center [726, 431] width 22 height 22
type input "09/03/2026"
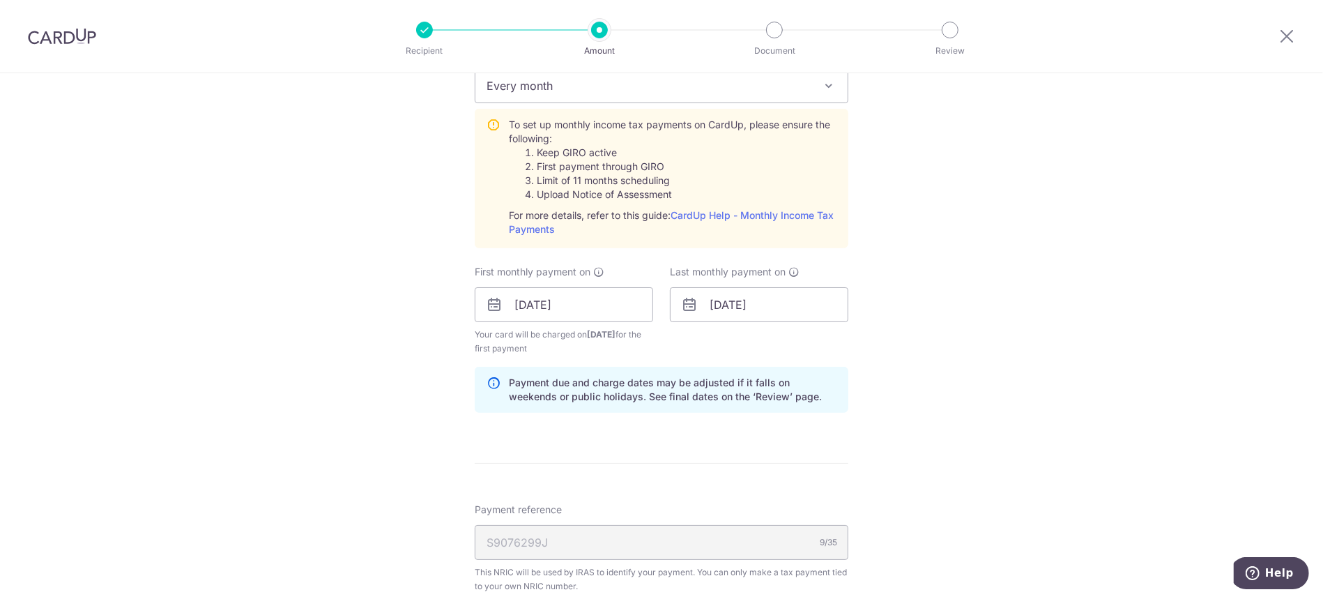
click at [966, 351] on div "Tell us more about your payment Enter one-time or monthly payment amount SGD 22…" at bounding box center [661, 241] width 1323 height 1593
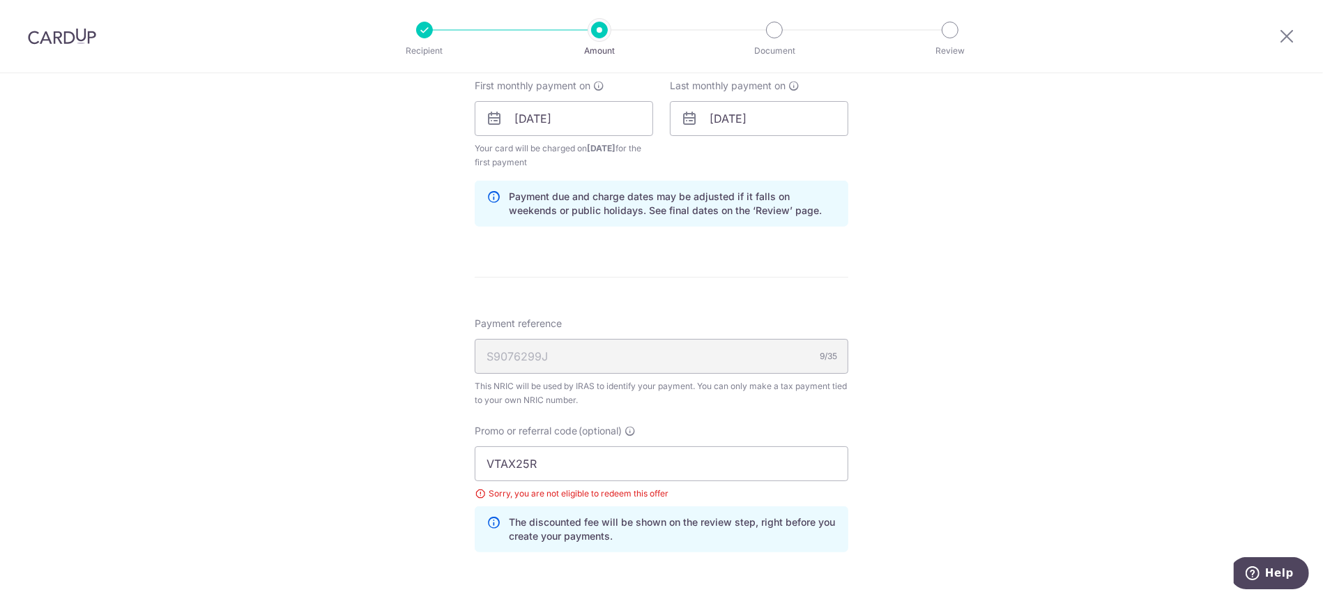
scroll to position [907, 0]
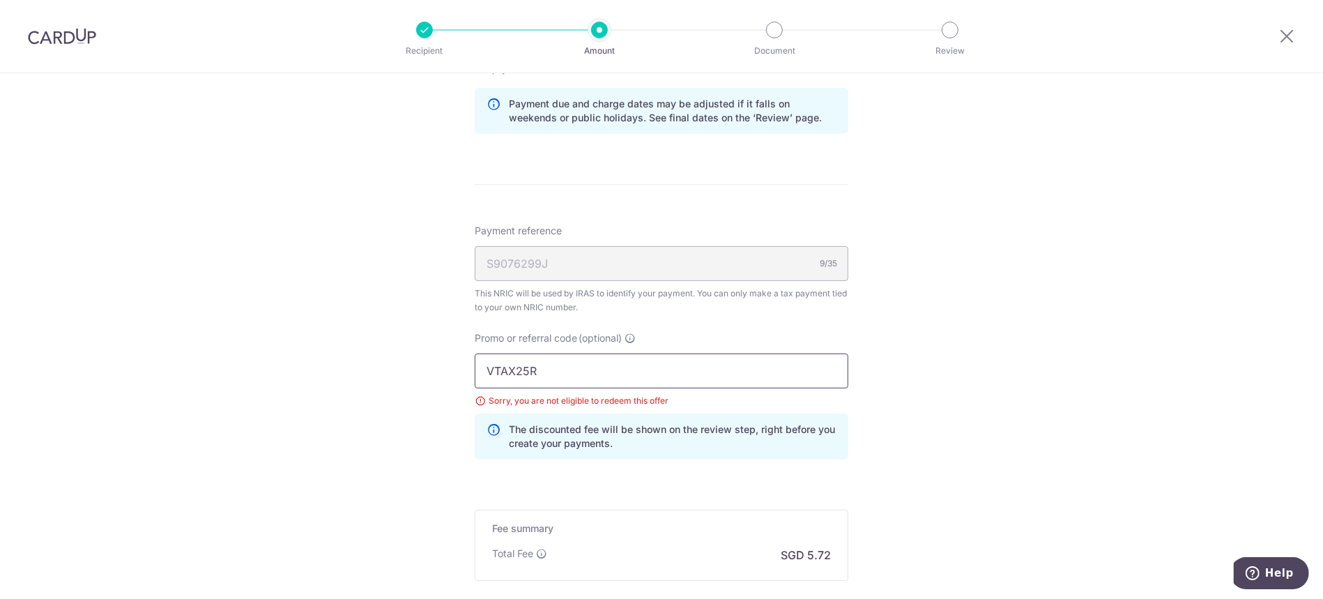
click at [737, 365] on input "VTAX25R" at bounding box center [662, 370] width 374 height 35
drag, startPoint x: 704, startPoint y: 372, endPoint x: 151, endPoint y: 349, distance: 553.9
drag, startPoint x: 592, startPoint y: 378, endPoint x: 417, endPoint y: 376, distance: 175.7
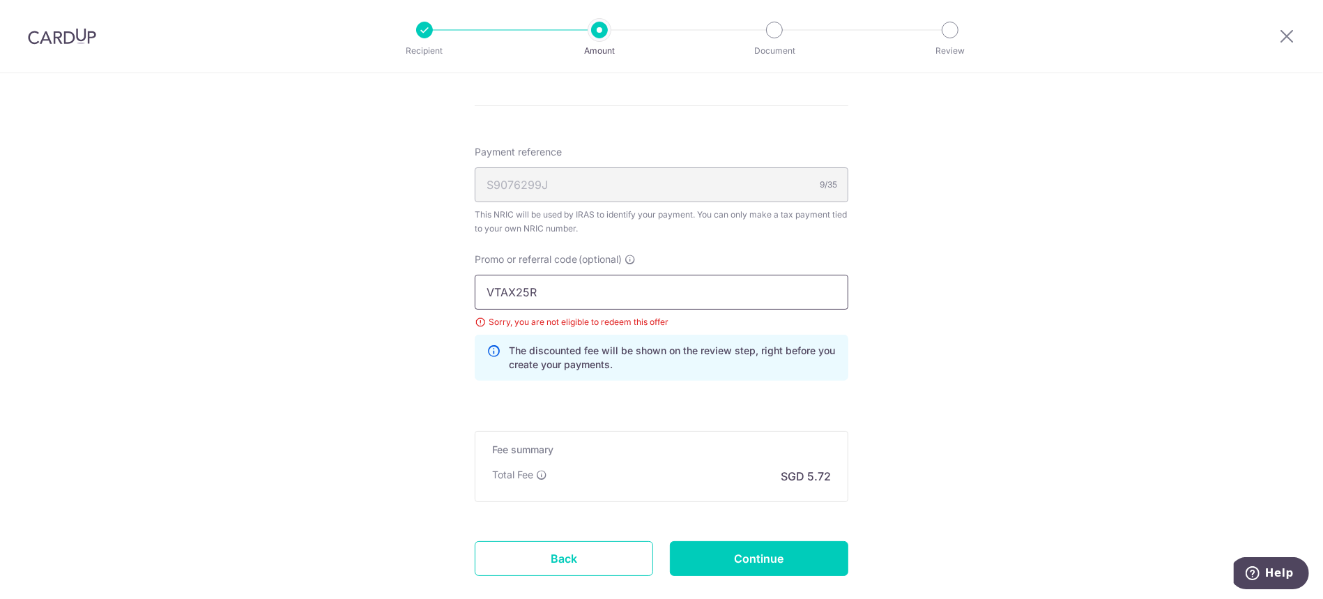
scroll to position [1066, 0]
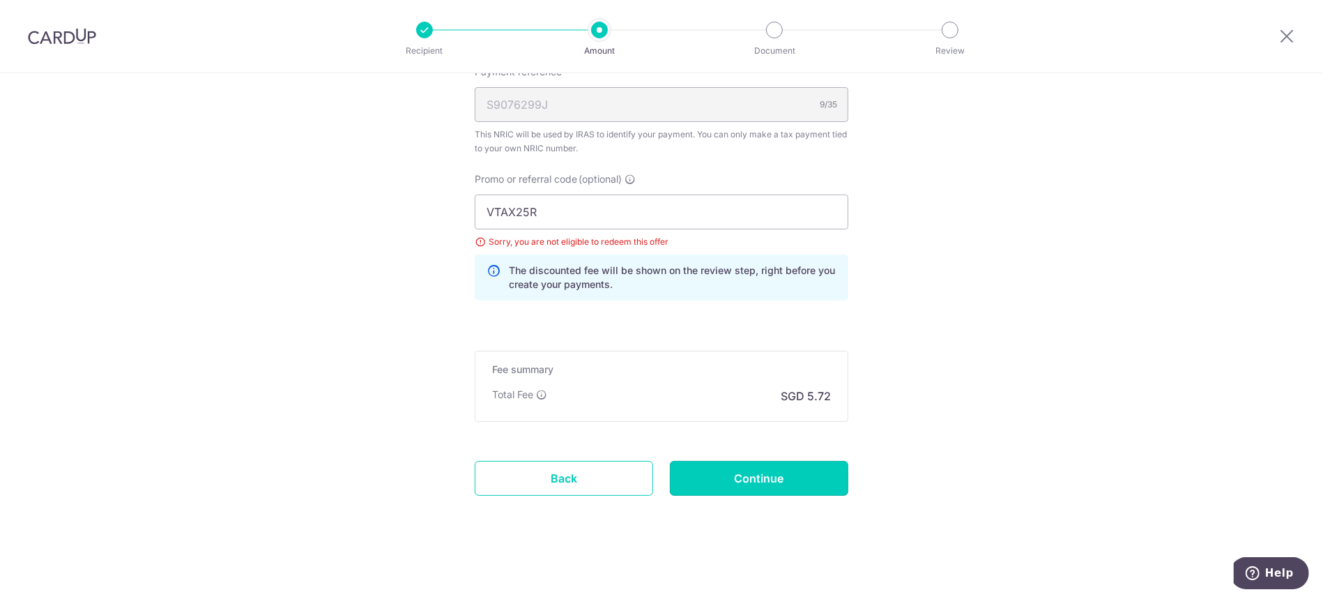
click at [783, 463] on input "Continue" at bounding box center [759, 478] width 178 height 35
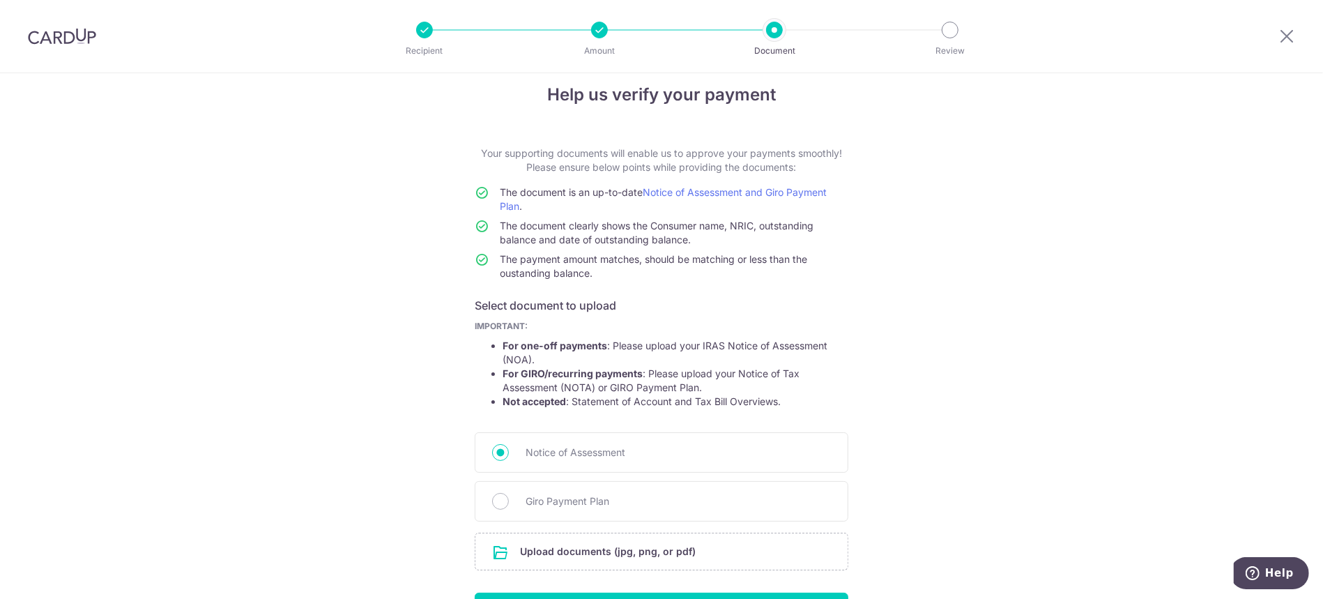
scroll to position [112, 0]
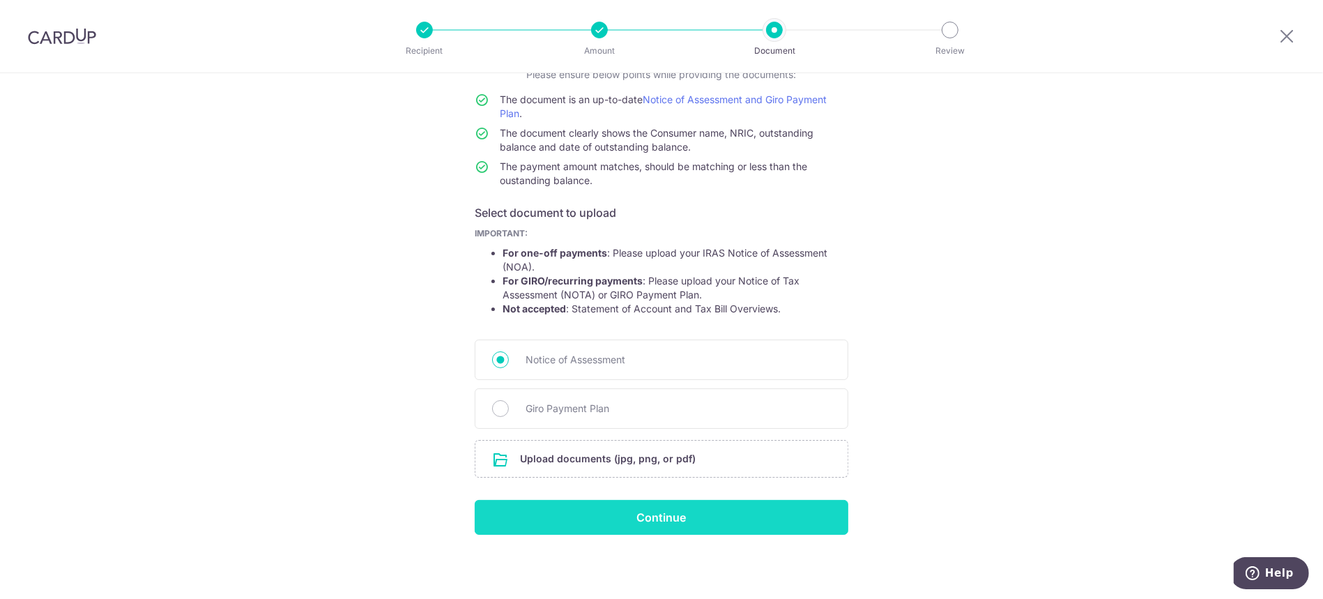
click at [604, 514] on input "Continue" at bounding box center [662, 517] width 374 height 35
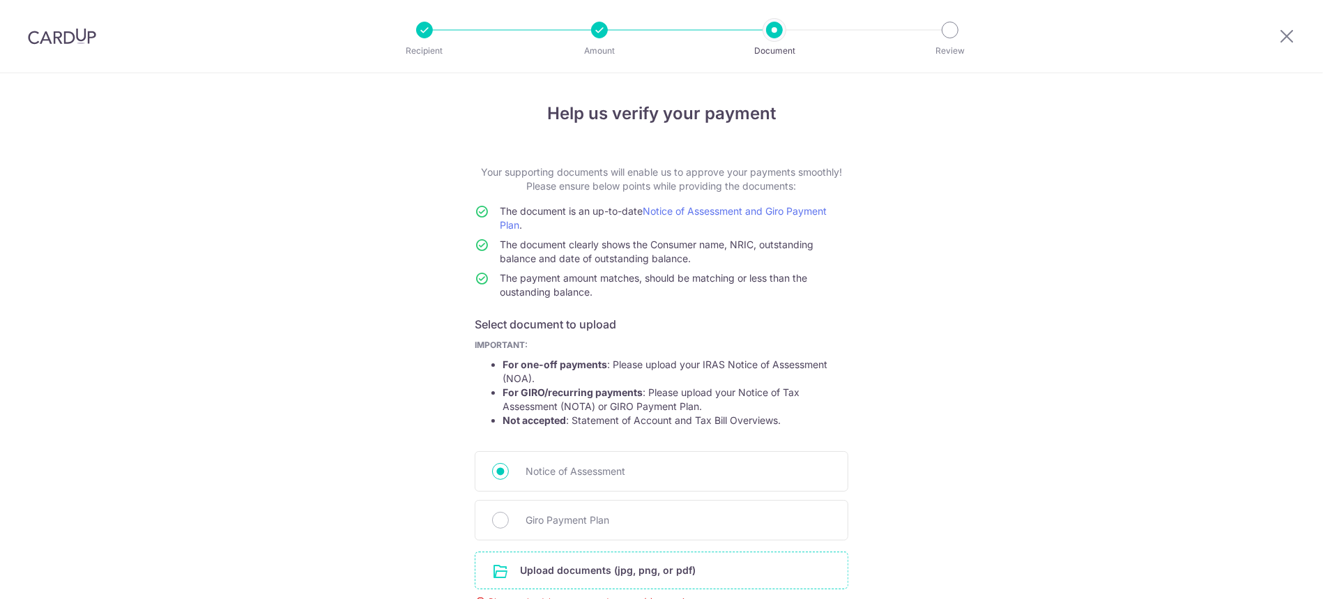
scroll to position [131, 0]
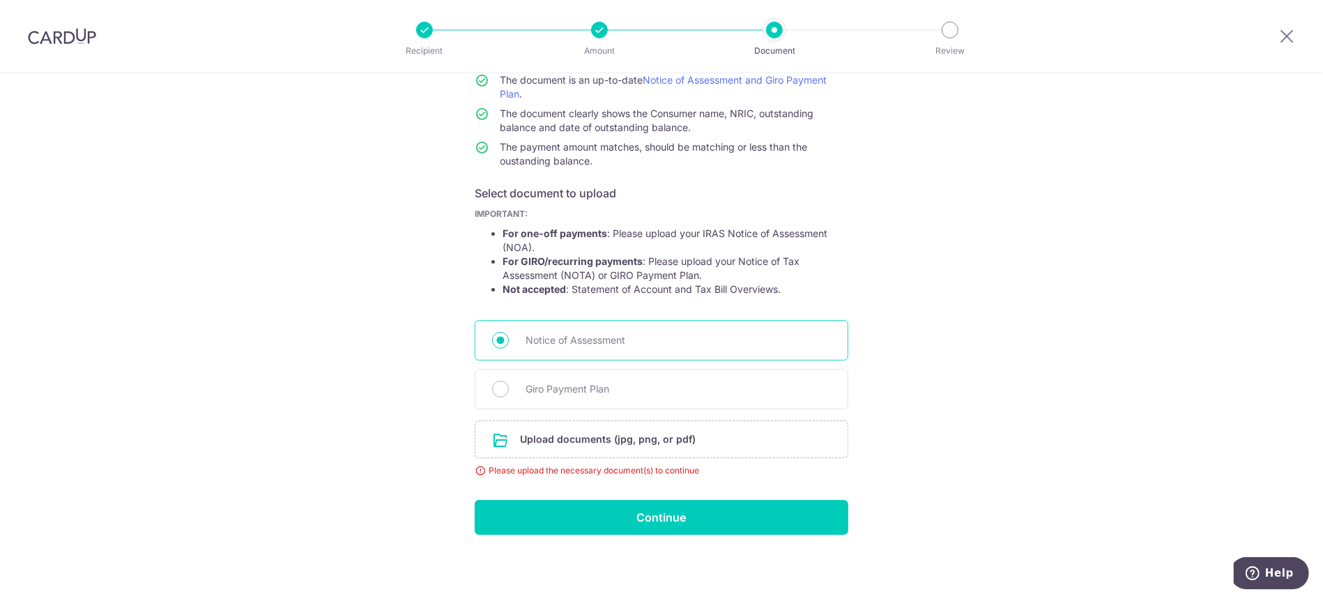
click at [595, 339] on span "Notice of Assessment" at bounding box center [678, 340] width 305 height 17
click at [509, 339] on input "Notice of Assessment" at bounding box center [500, 340] width 17 height 17
click at [619, 438] on input "file" at bounding box center [661, 439] width 372 height 36
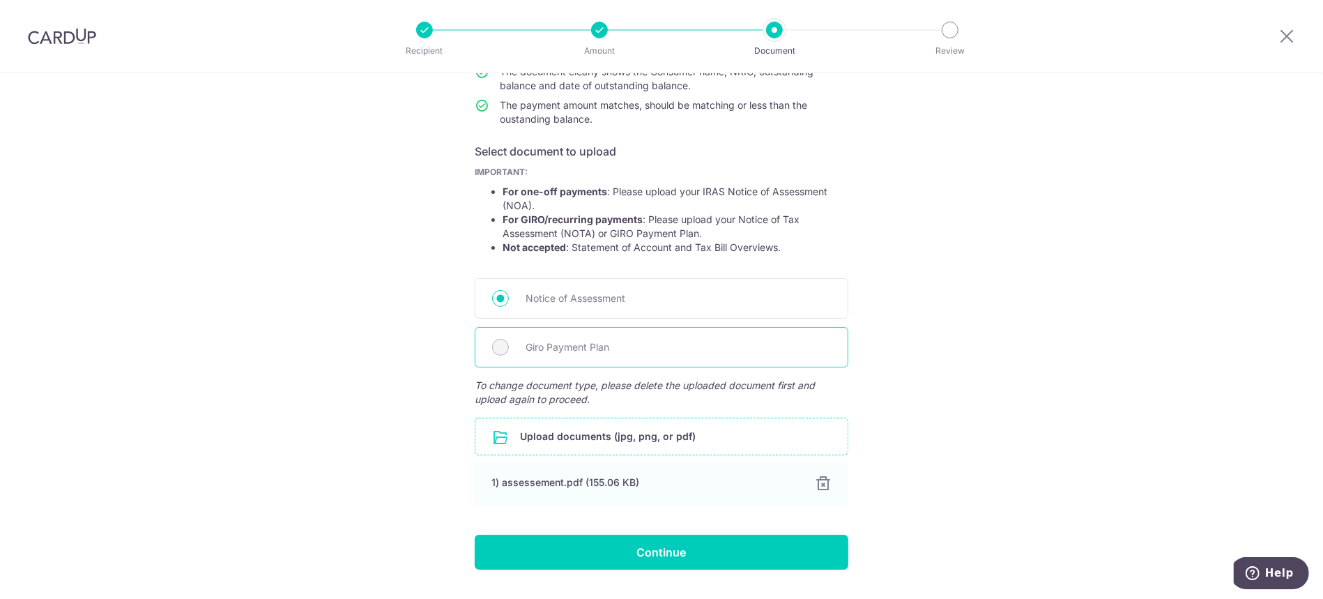
scroll to position [208, 0]
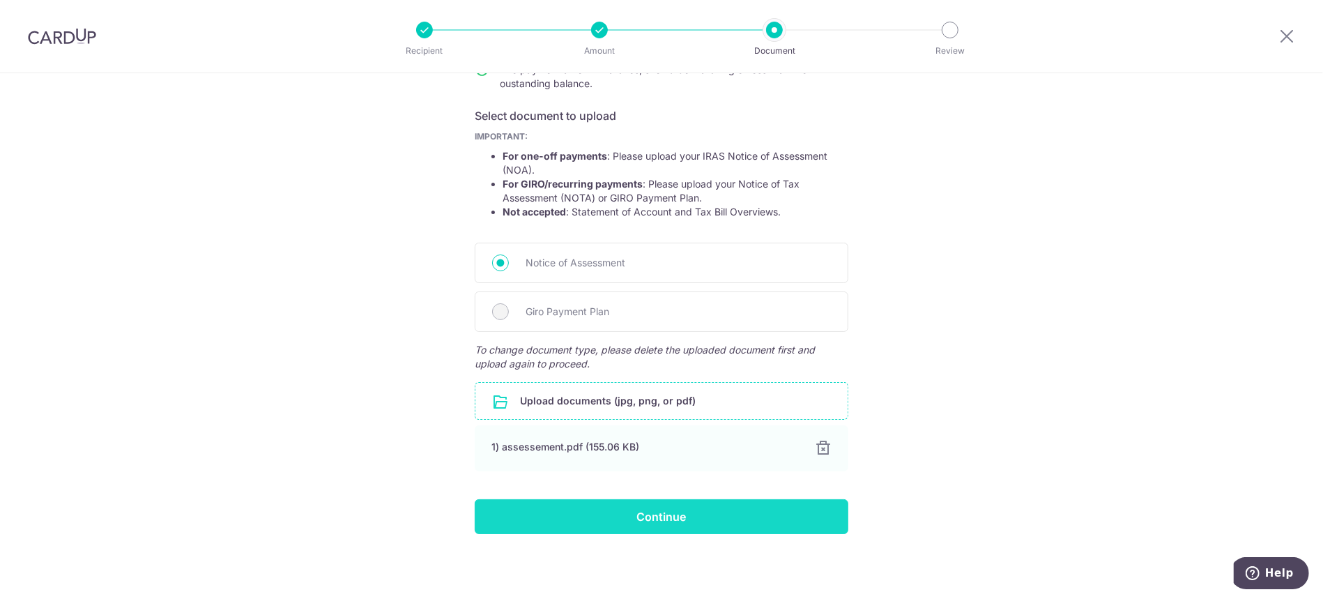
click at [589, 513] on input "Continue" at bounding box center [662, 516] width 374 height 35
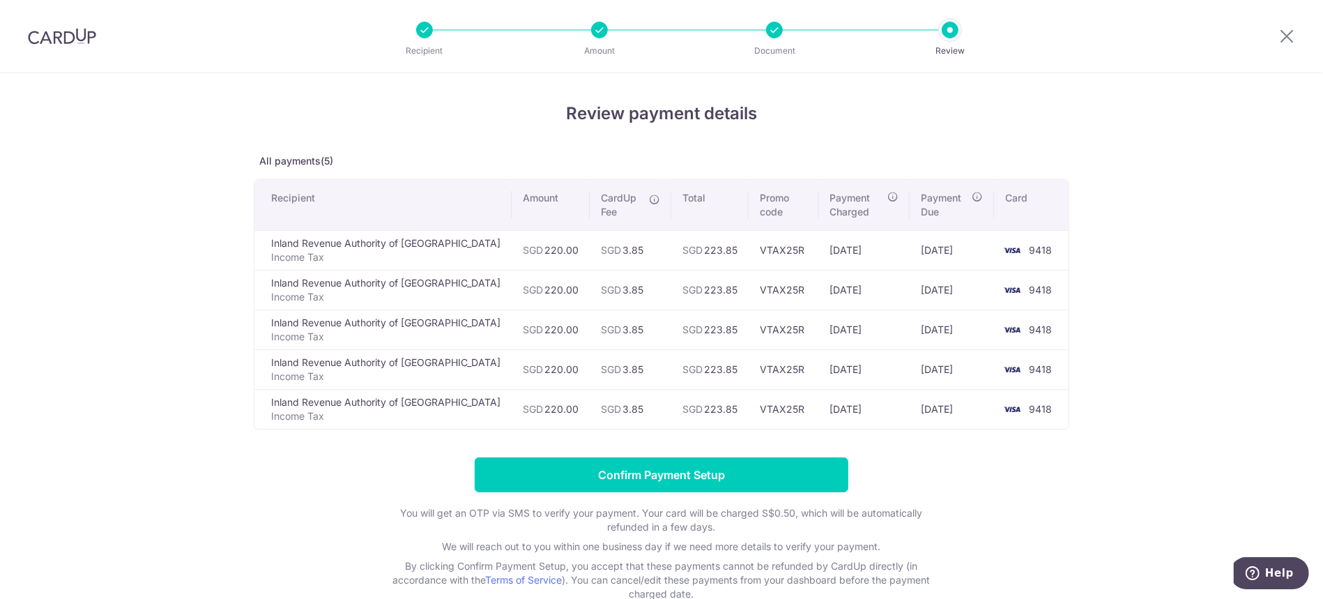
click at [599, 27] on div at bounding box center [599, 30] width 17 height 17
click at [592, 27] on div at bounding box center [599, 30] width 17 height 17
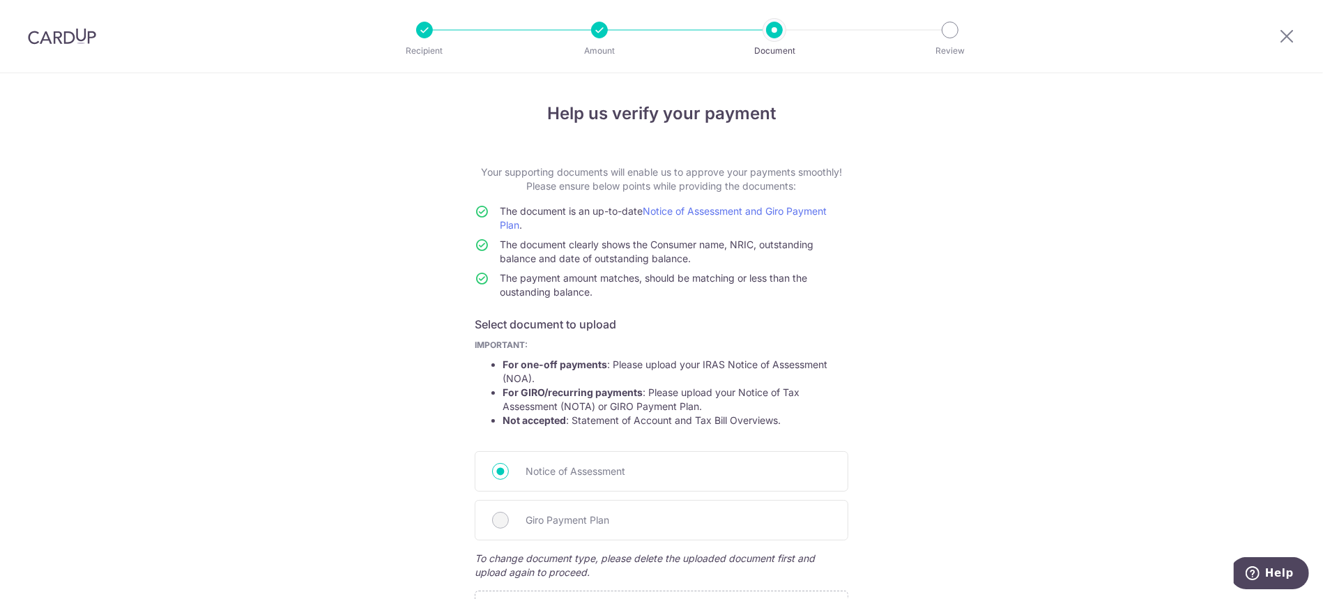
click at [597, 22] on div at bounding box center [599, 30] width 17 height 17
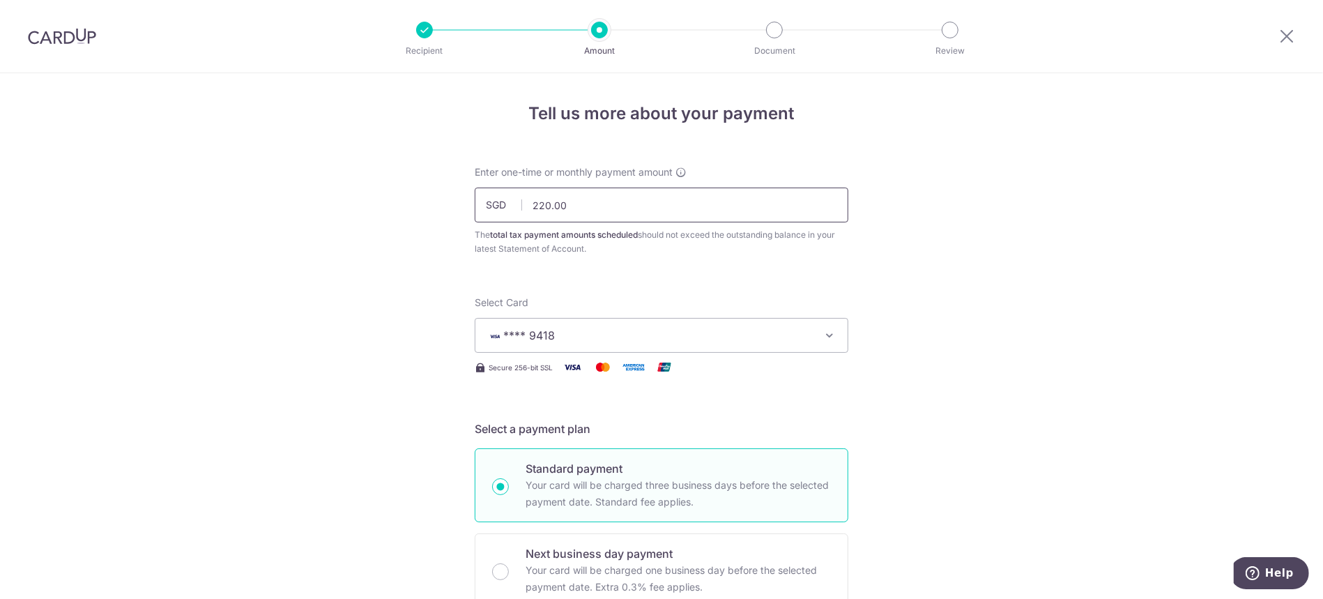
drag, startPoint x: 593, startPoint y: 197, endPoint x: 412, endPoint y: 197, distance: 181.2
type input "213.07"
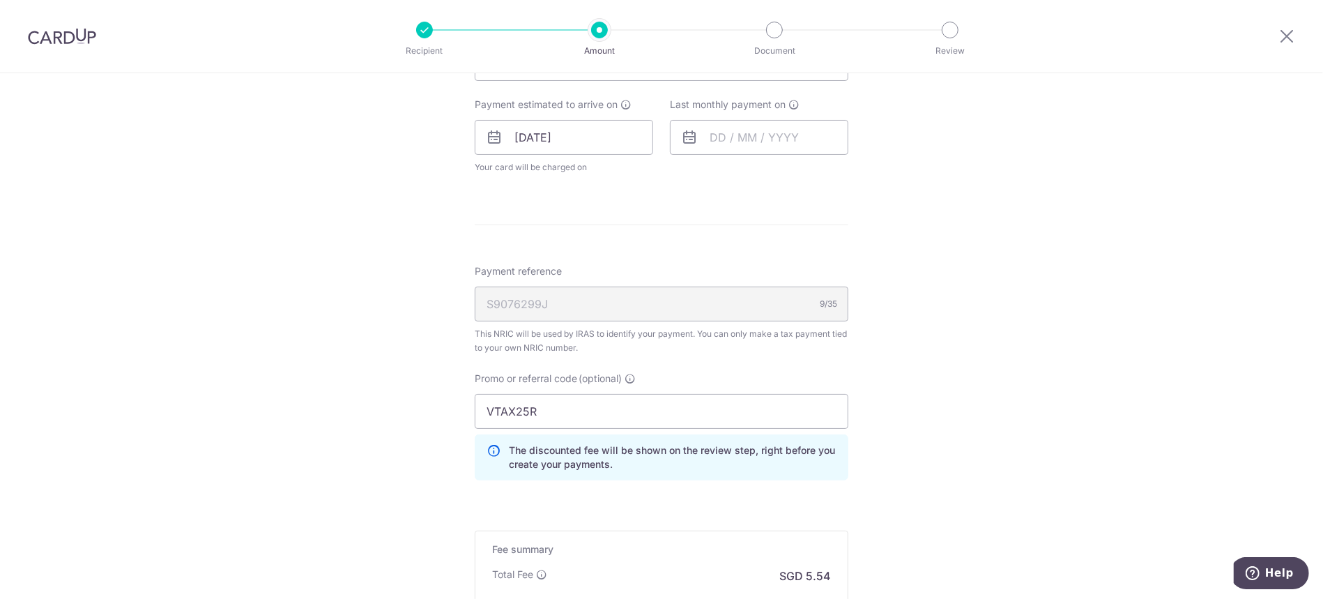
scroll to position [831, 0]
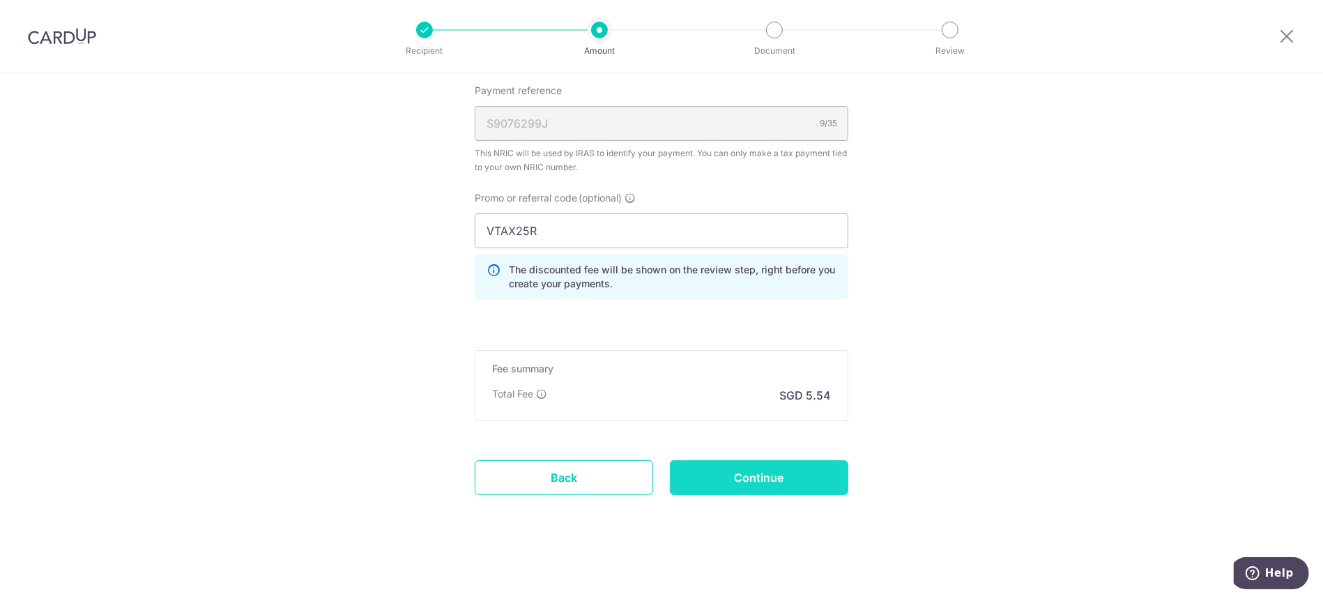
click at [763, 477] on input "Continue" at bounding box center [759, 477] width 178 height 35
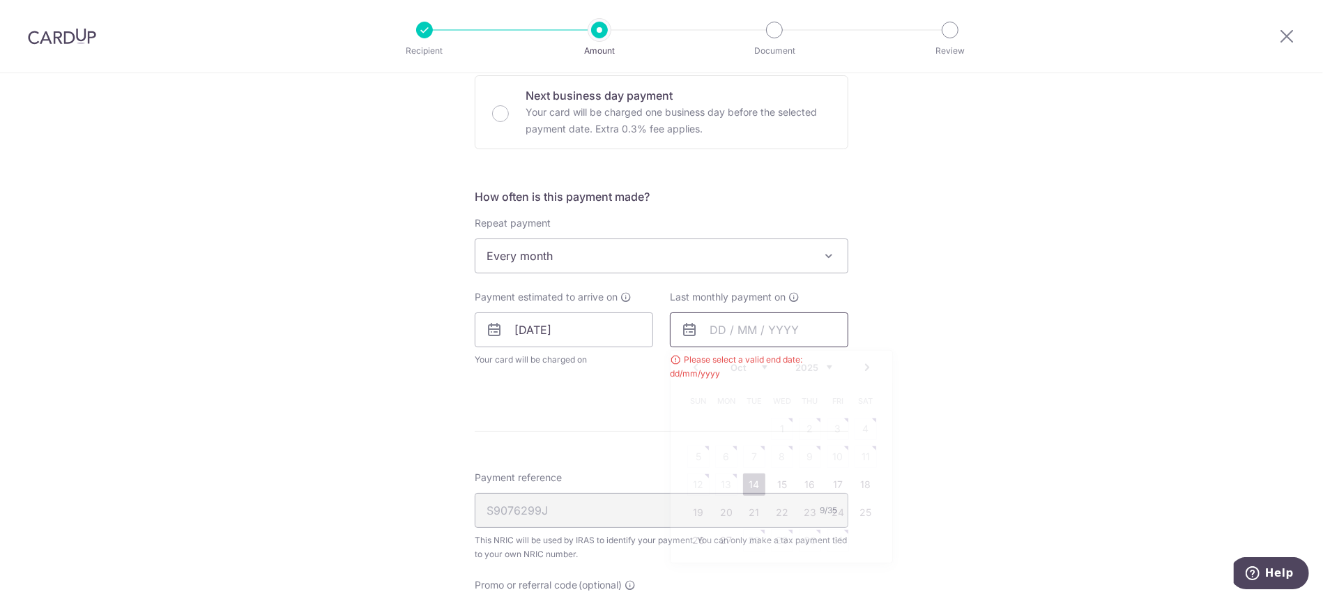
click at [816, 327] on input "text" at bounding box center [759, 329] width 178 height 35
click at [864, 371] on link "Next" at bounding box center [867, 367] width 17 height 17
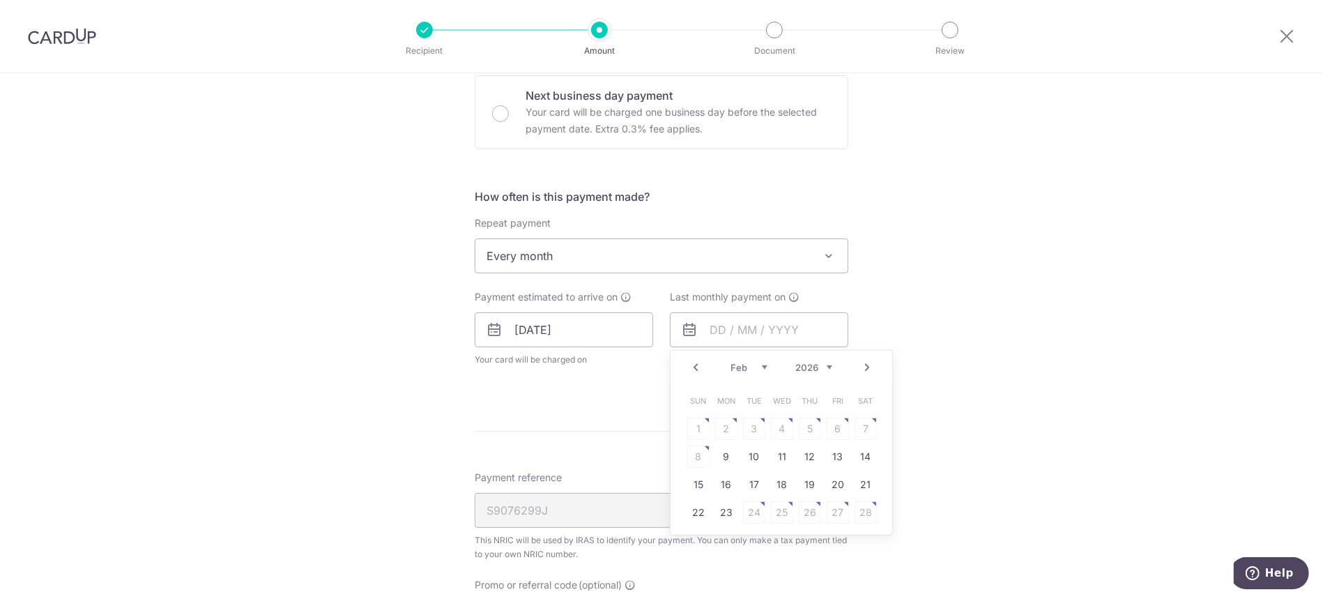
click at [864, 371] on link "Next" at bounding box center [867, 367] width 17 height 17
click at [765, 463] on table "Sun Mon Tue Wed Thu Fri Sat 1 2 3 4 5 6 7 8 9 10 11 12 13 14 15 16 17 18 19 20 …" at bounding box center [781, 470] width 195 height 167
click at [799, 447] on table "Sun Mon Tue Wed Thu Fri Sat 1 2 3 4 5 6 7 8 9 10 11 12 13 14 15 16 17 18 19 20 …" at bounding box center [781, 470] width 195 height 167
click at [690, 368] on link "Prev" at bounding box center [695, 367] width 17 height 17
click at [724, 457] on link "9" at bounding box center [726, 456] width 22 height 22
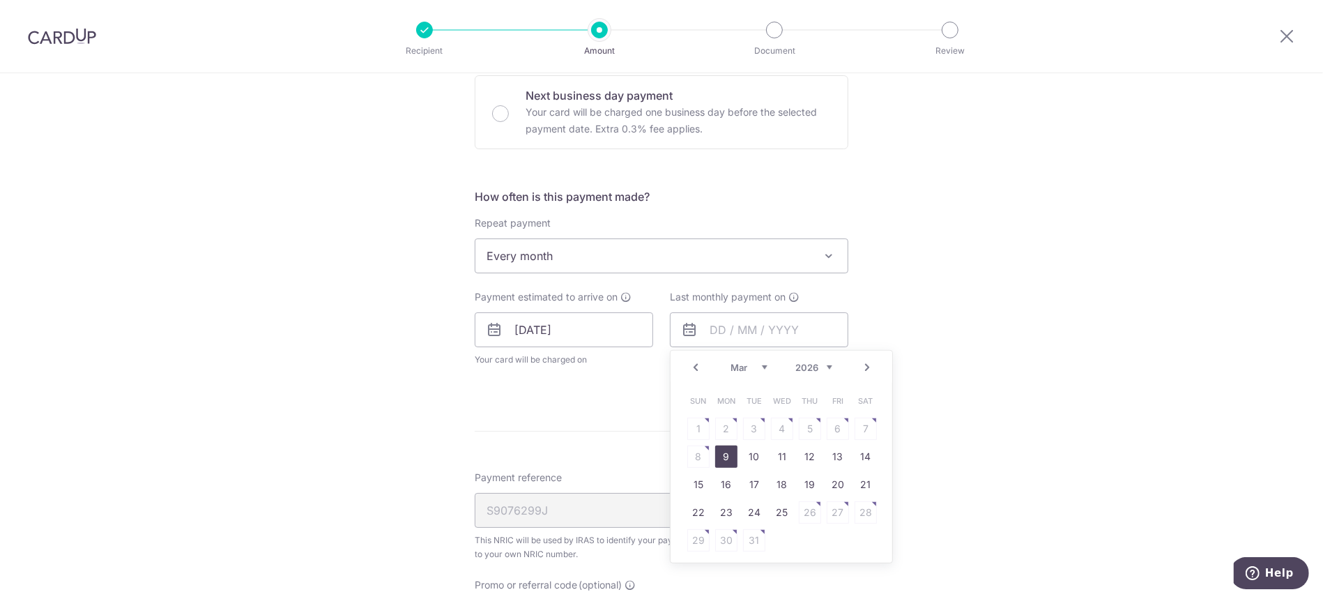
type input "09/03/2026"
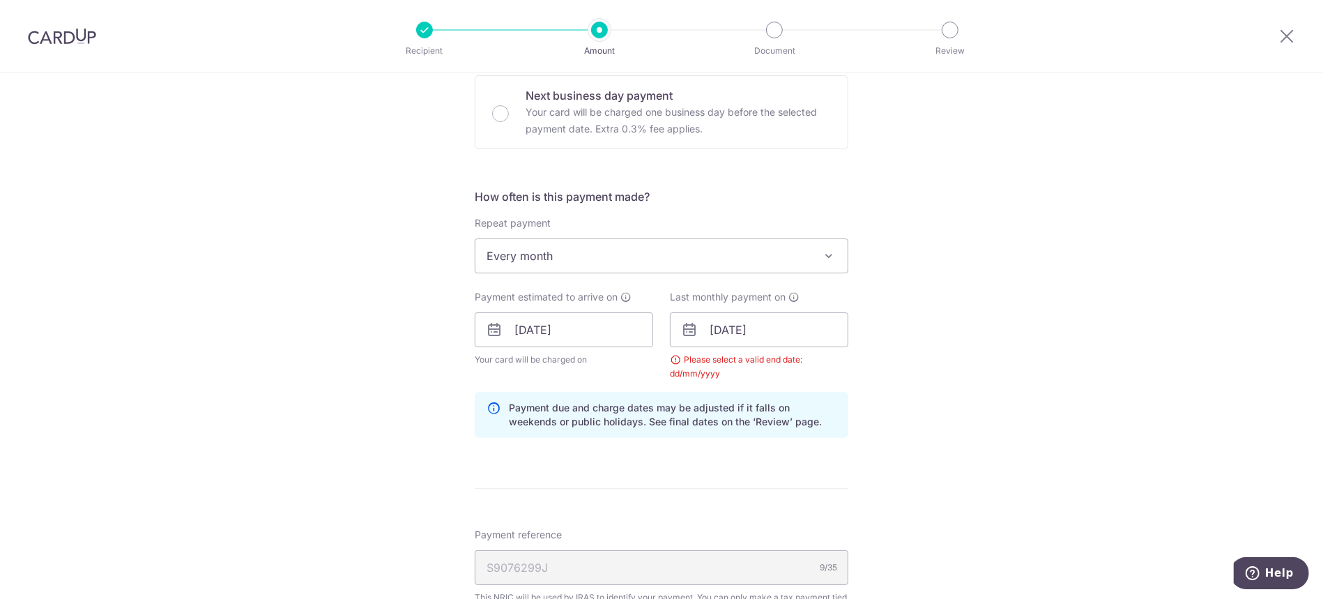
click at [880, 404] on div "Tell us more about your payment Enter one-time or monthly payment amount SGD 22…" at bounding box center [661, 329] width 1323 height 1428
click at [830, 335] on input "09/03/2026" at bounding box center [759, 329] width 178 height 35
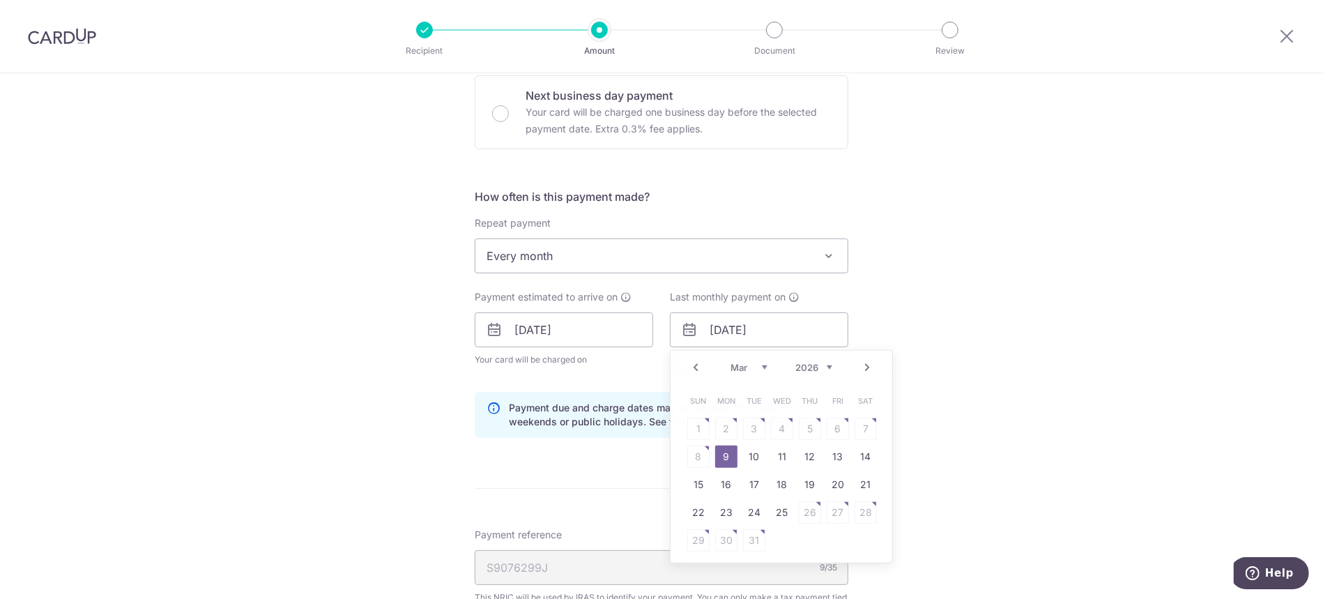
click at [1028, 367] on div "Tell us more about your payment Enter one-time or monthly payment amount SGD 22…" at bounding box center [661, 329] width 1323 height 1428
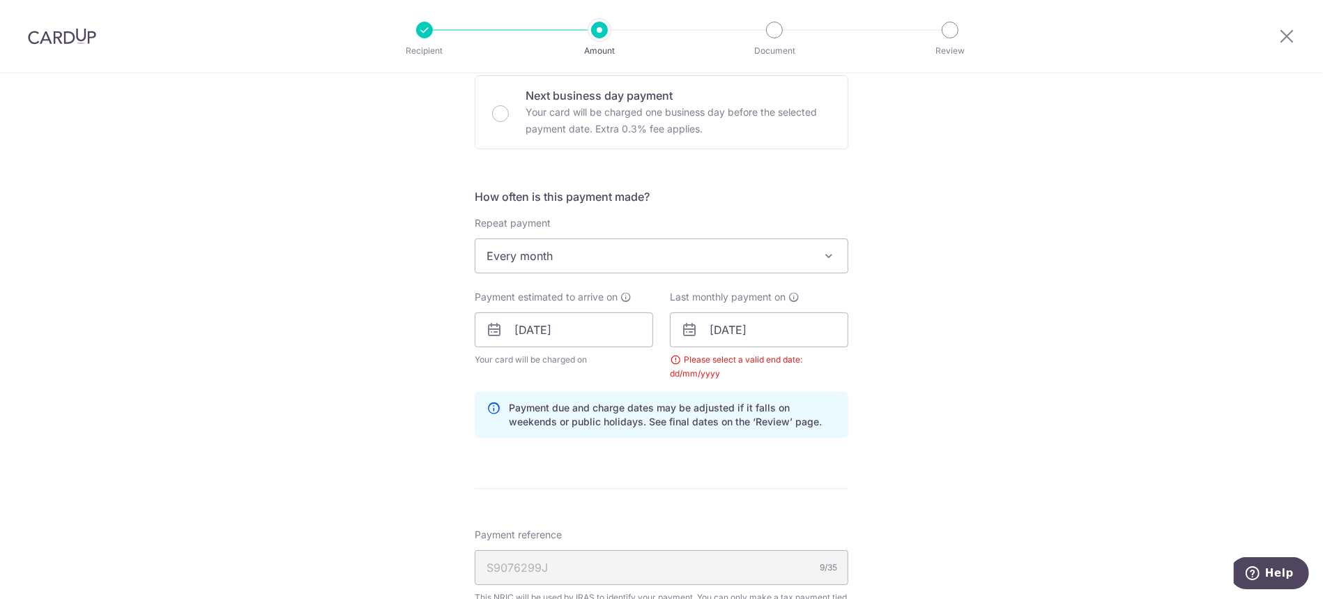
click at [1018, 406] on div "Tell us more about your payment Enter one-time or monthly payment amount SGD 22…" at bounding box center [661, 329] width 1323 height 1428
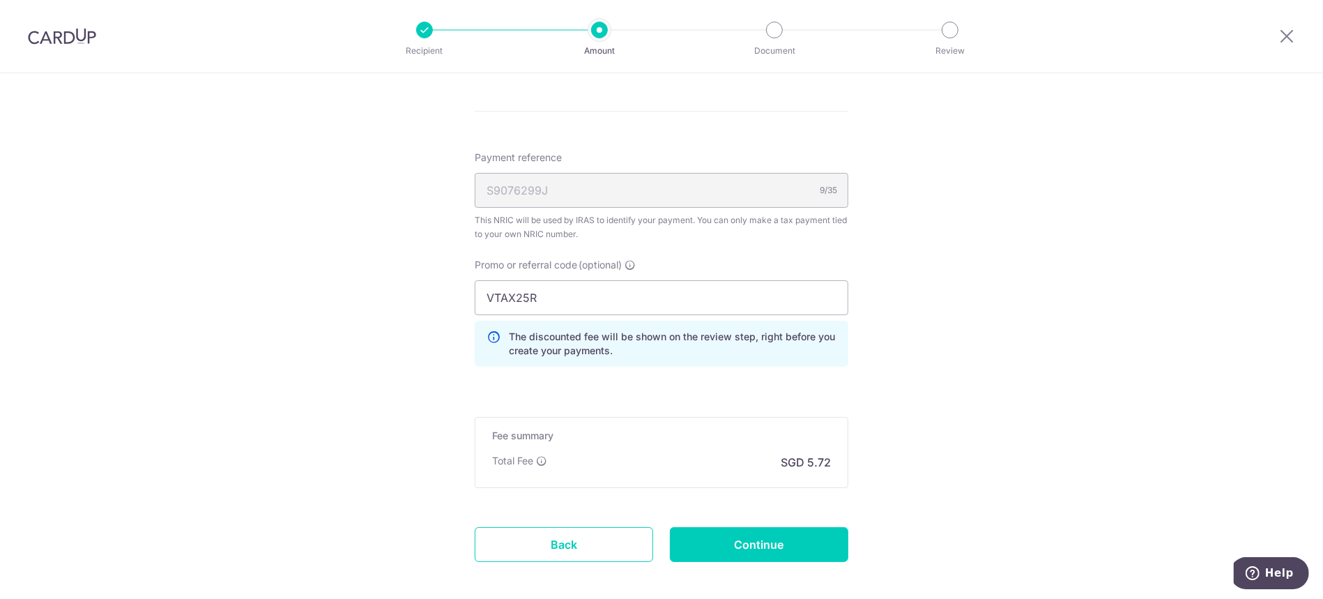
scroll to position [901, 0]
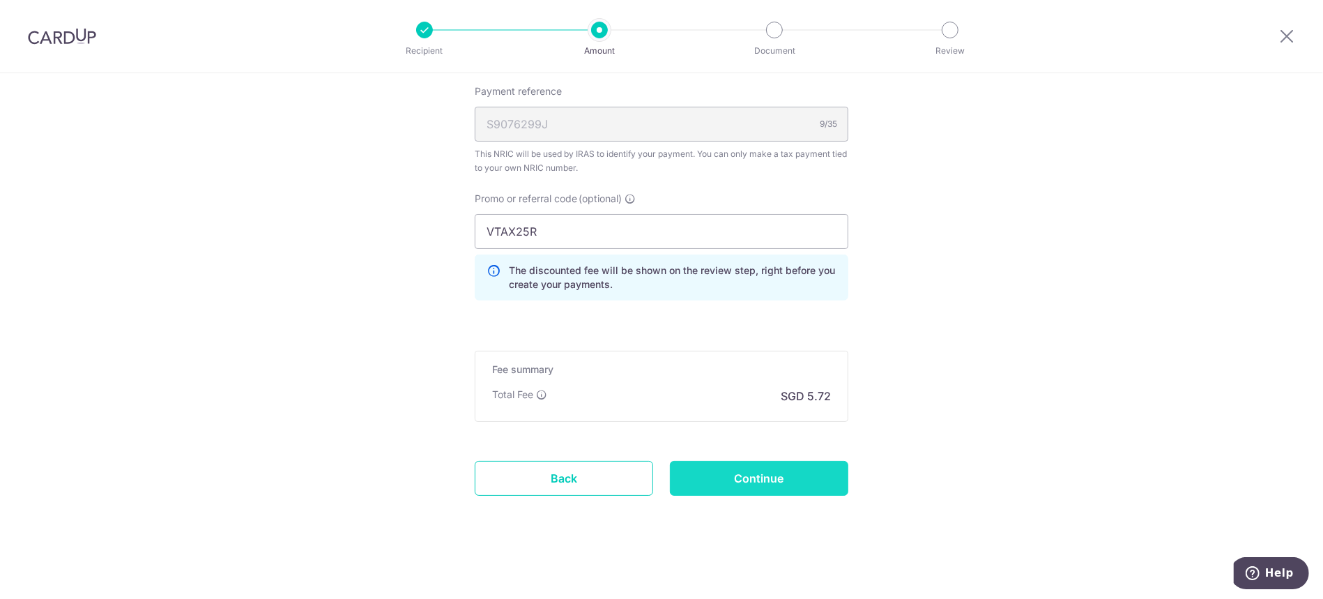
click at [727, 479] on input "Continue" at bounding box center [759, 478] width 178 height 35
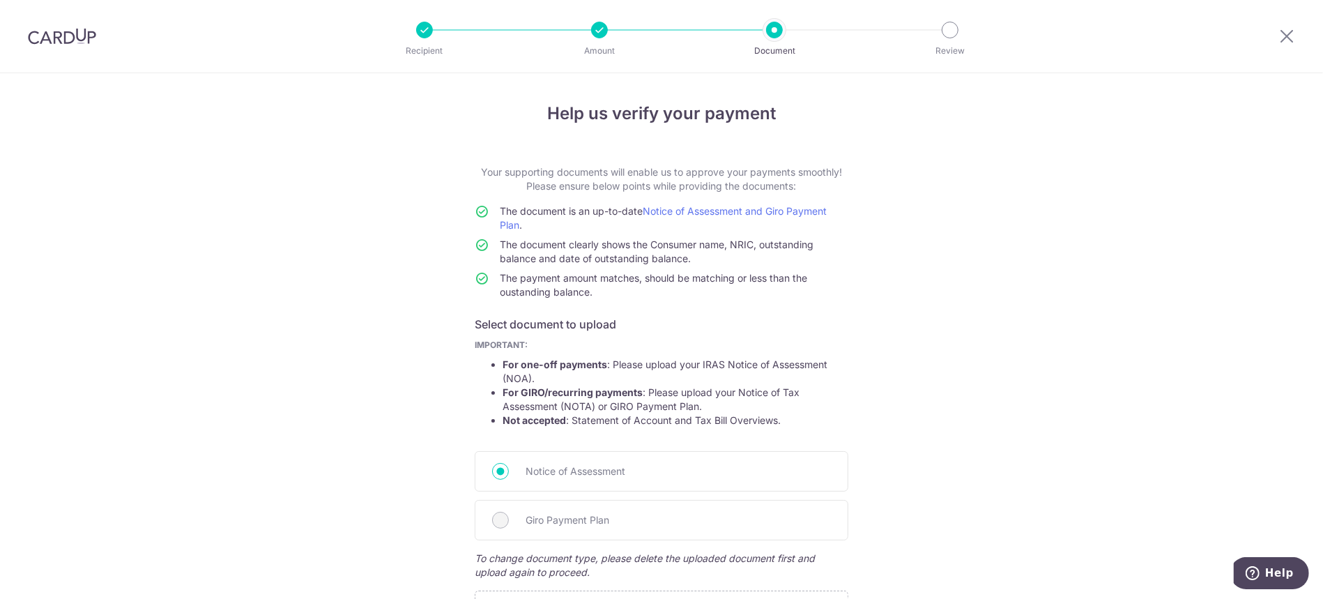
scroll to position [208, 0]
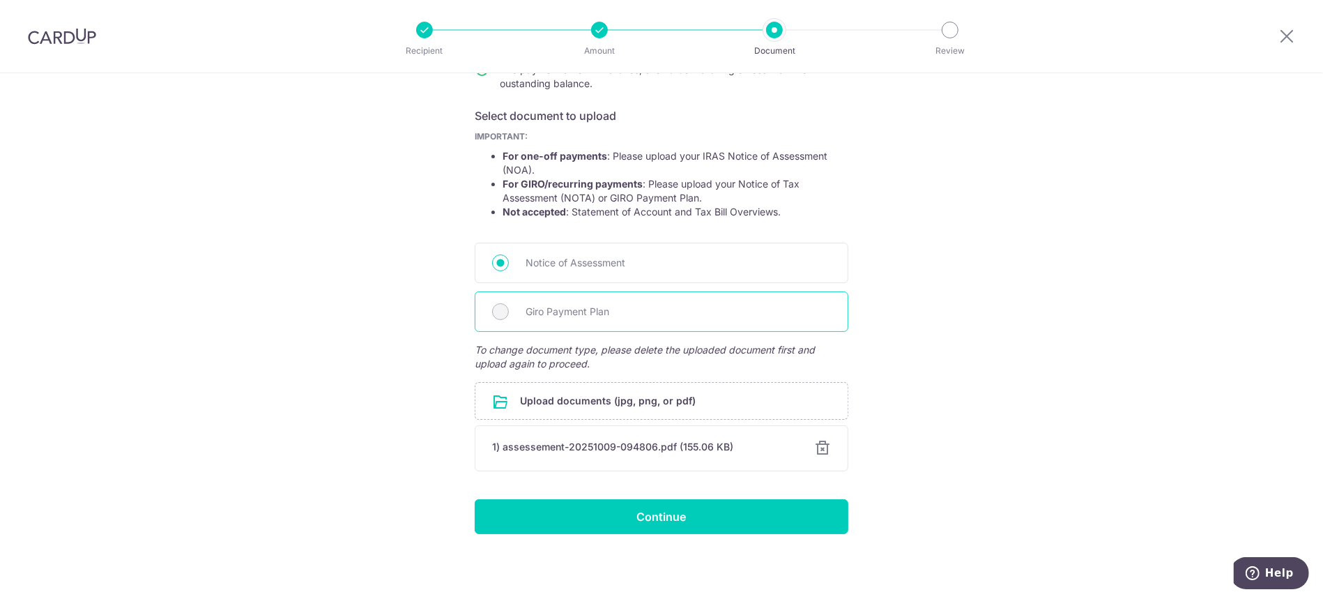
click at [505, 313] on div "Giro Payment Plan" at bounding box center [662, 311] width 374 height 40
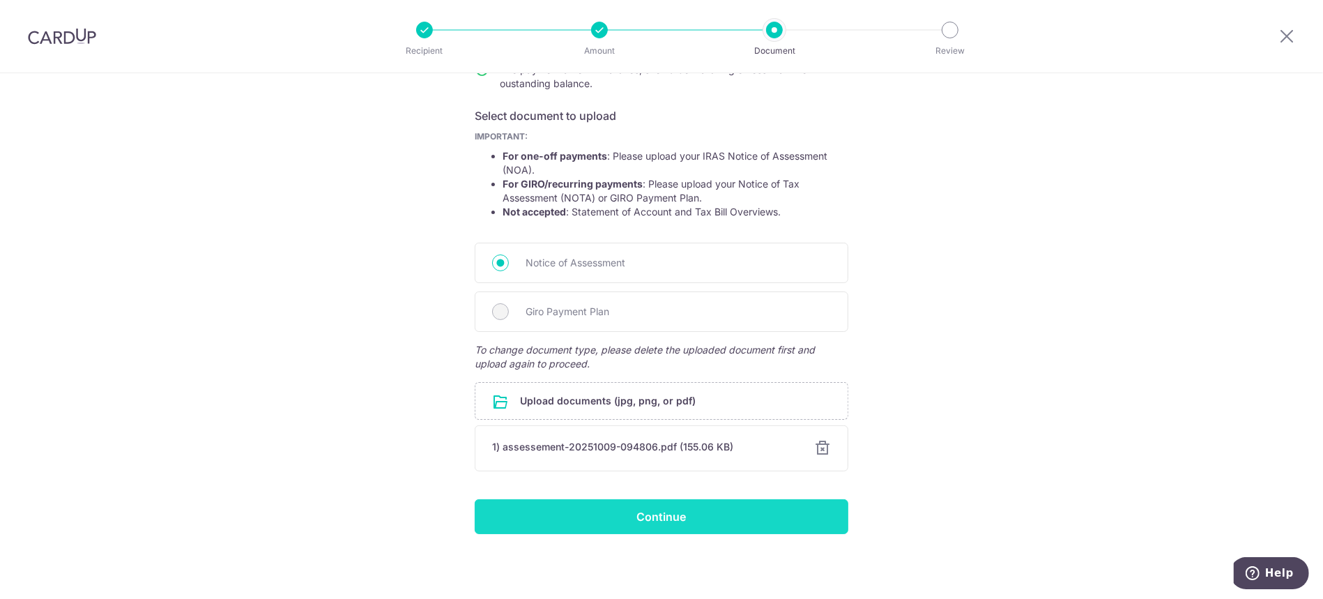
click at [645, 510] on input "Continue" at bounding box center [662, 516] width 374 height 35
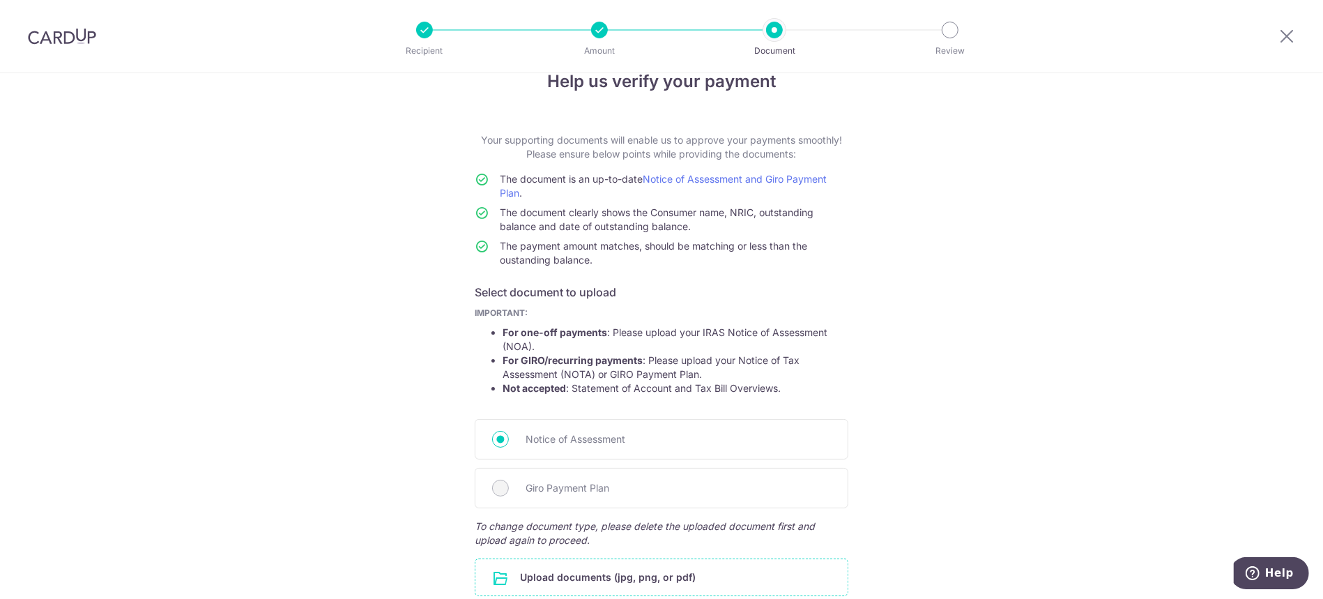
scroll to position [22, 0]
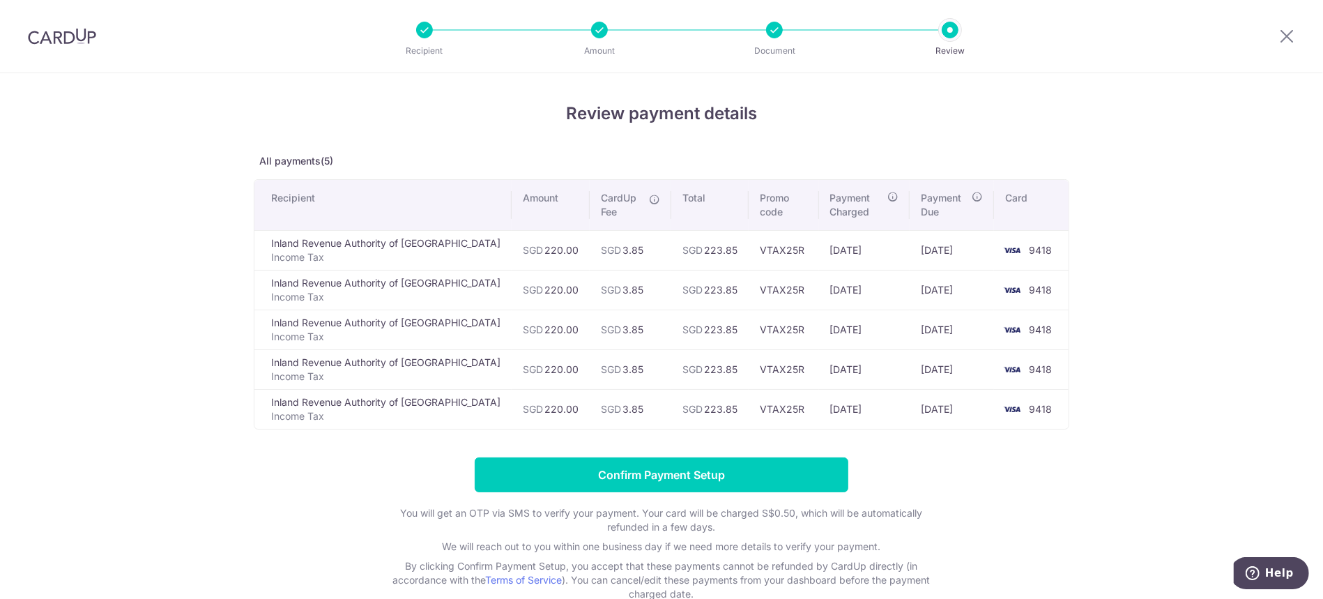
click at [431, 29] on div at bounding box center [424, 30] width 17 height 17
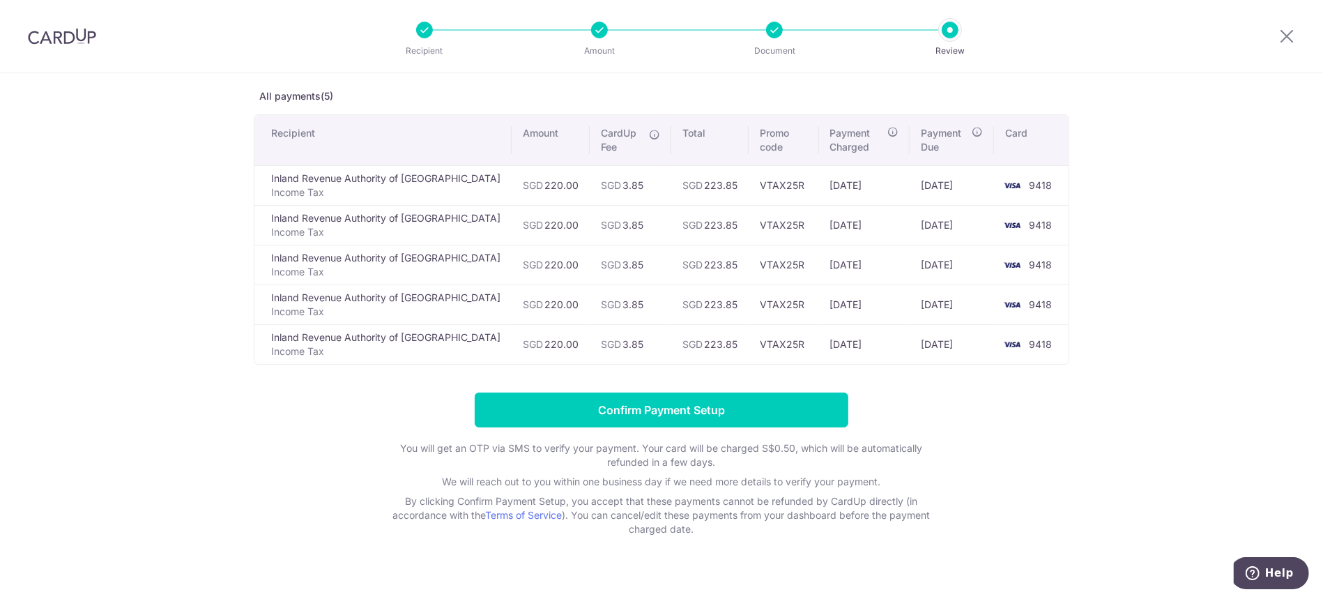
scroll to position [84, 0]
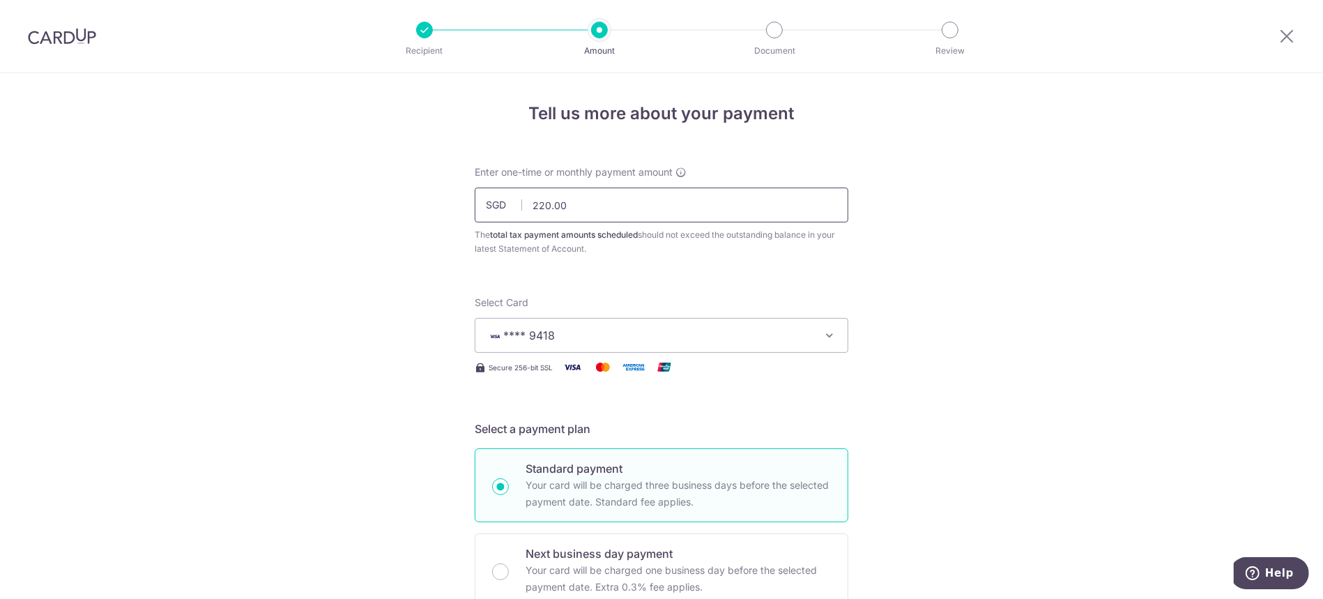
drag, startPoint x: 632, startPoint y: 206, endPoint x: 371, endPoint y: 213, distance: 261.5
click at [642, 210] on input "213.00" at bounding box center [662, 205] width 374 height 35
type input "213.07"
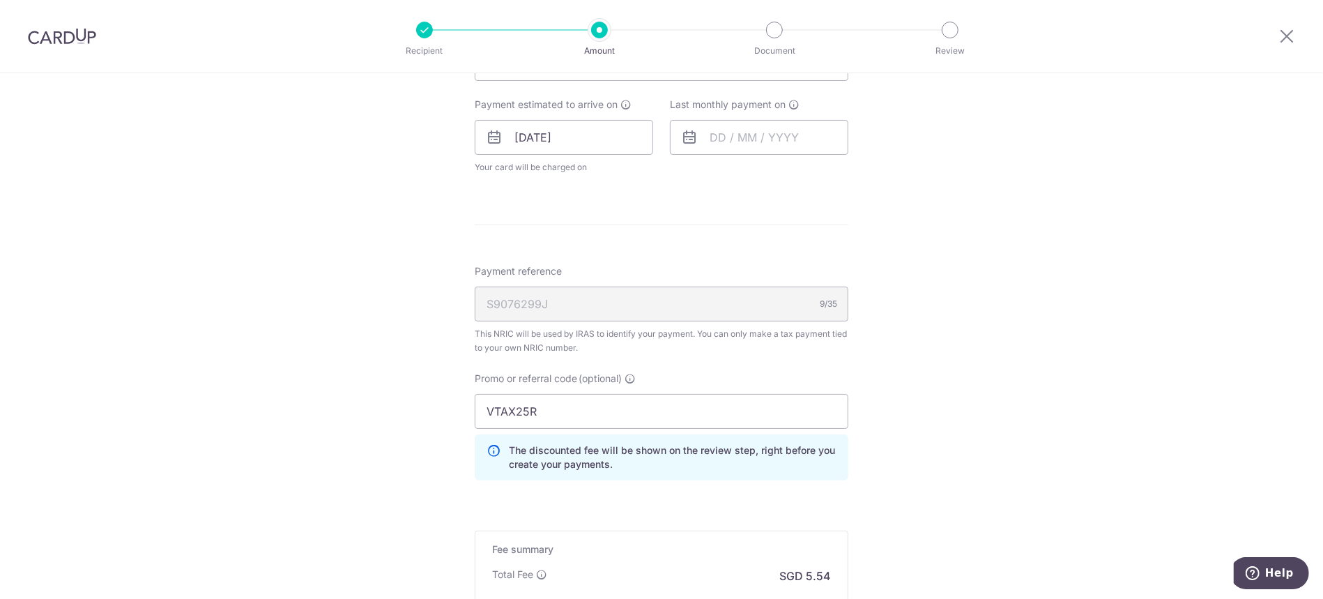
scroll to position [831, 0]
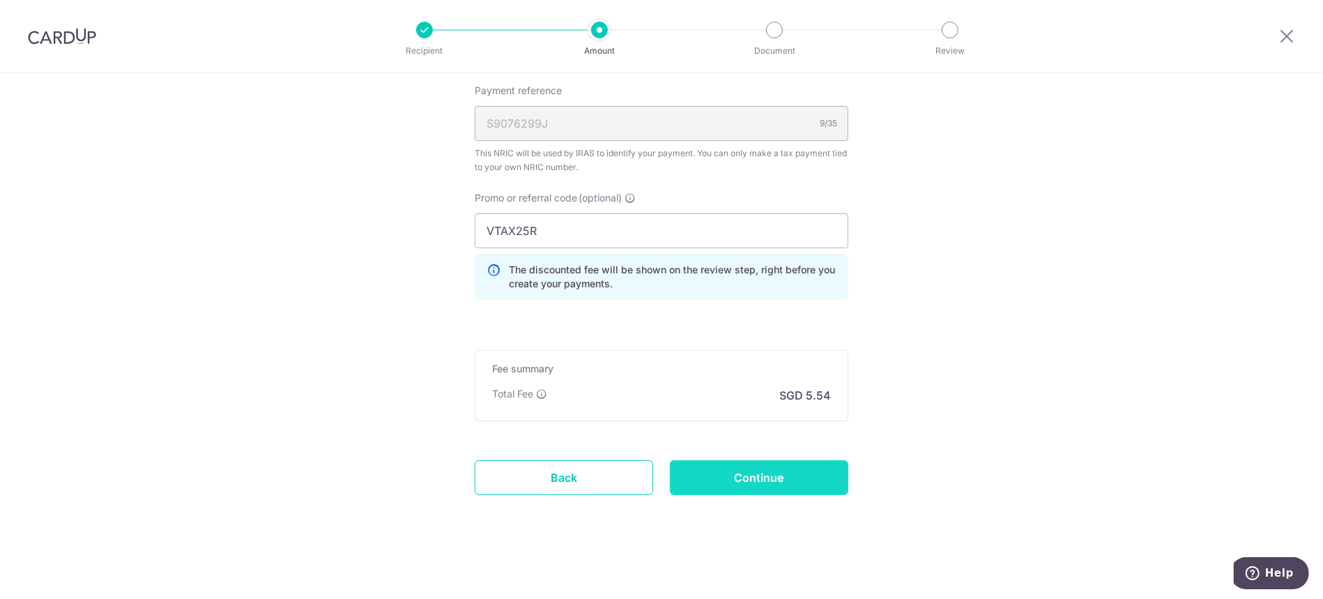
click at [747, 475] on input "Continue" at bounding box center [759, 477] width 178 height 35
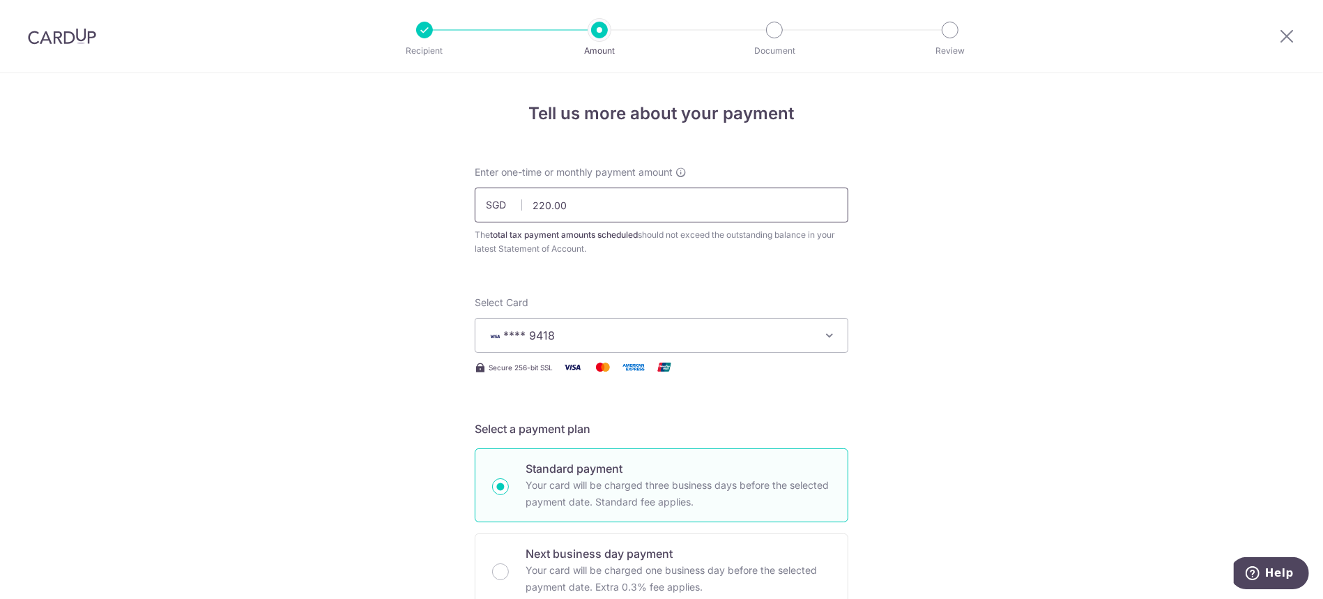
drag, startPoint x: 577, startPoint y: 217, endPoint x: 350, endPoint y: 206, distance: 227.5
type input "213.07"
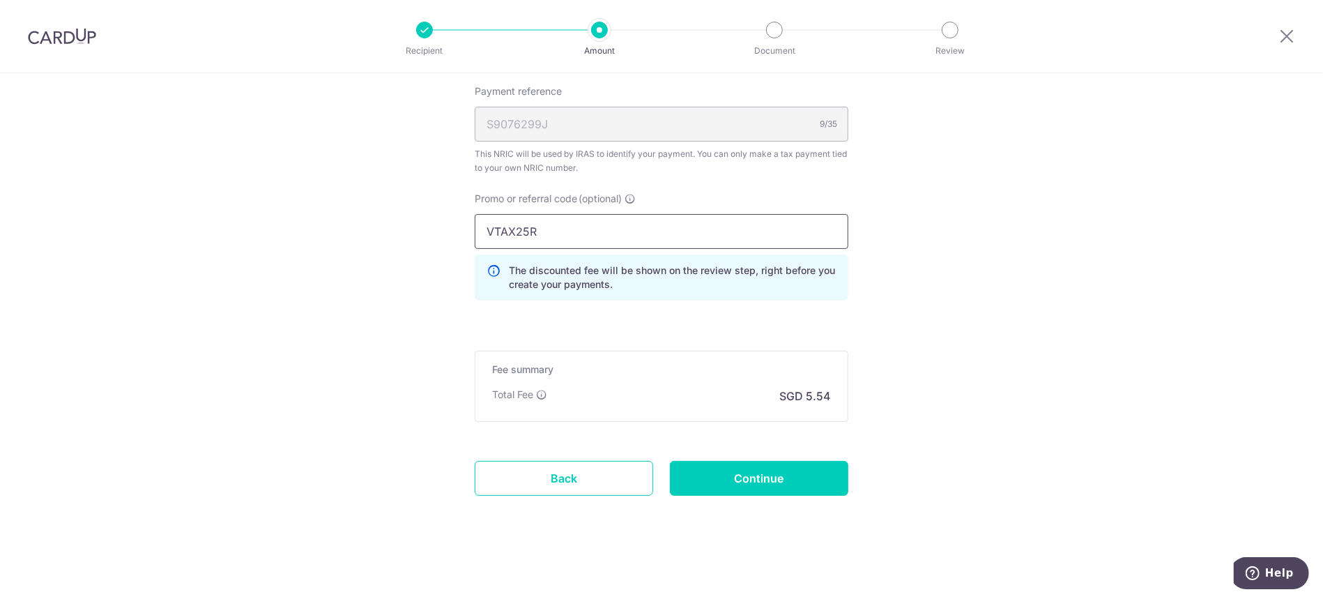
scroll to position [565, 0]
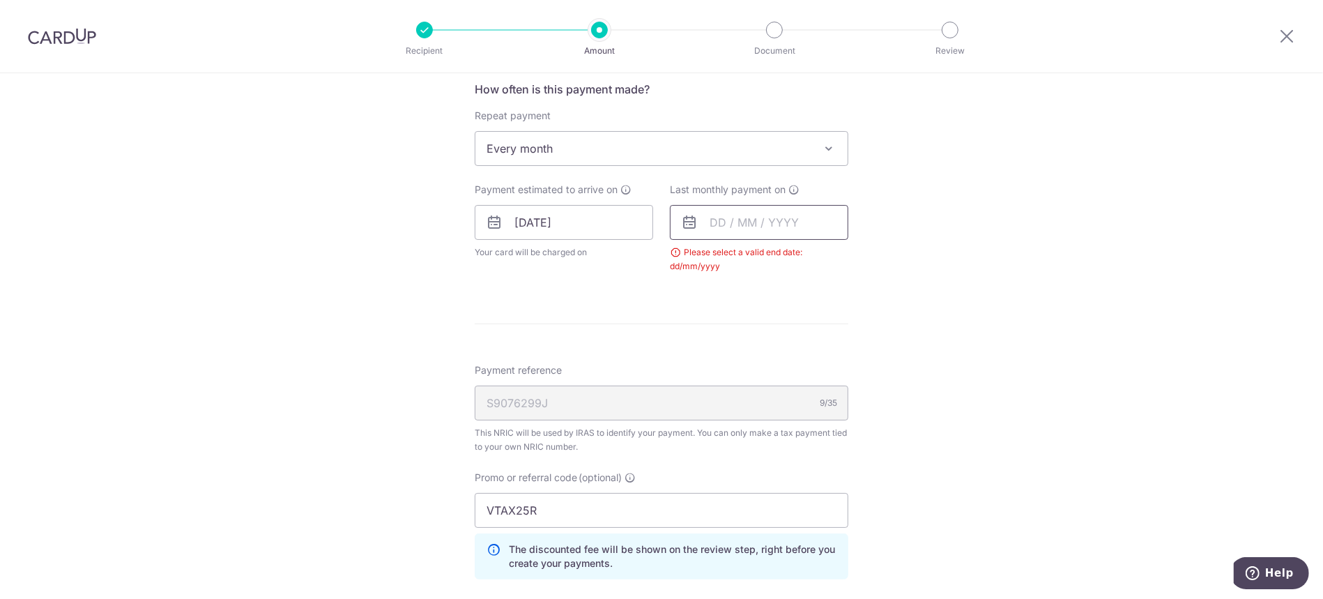
click at [760, 235] on input "text" at bounding box center [759, 222] width 178 height 35
click at [864, 256] on link "Next" at bounding box center [867, 260] width 17 height 17
click at [866, 268] on div "Prev Next Jan Feb Mar Apr May Jun [DATE] Aug Sep Oct [DATE] 2026" at bounding box center [782, 259] width 222 height 33
click at [861, 257] on link "Next" at bounding box center [867, 260] width 17 height 17
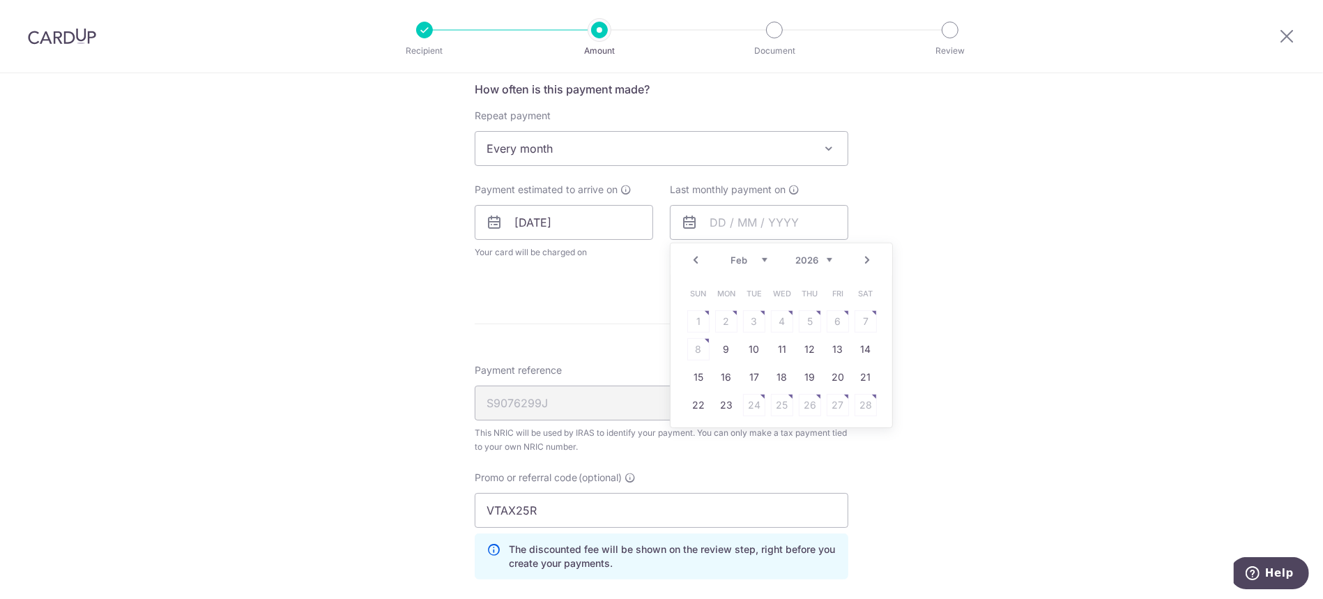
click at [861, 257] on link "Next" at bounding box center [867, 260] width 17 height 17
click at [687, 260] on link "Prev" at bounding box center [695, 260] width 17 height 17
click at [726, 345] on link "9" at bounding box center [726, 349] width 22 height 22
type input "[DATE]"
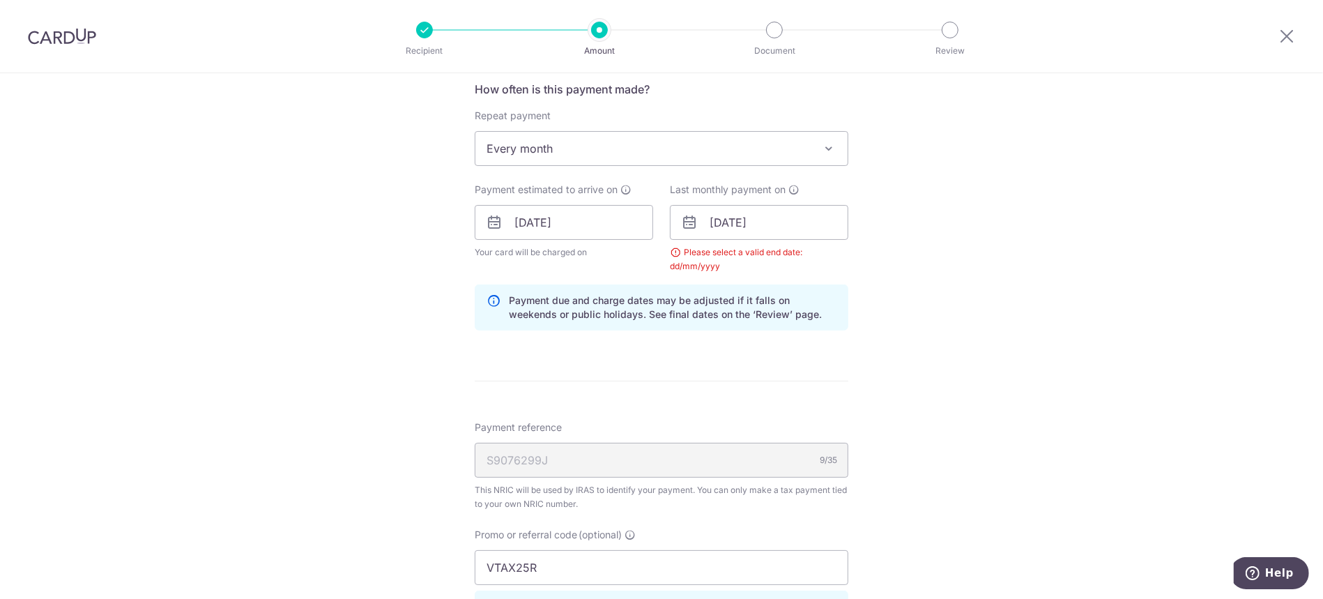
click at [939, 314] on div "Tell us more about your payment Enter one-time or monthly payment amount SGD 21…" at bounding box center [661, 222] width 1323 height 1428
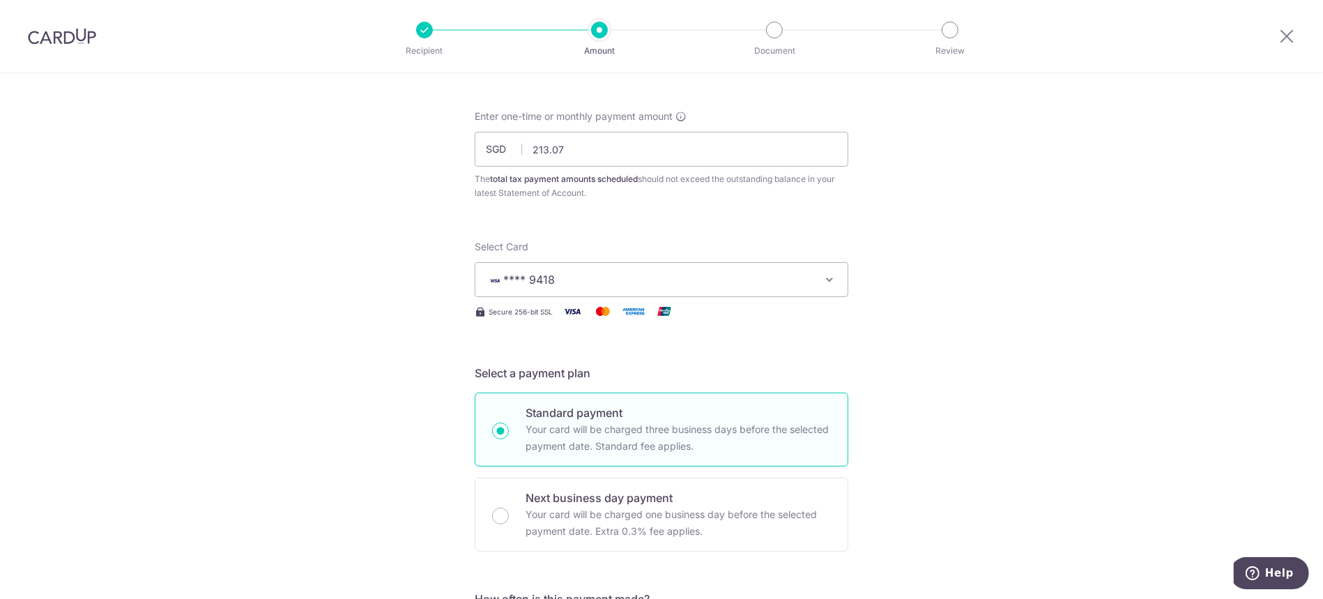
scroll to position [0, 0]
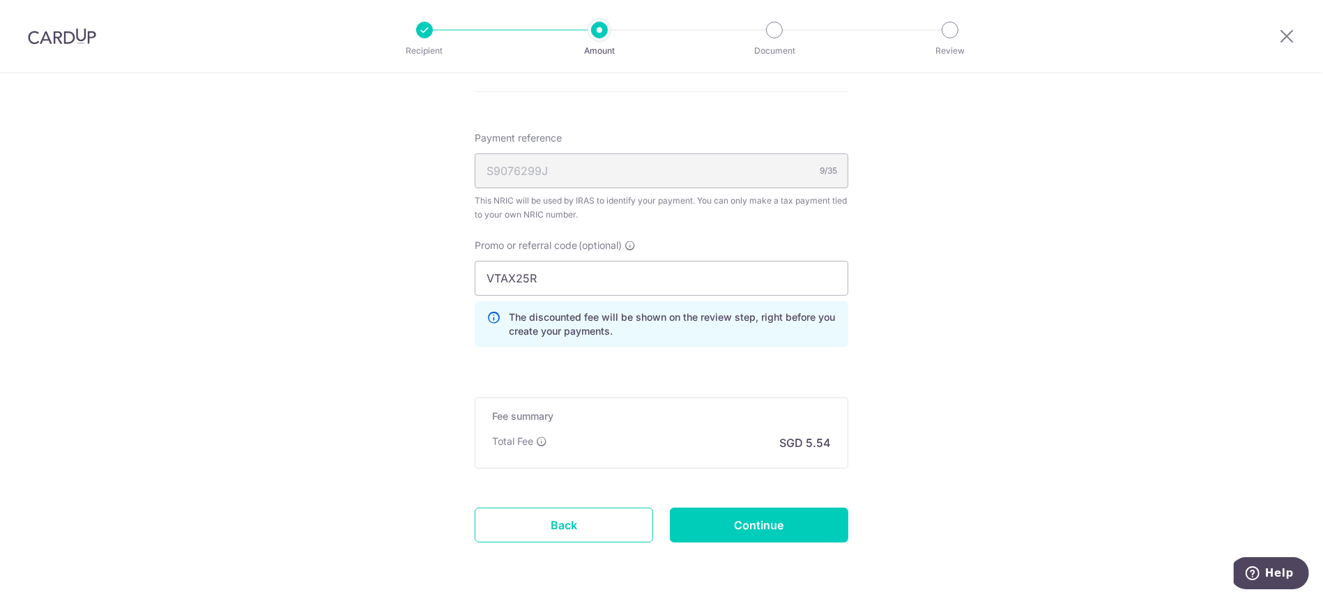
scroll to position [901, 0]
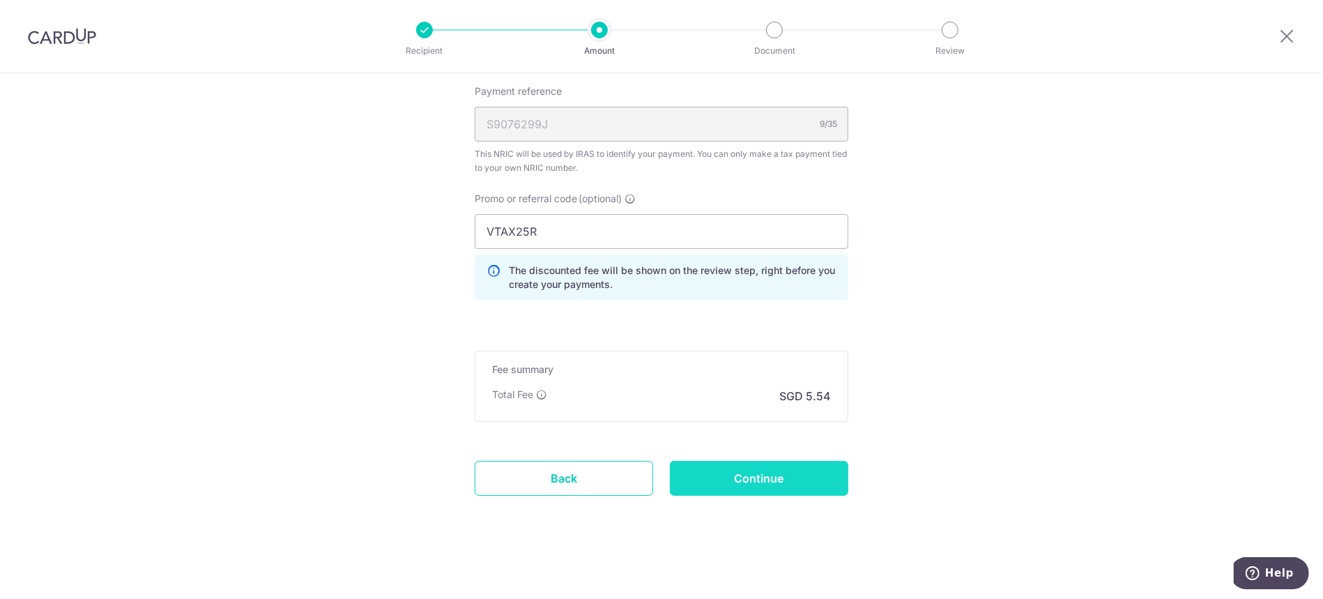
click at [787, 479] on input "Continue" at bounding box center [759, 478] width 178 height 35
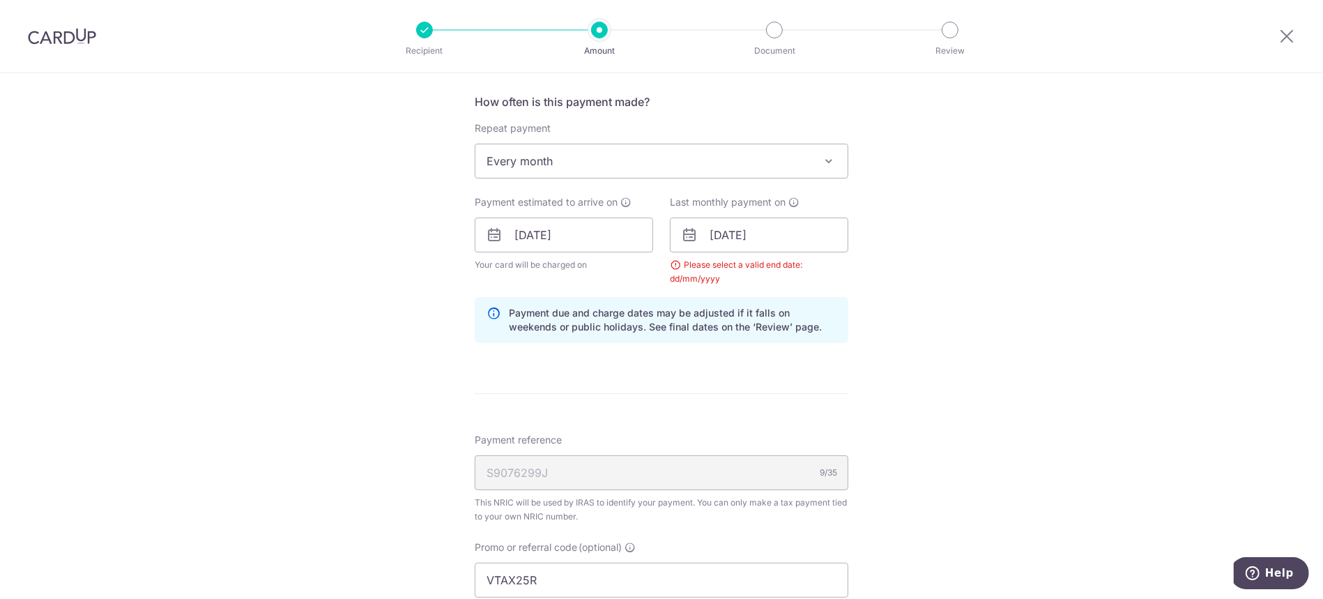
scroll to position [344, 0]
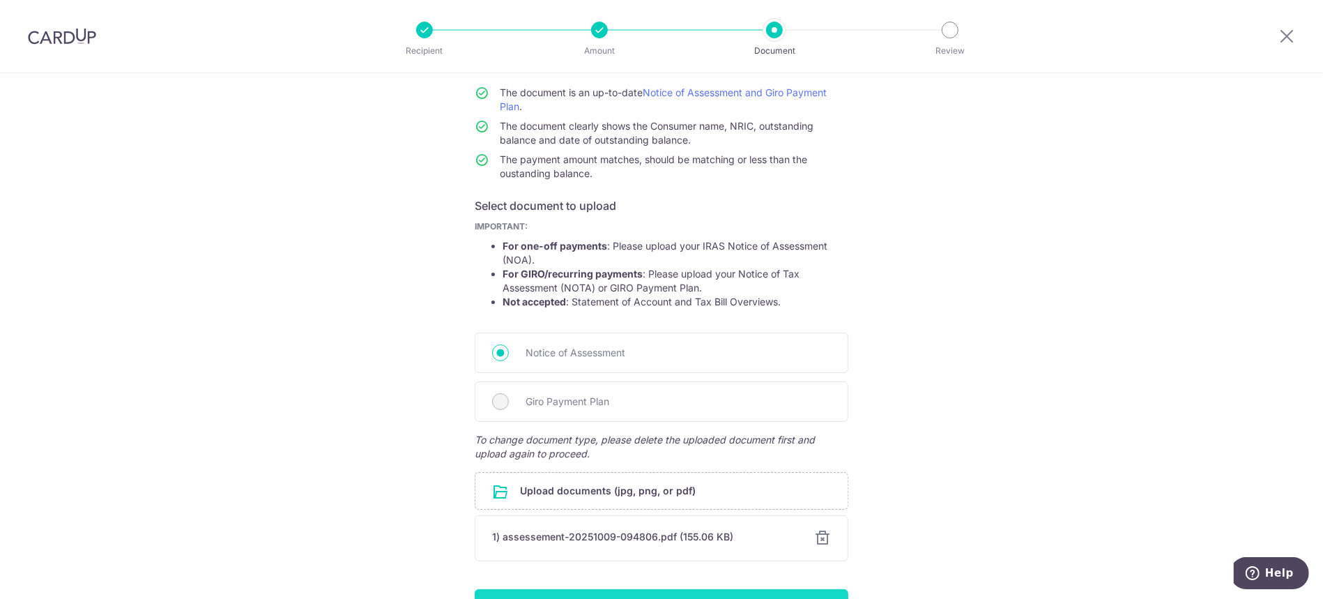
scroll to position [208, 0]
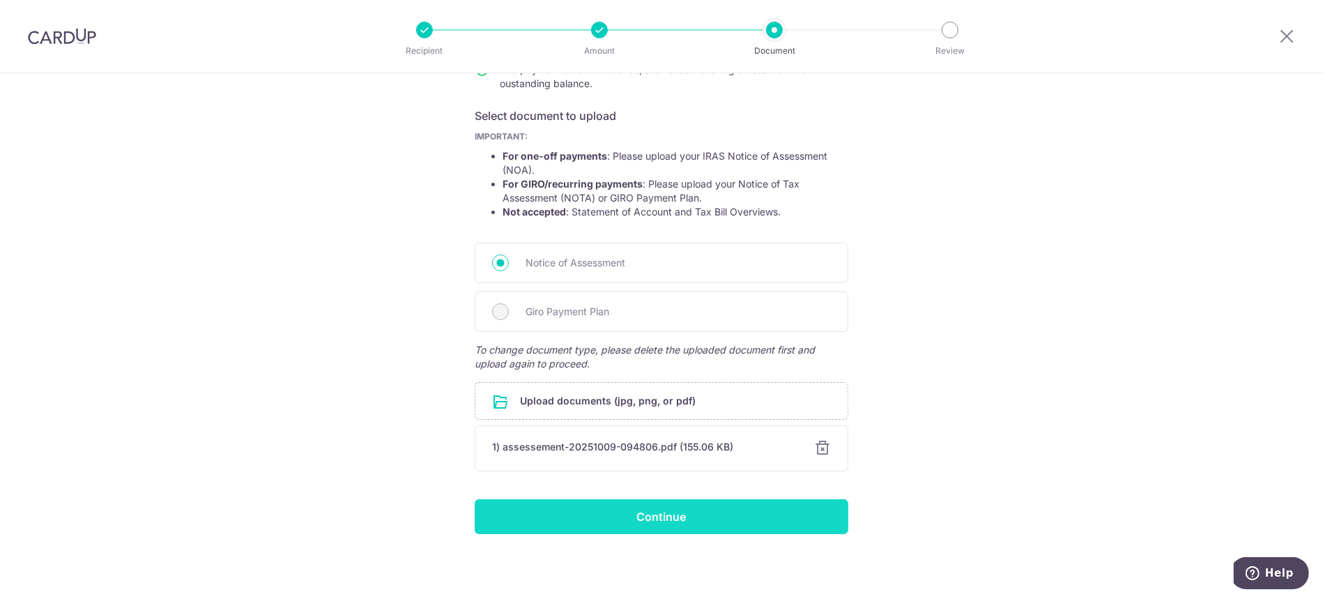
click at [665, 528] on input "Continue" at bounding box center [662, 516] width 374 height 35
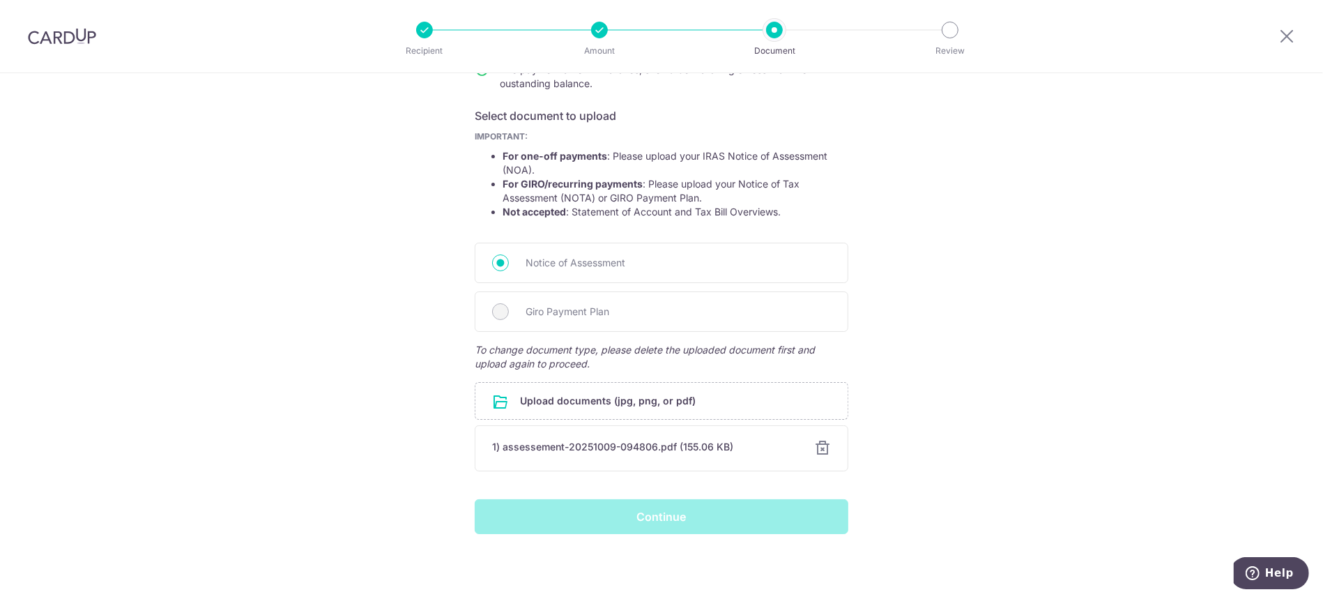
scroll to position [0, 0]
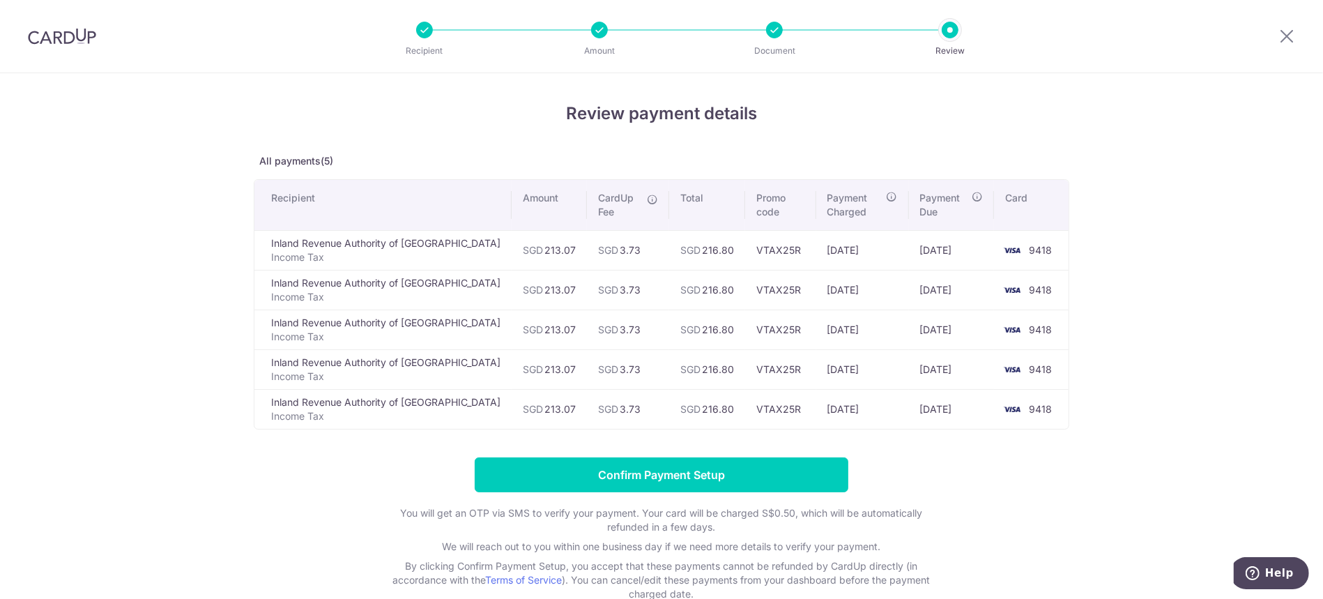
scroll to position [84, 0]
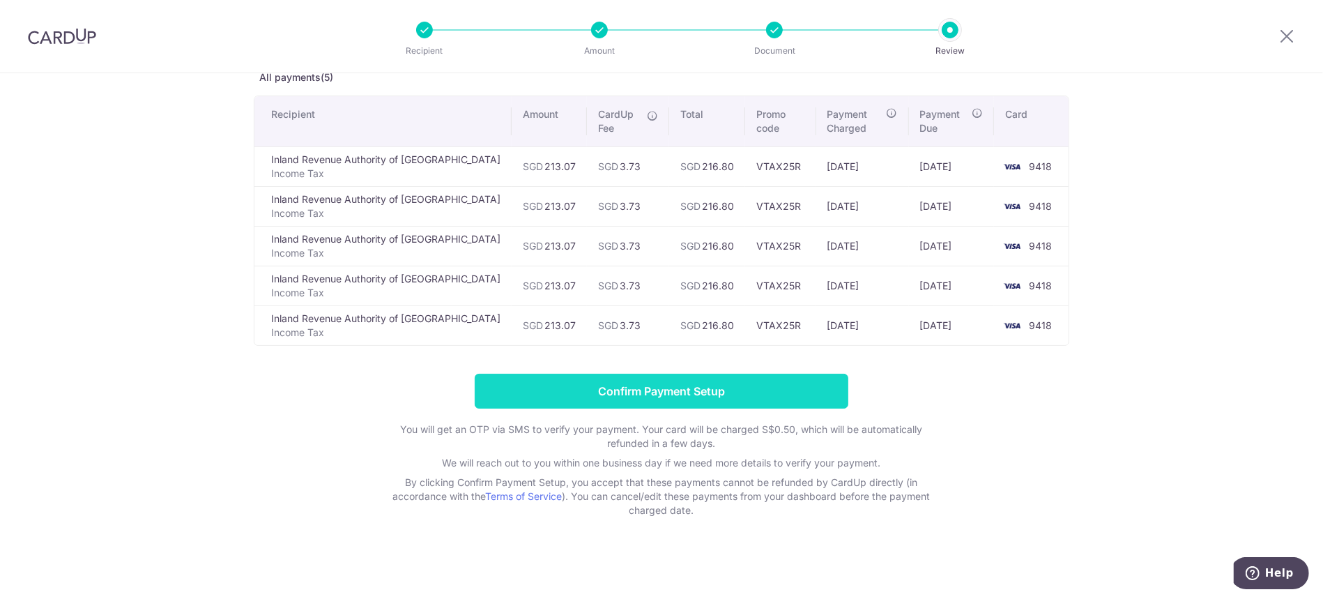
click at [676, 391] on input "Confirm Payment Setup" at bounding box center [662, 391] width 374 height 35
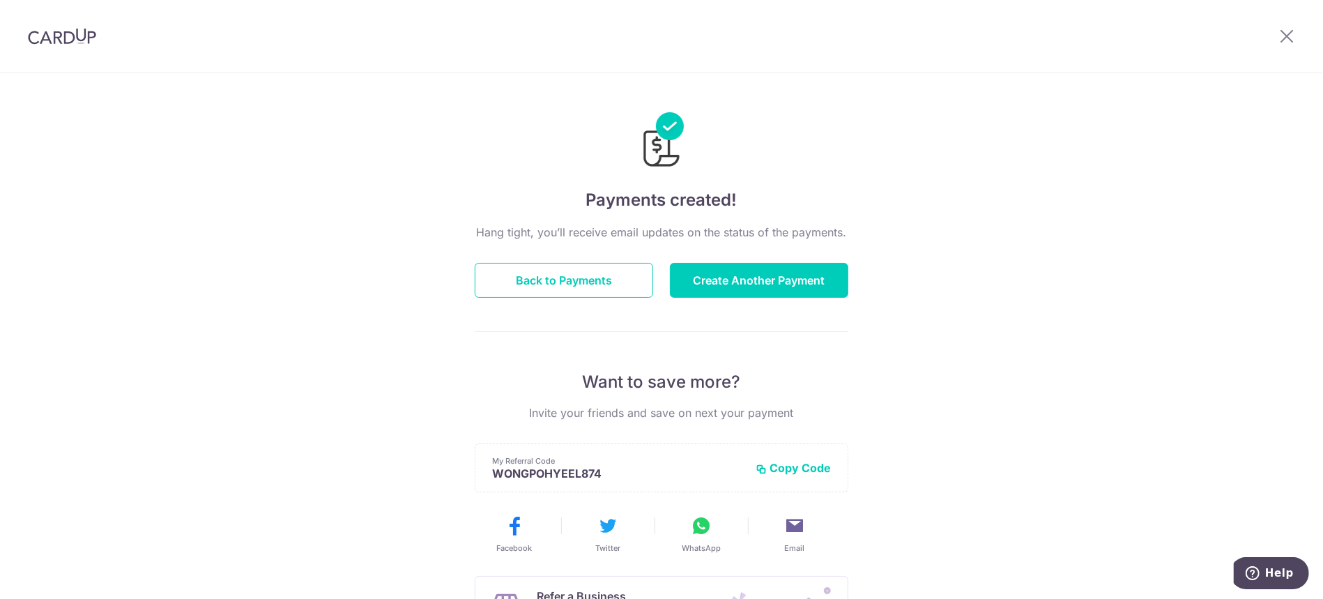
scroll to position [218, 0]
